Goal: Task Accomplishment & Management: Manage account settings

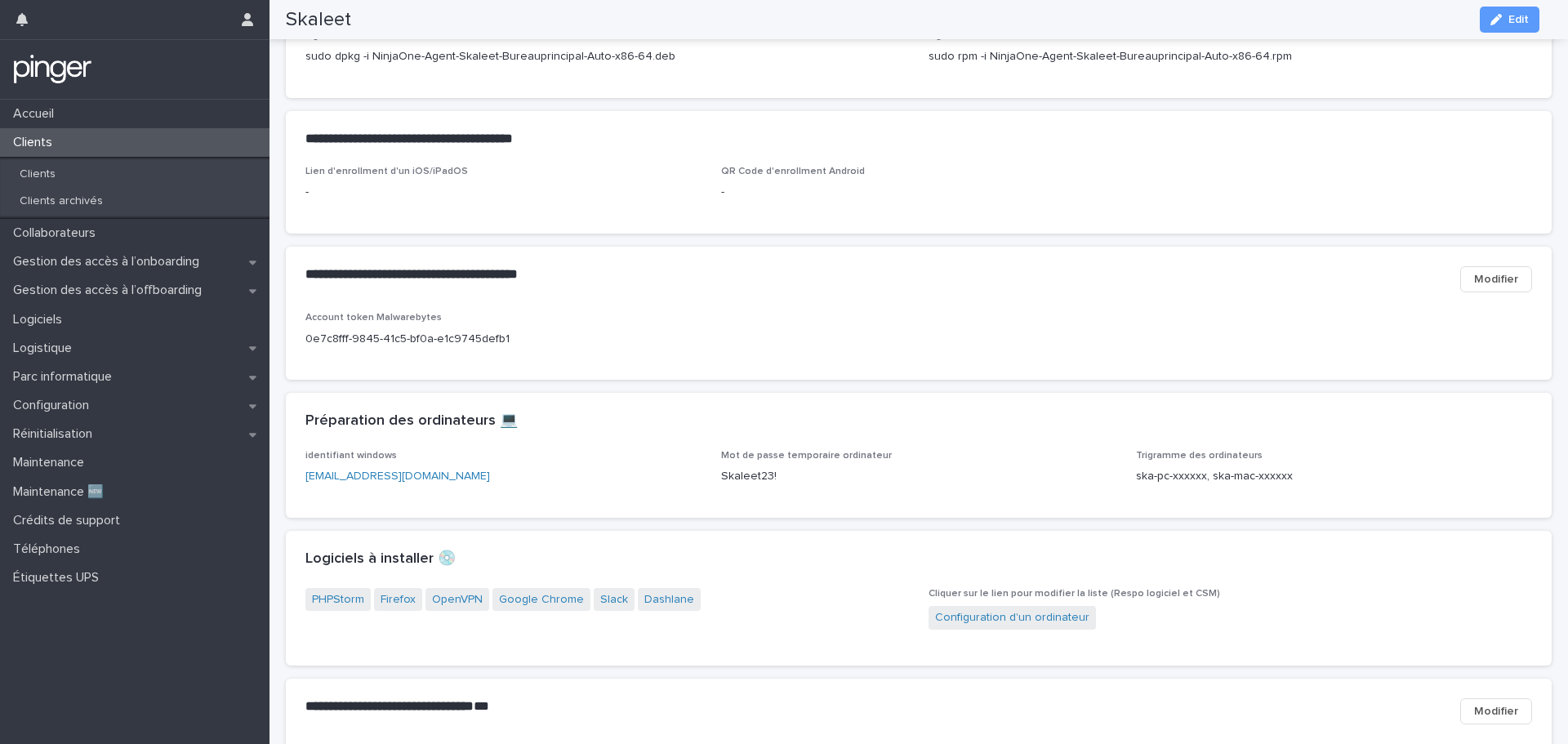
scroll to position [653, 0]
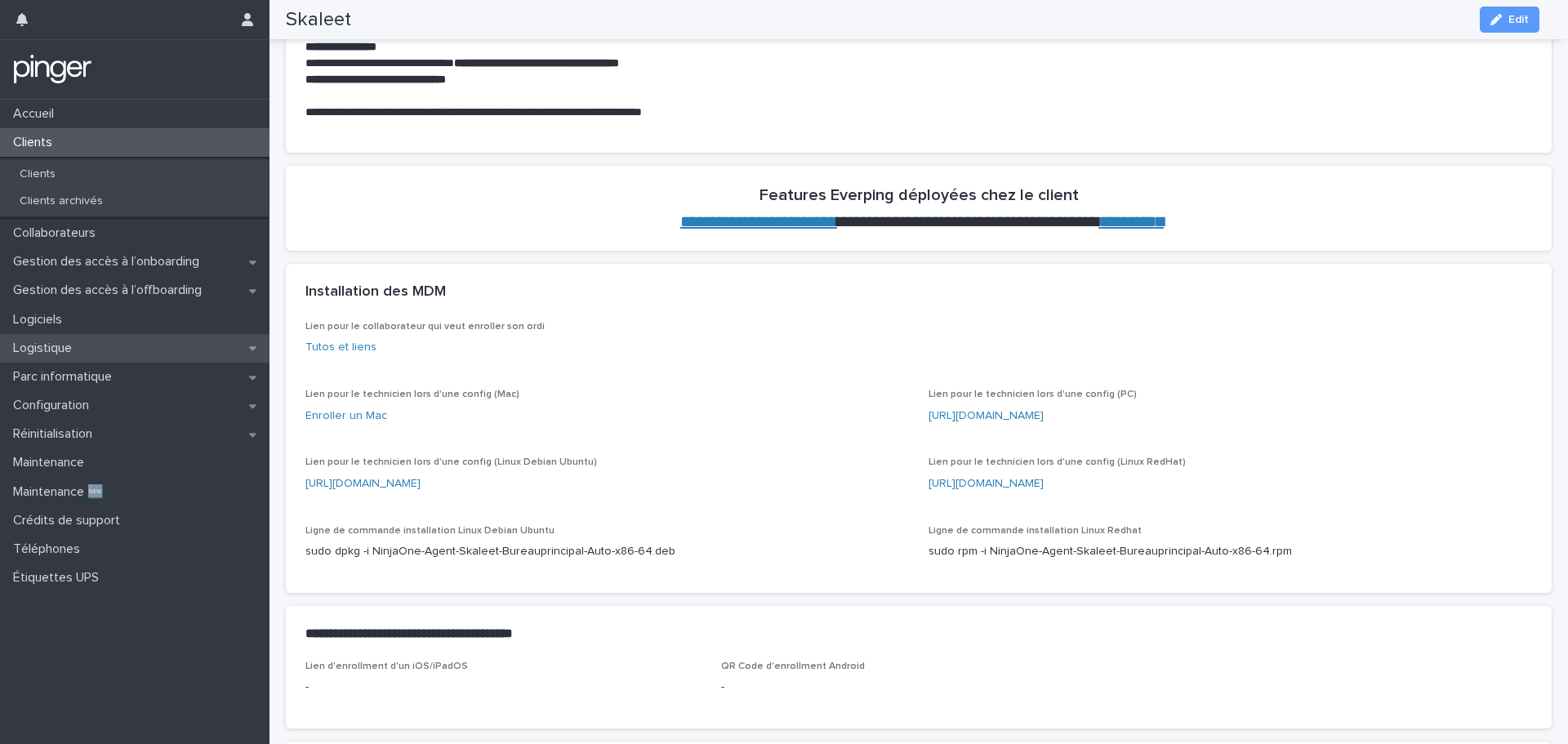
click at [101, 345] on div "Logistique" at bounding box center [135, 348] width 270 height 29
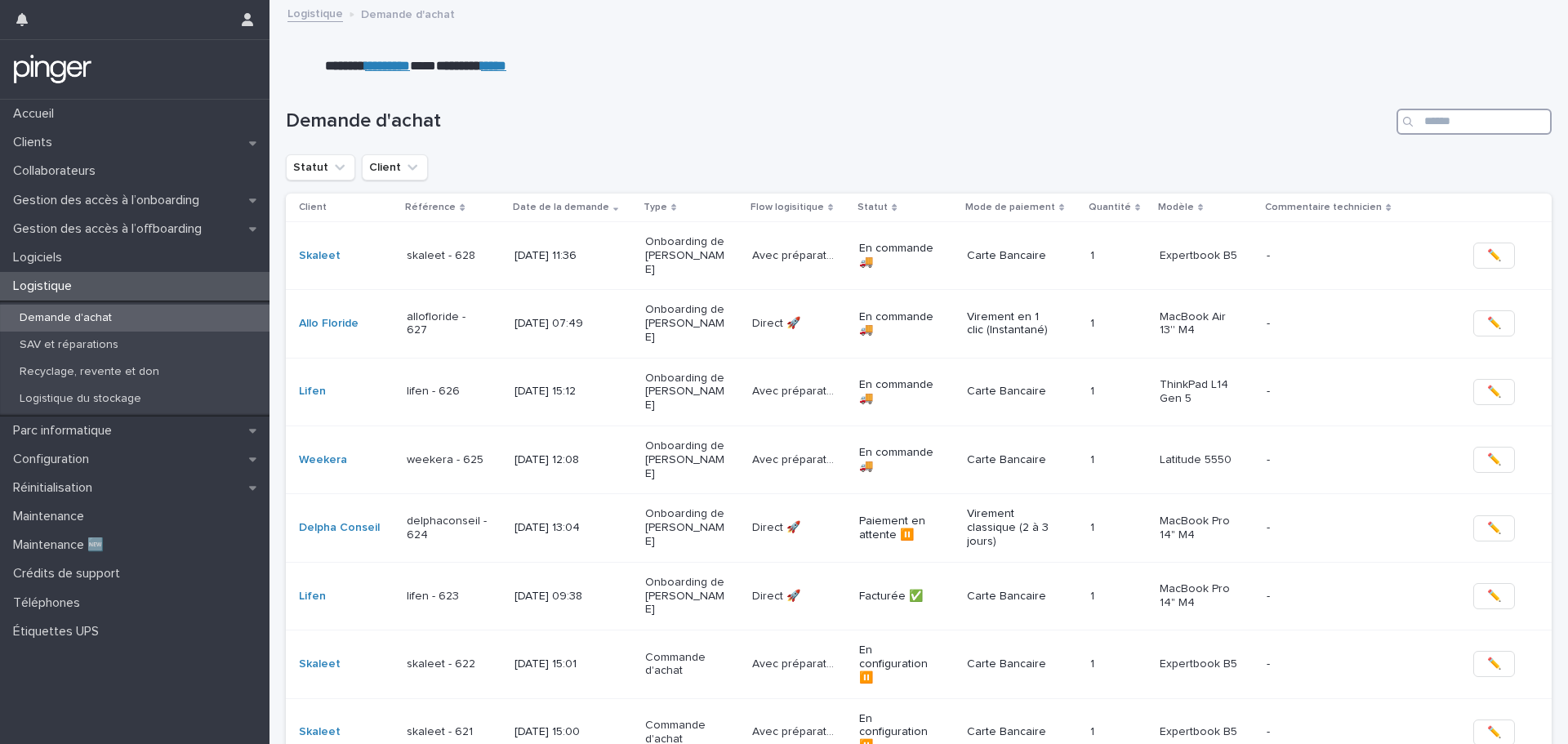
click at [1450, 124] on input "Search" at bounding box center [1474, 122] width 155 height 26
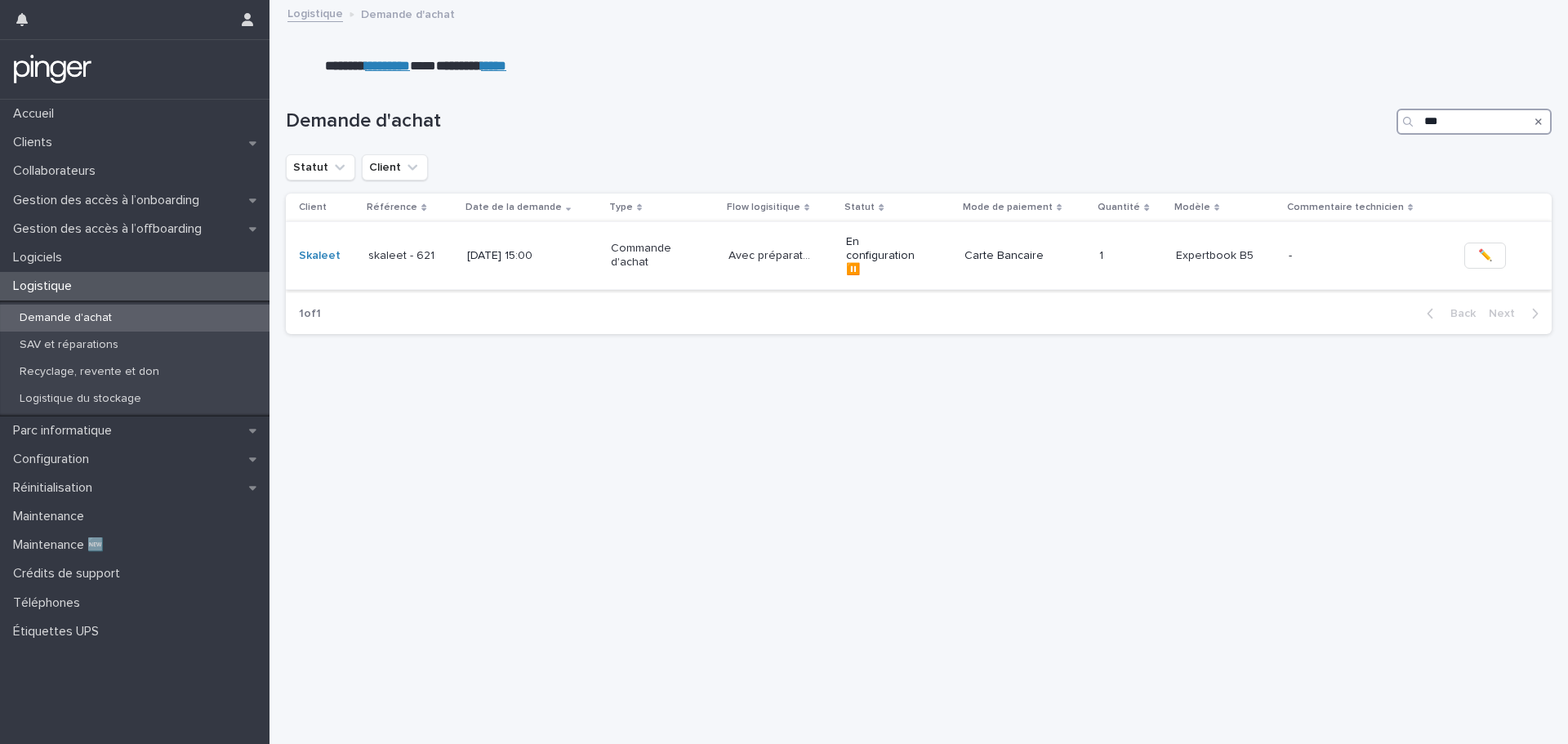
type input "***"
click at [623, 247] on p "Commande d'achat" at bounding box center [652, 256] width 82 height 28
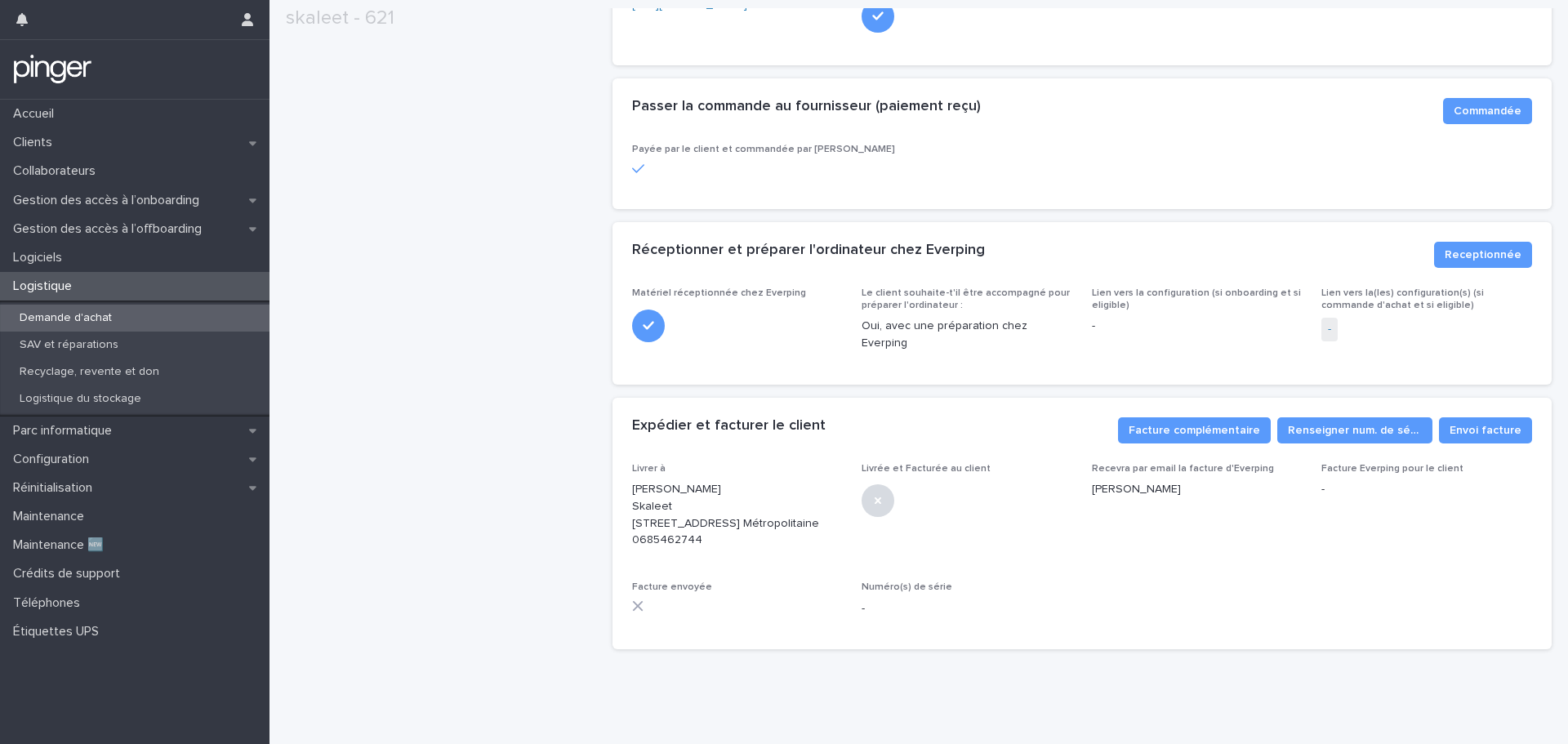
scroll to position [533, 0]
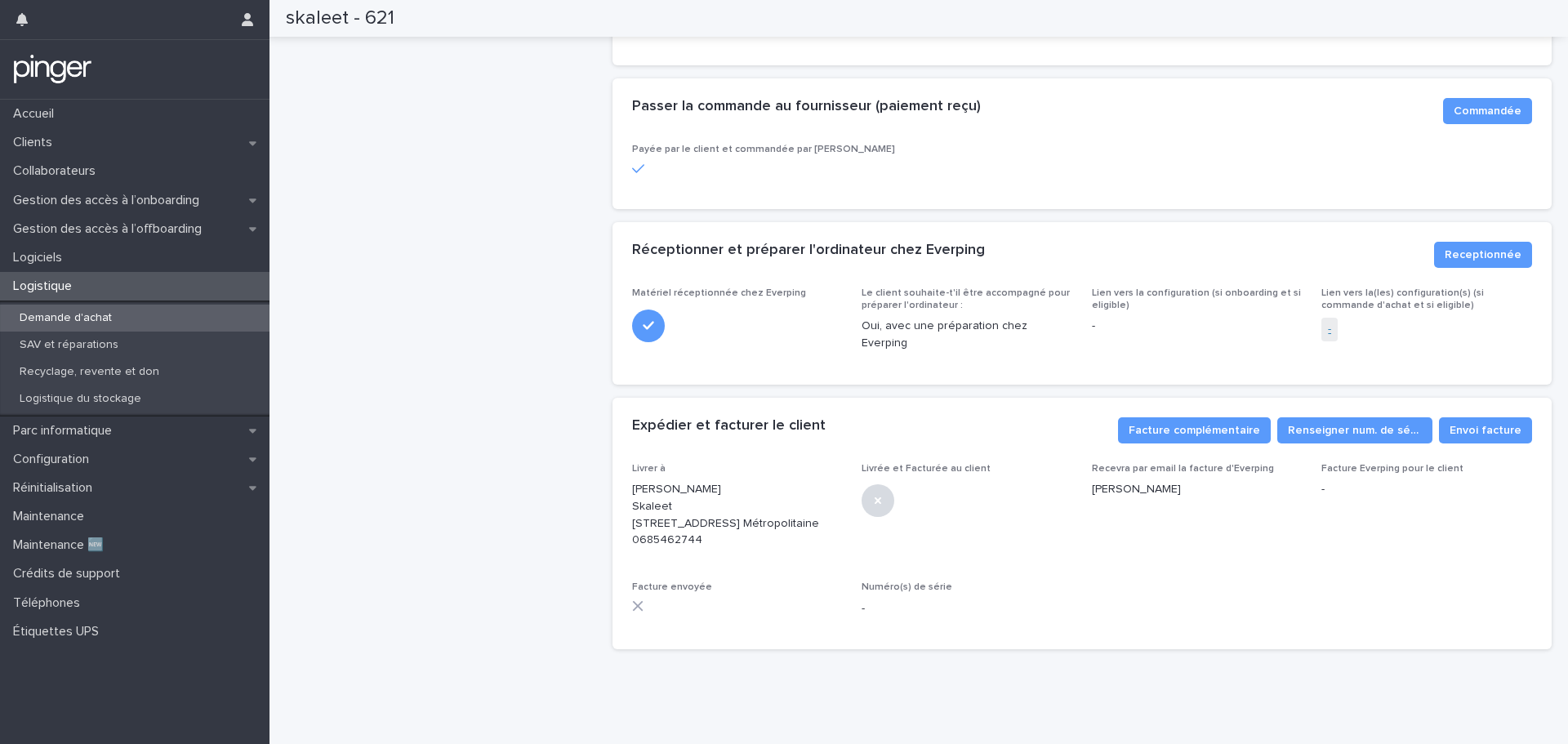
click at [1328, 321] on link "-" at bounding box center [1329, 329] width 3 height 17
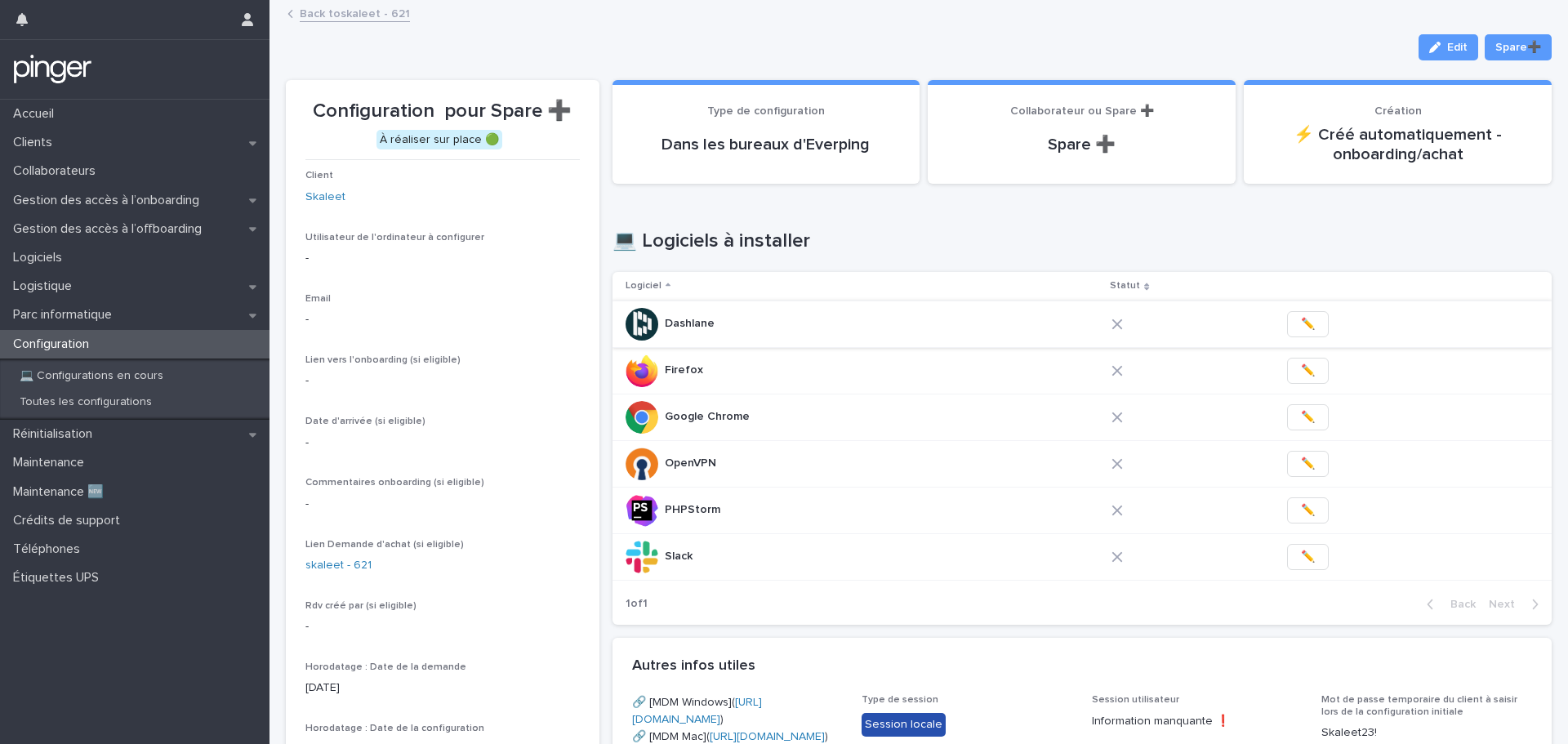
click at [1301, 319] on span "✏️" at bounding box center [1307, 324] width 14 height 16
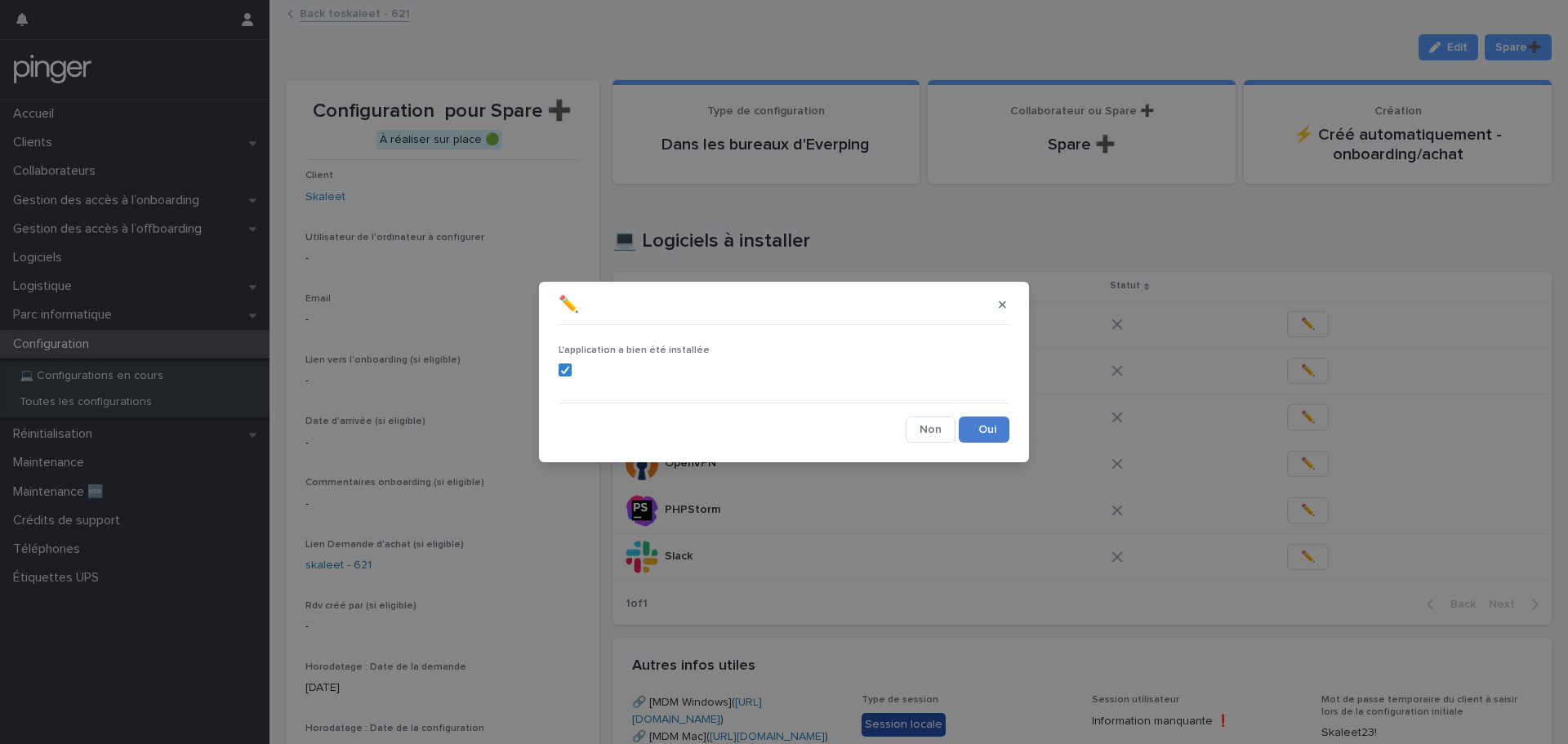
click at [984, 432] on button "Save" at bounding box center [985, 430] width 51 height 26
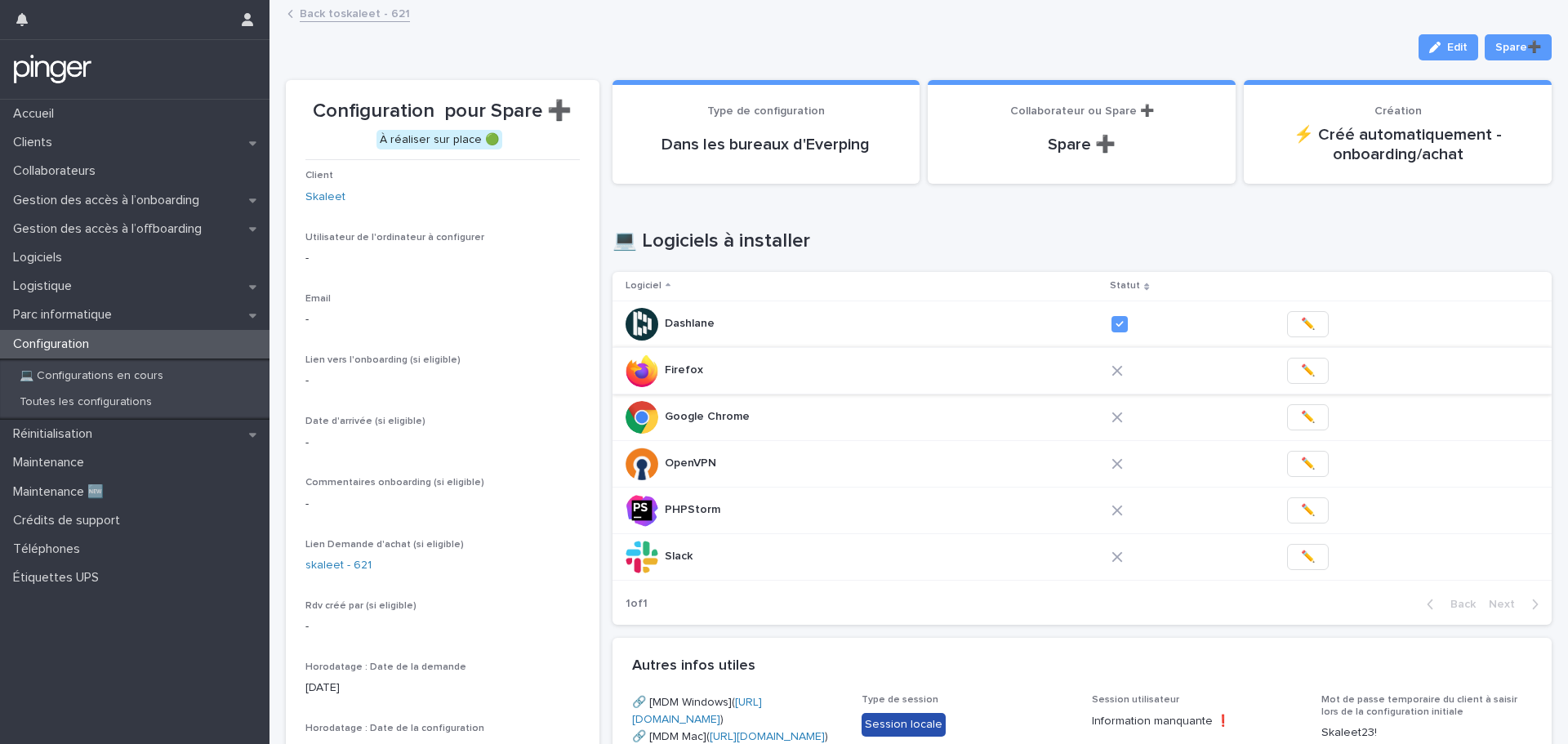
click at [1301, 370] on span "✏️" at bounding box center [1307, 371] width 14 height 16
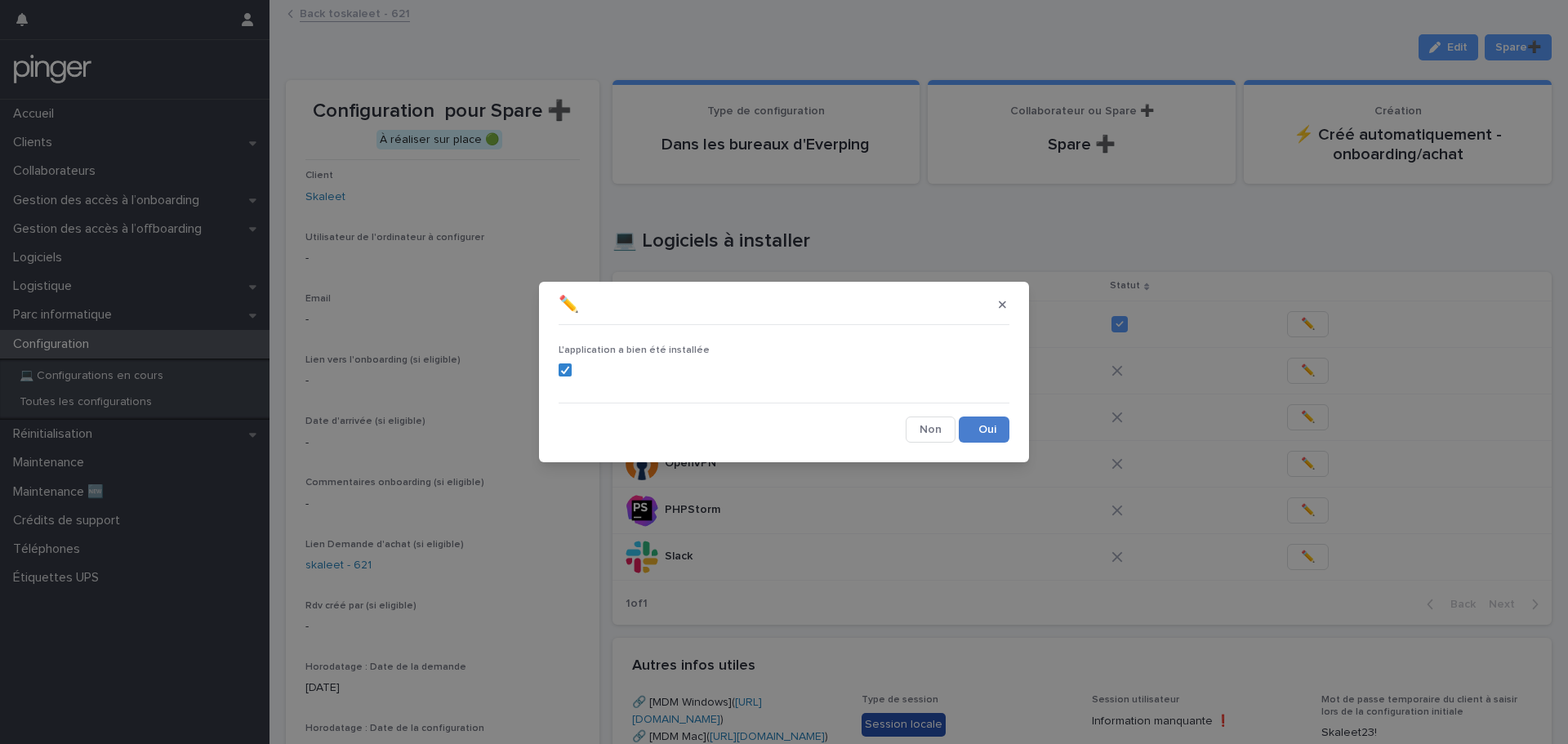
click at [988, 417] on button "Save" at bounding box center [985, 430] width 51 height 26
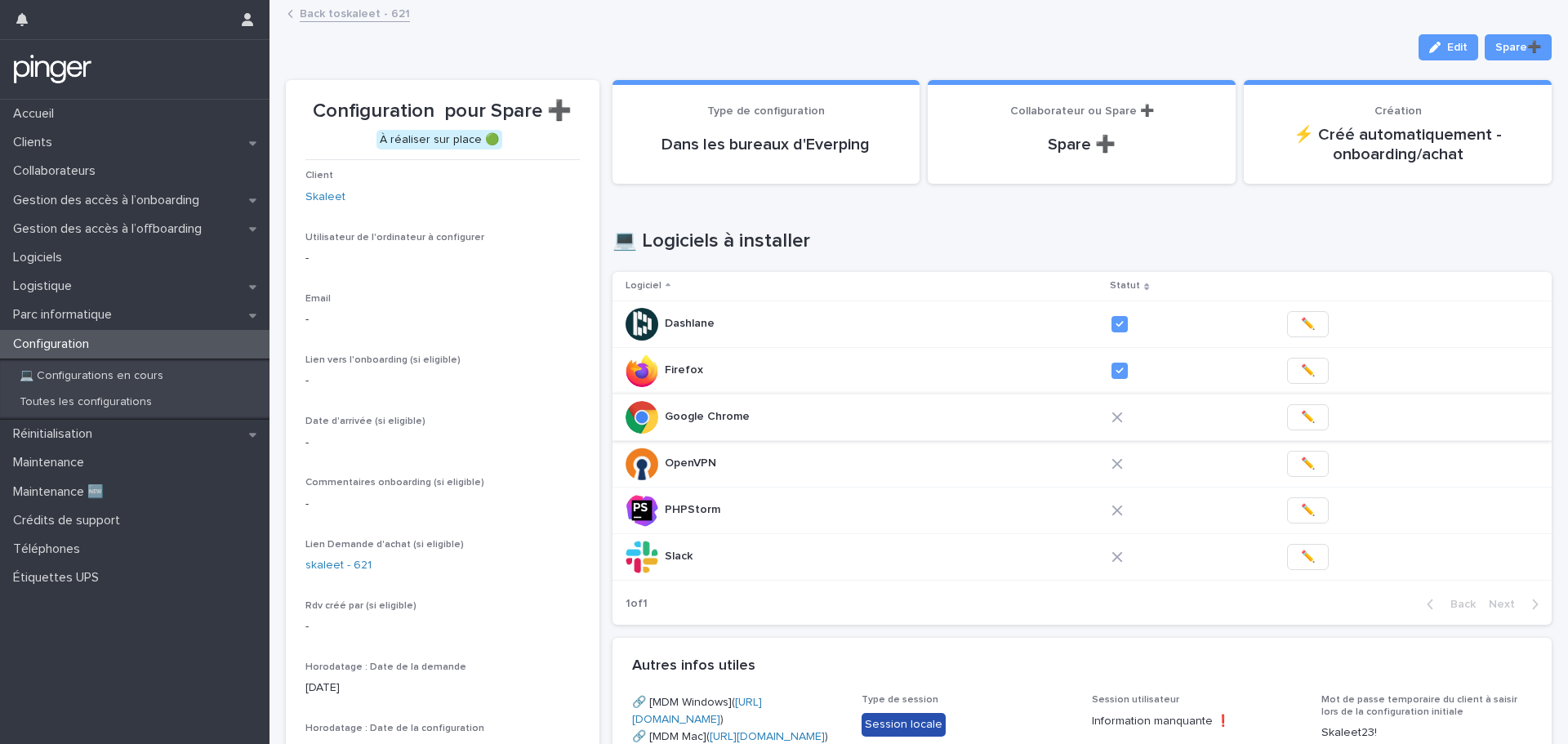
click at [1301, 420] on span "✏️" at bounding box center [1307, 417] width 14 height 16
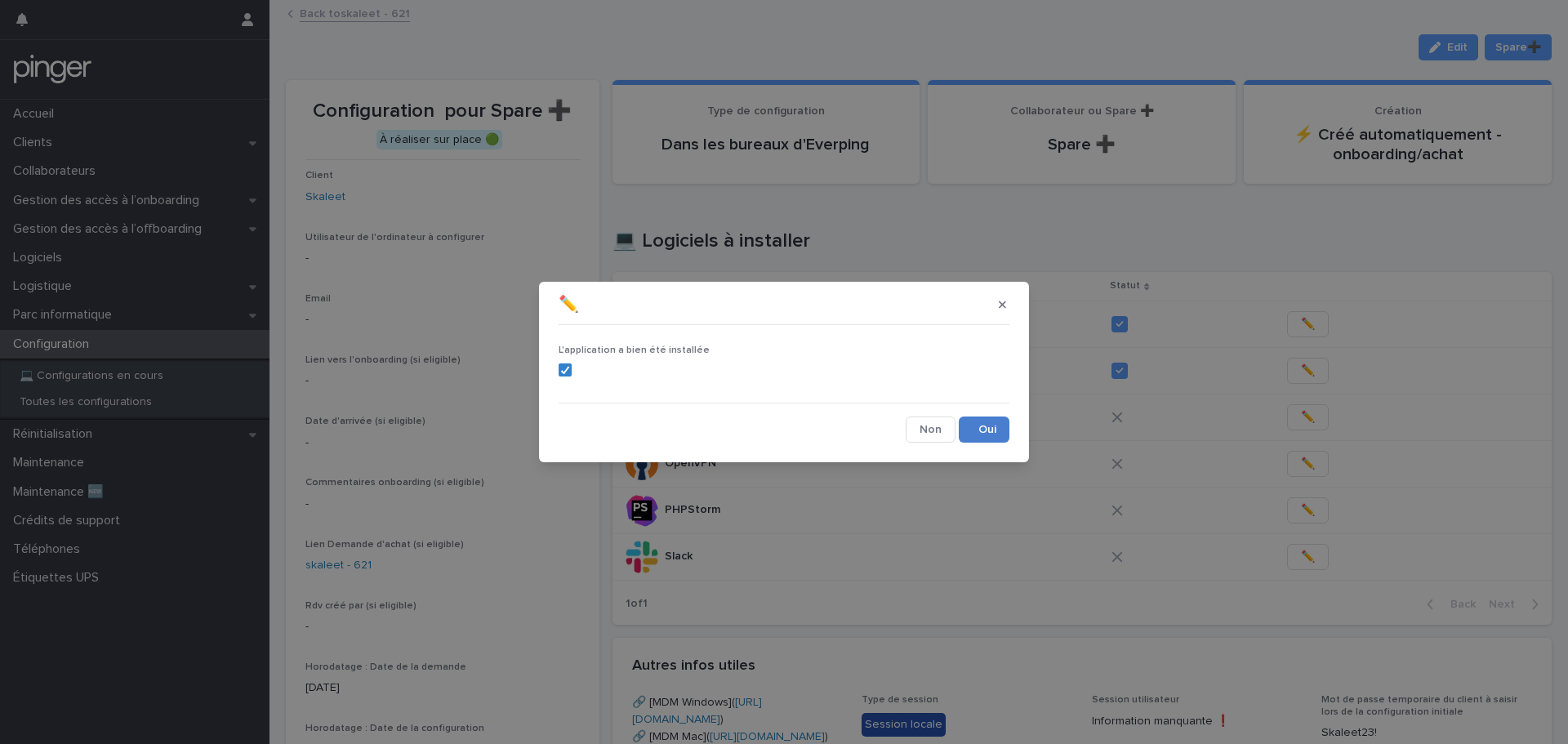
click at [971, 426] on button "Save" at bounding box center [985, 430] width 51 height 26
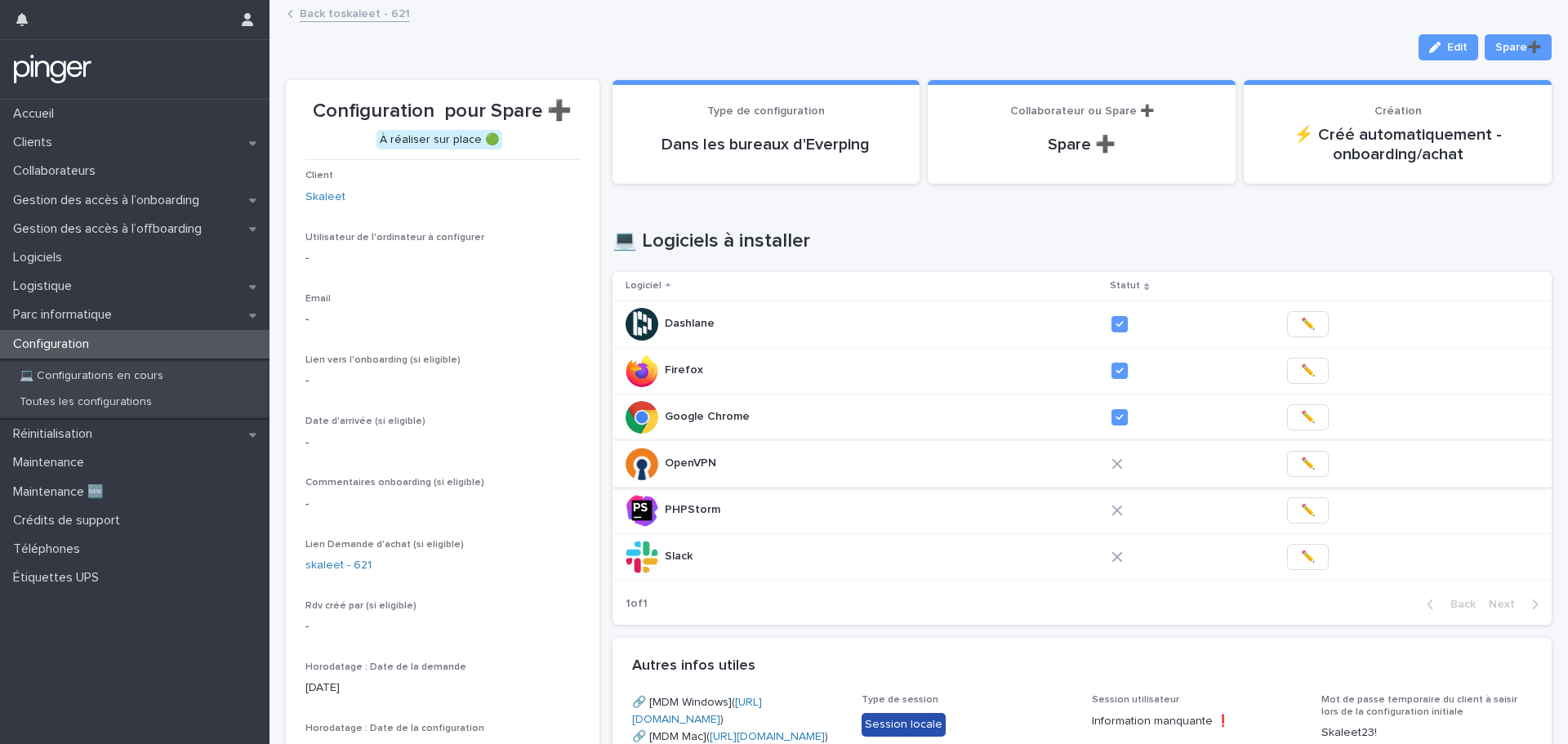
click at [1301, 460] on span "✏️" at bounding box center [1307, 464] width 14 height 16
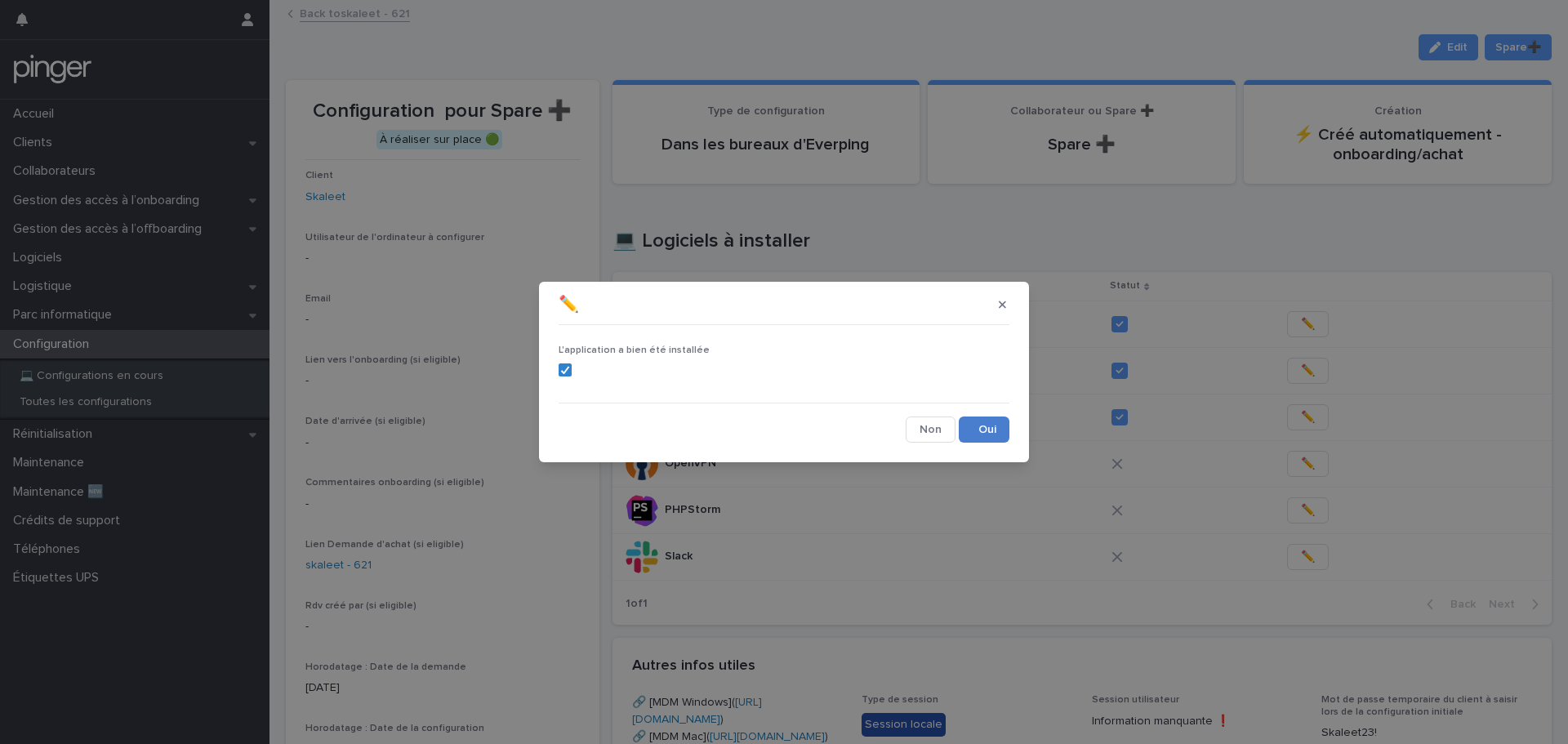
click at [986, 430] on button "Save" at bounding box center [985, 430] width 51 height 26
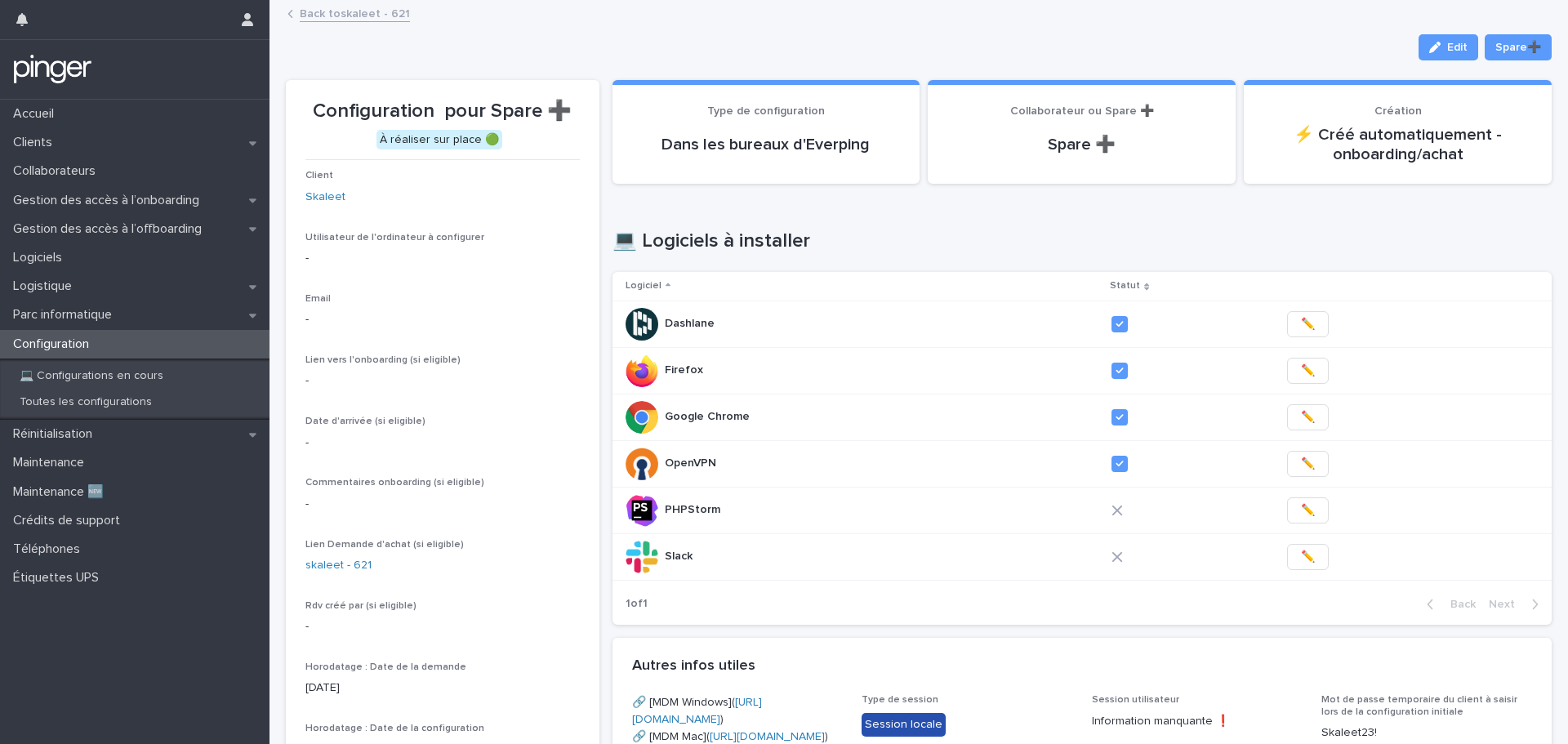
click at [1301, 510] on span "✏️" at bounding box center [1307, 510] width 14 height 16
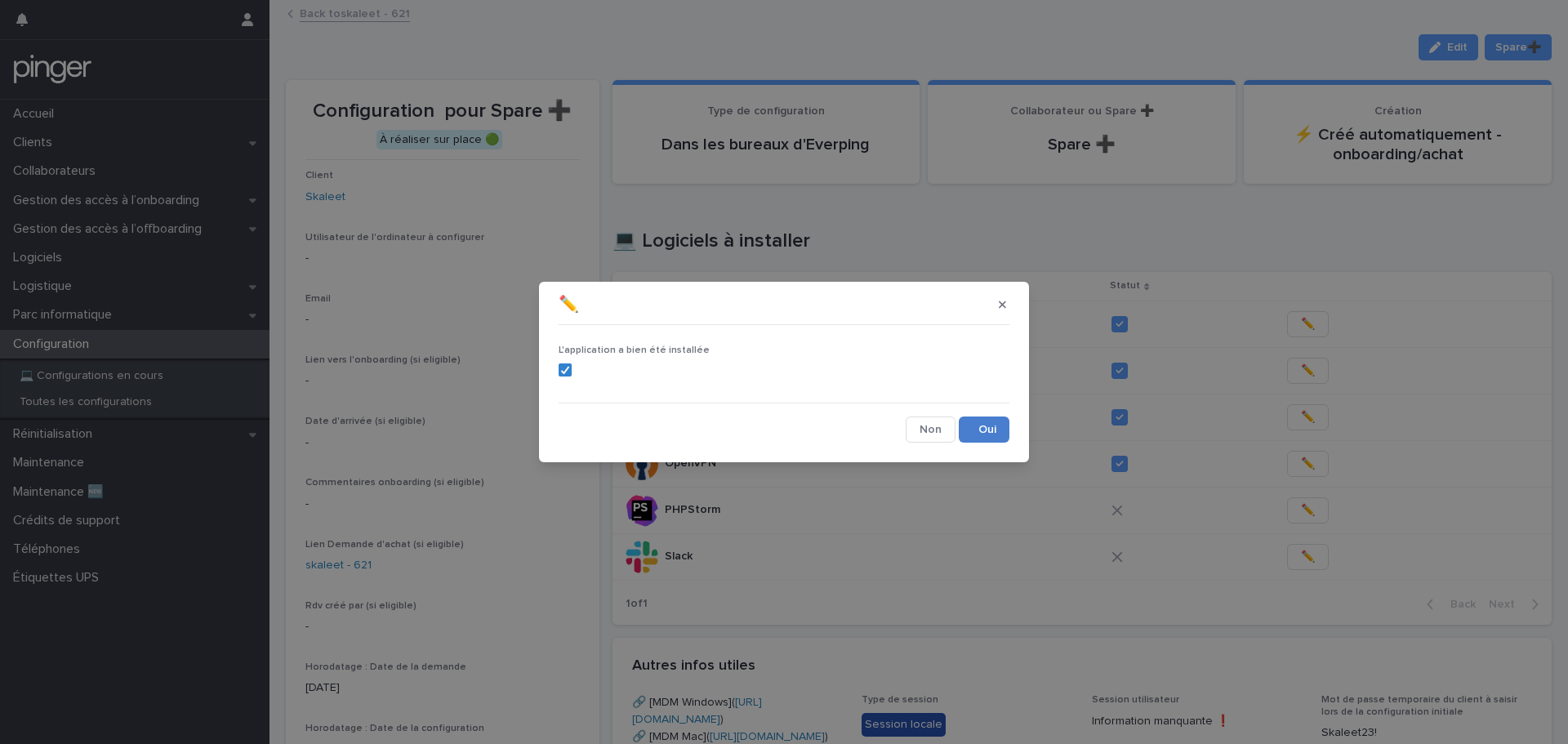
click at [997, 430] on button "Save" at bounding box center [985, 430] width 51 height 26
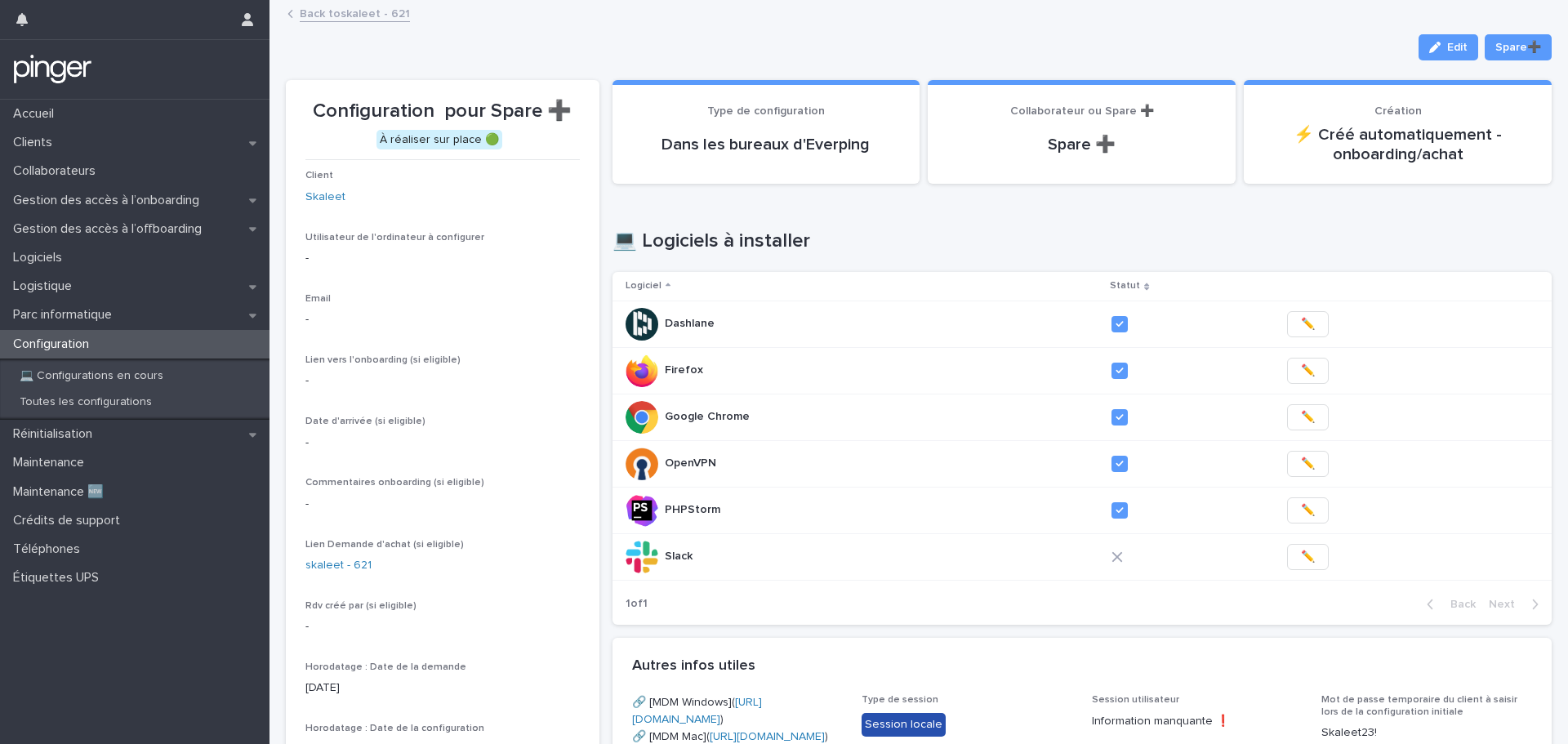
click at [1301, 552] on span "✏️" at bounding box center [1307, 557] width 14 height 16
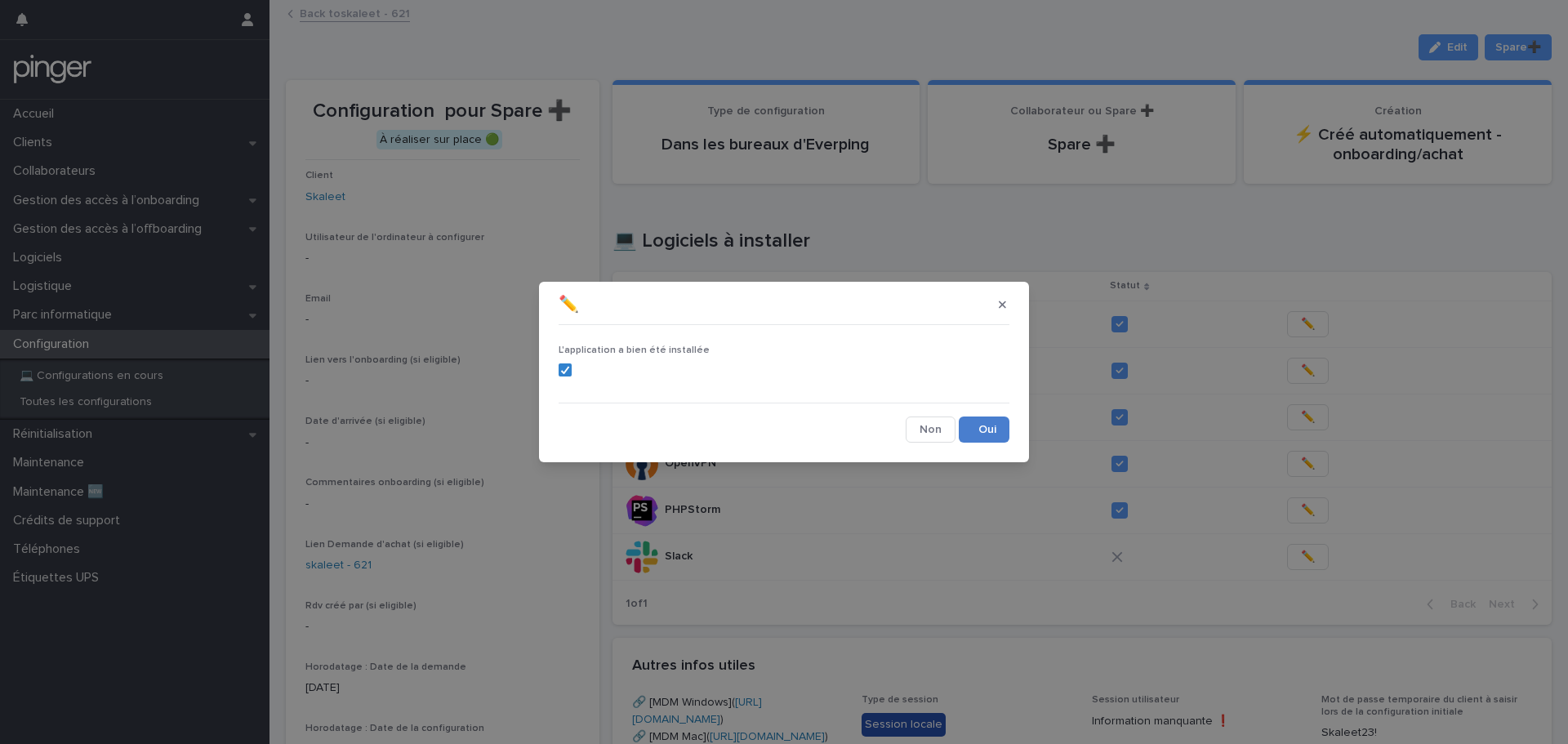
click at [982, 425] on button "Save" at bounding box center [985, 430] width 51 height 26
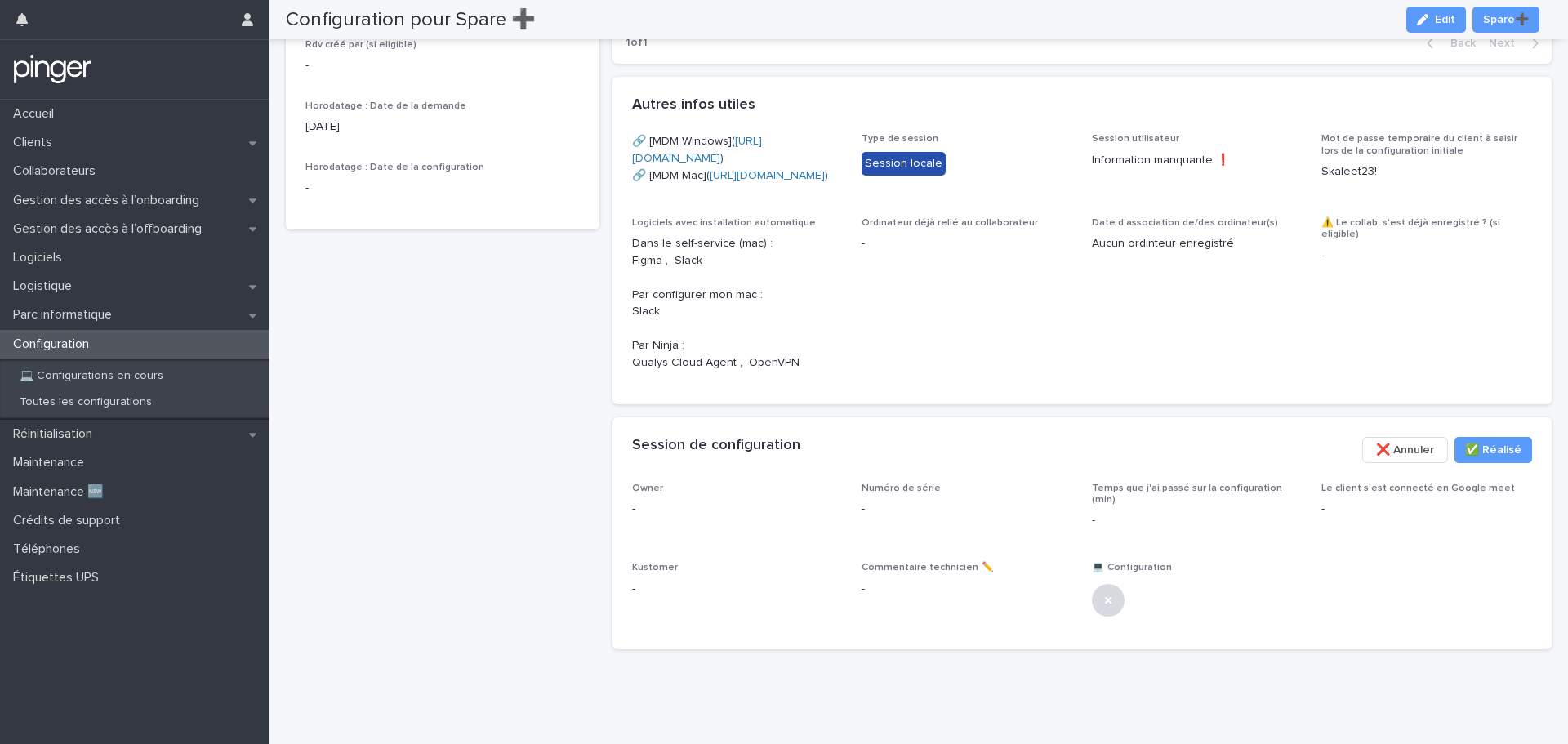
scroll to position [663, 0]
click at [1499, 448] on span "✅​ Réalisé" at bounding box center [1493, 450] width 56 height 16
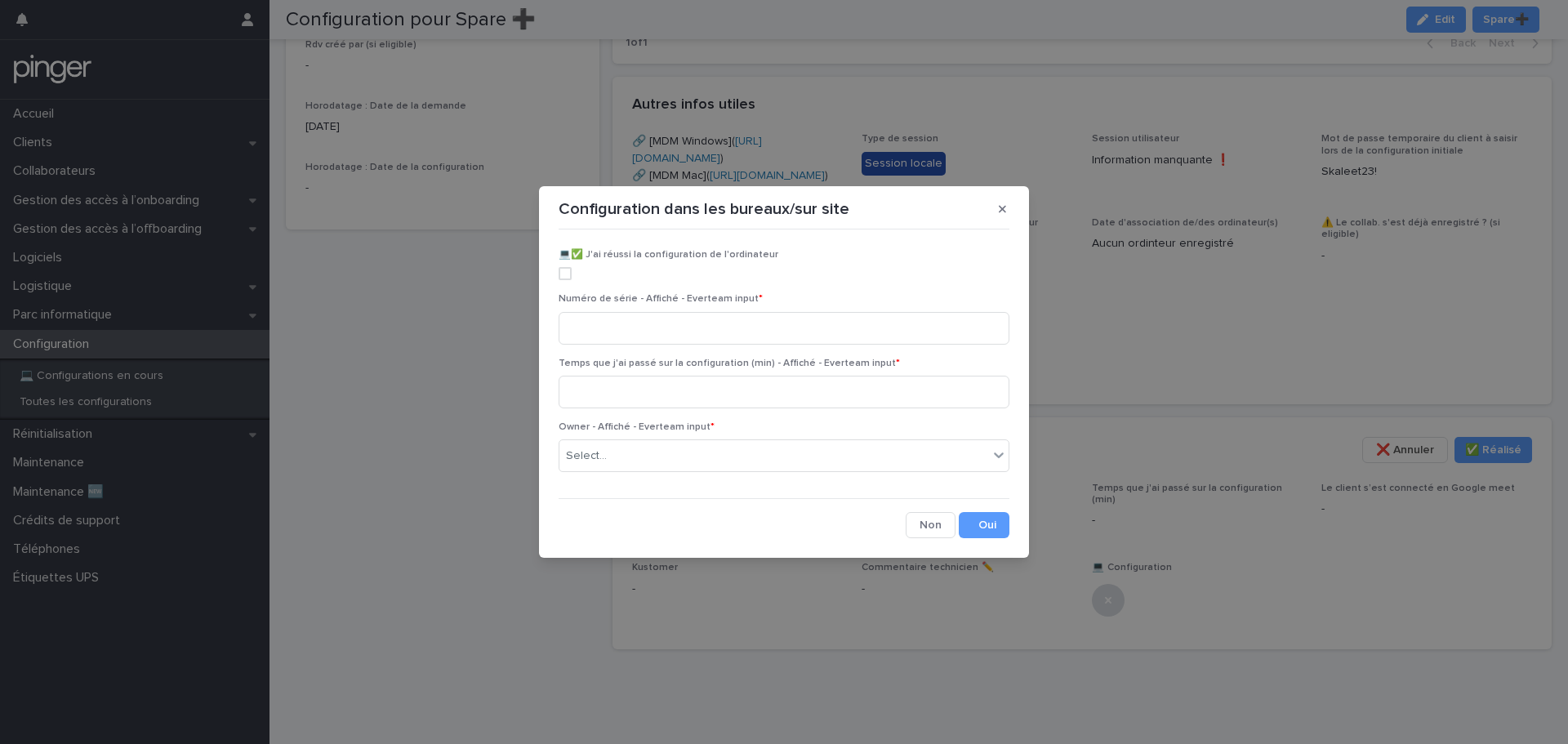
click at [560, 274] on span at bounding box center [565, 274] width 13 height 13
click at [629, 327] on input at bounding box center [784, 328] width 451 height 33
paste input "**********"
type input "**********"
click at [720, 396] on input at bounding box center [784, 392] width 451 height 33
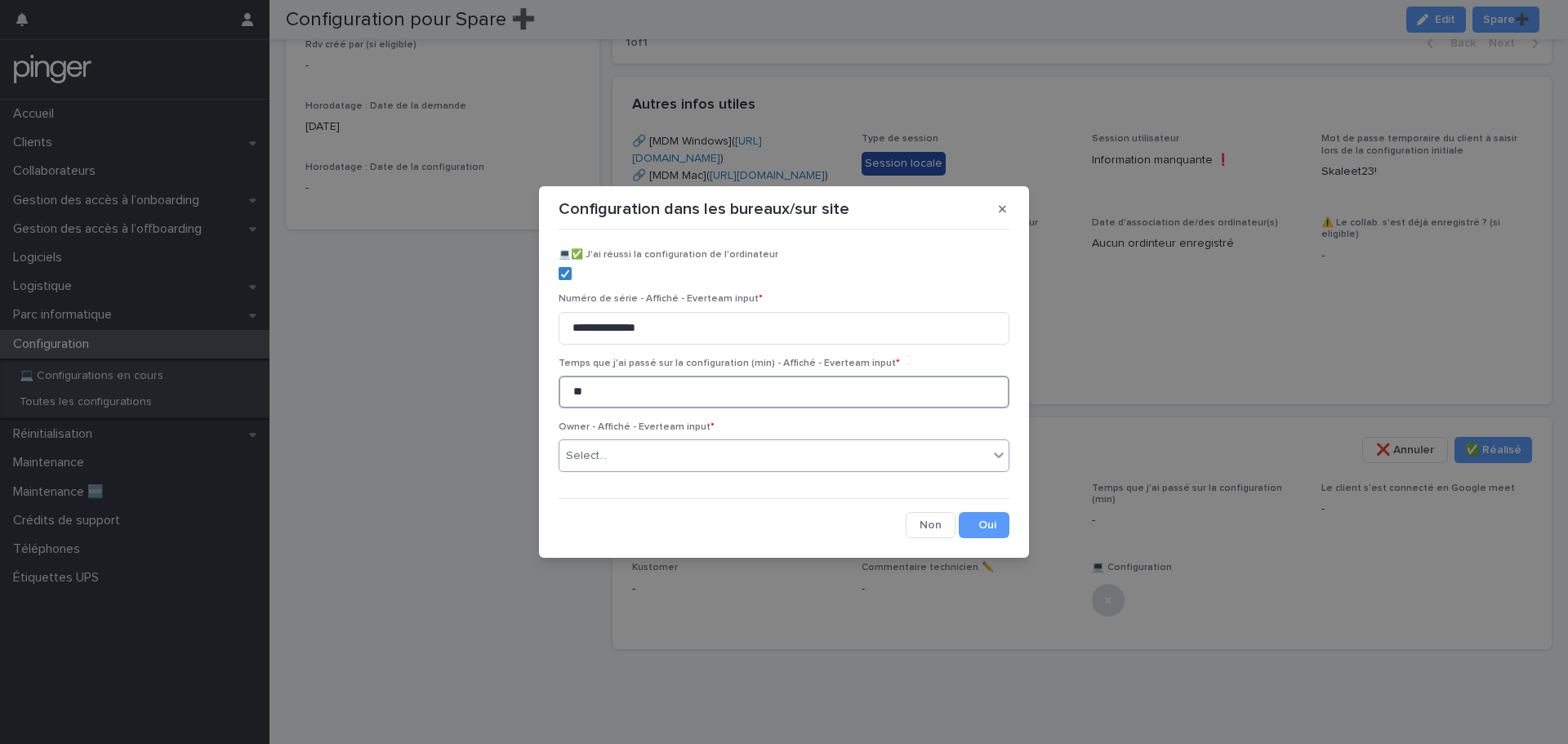
type input "**"
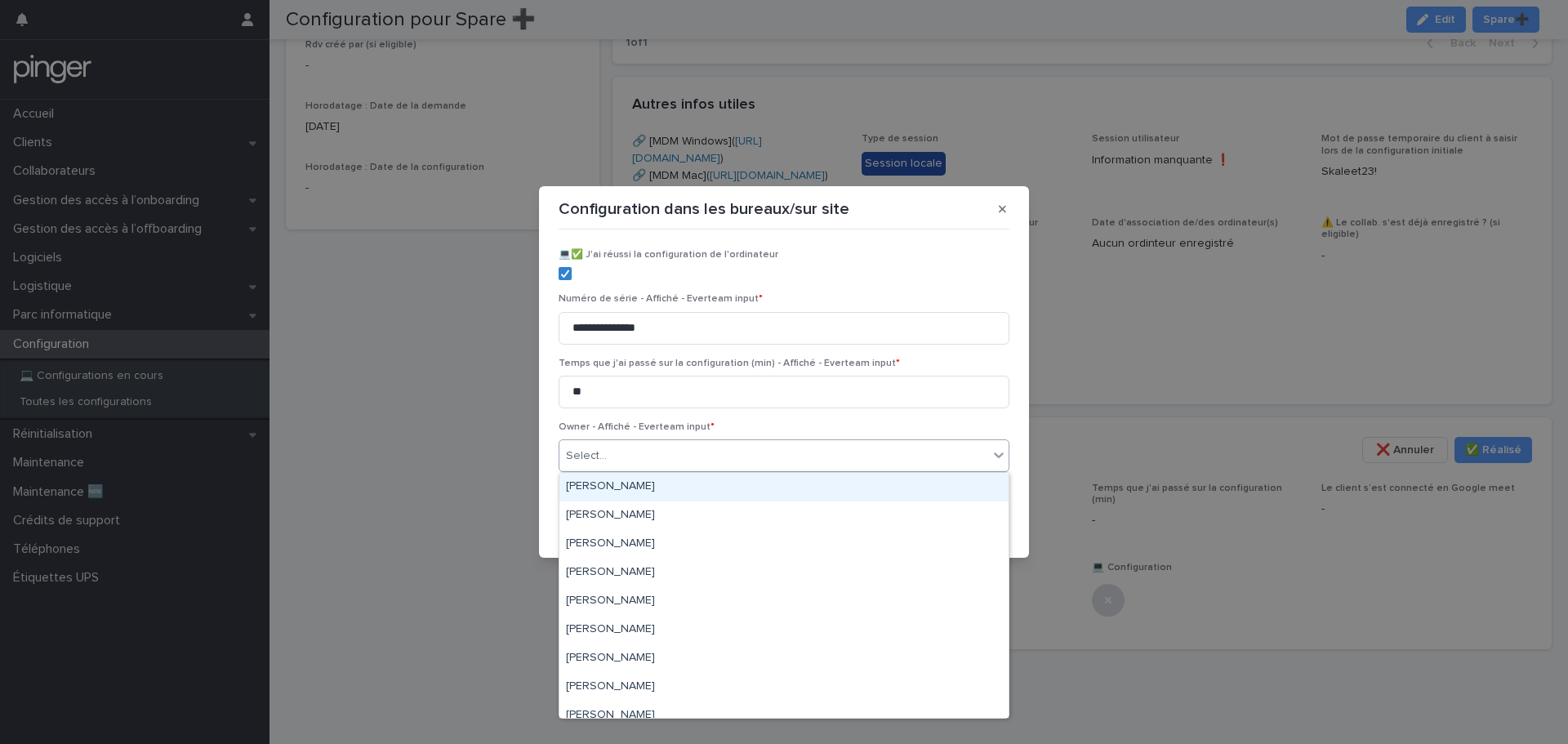
click at [713, 452] on div "Select..." at bounding box center [774, 456] width 429 height 27
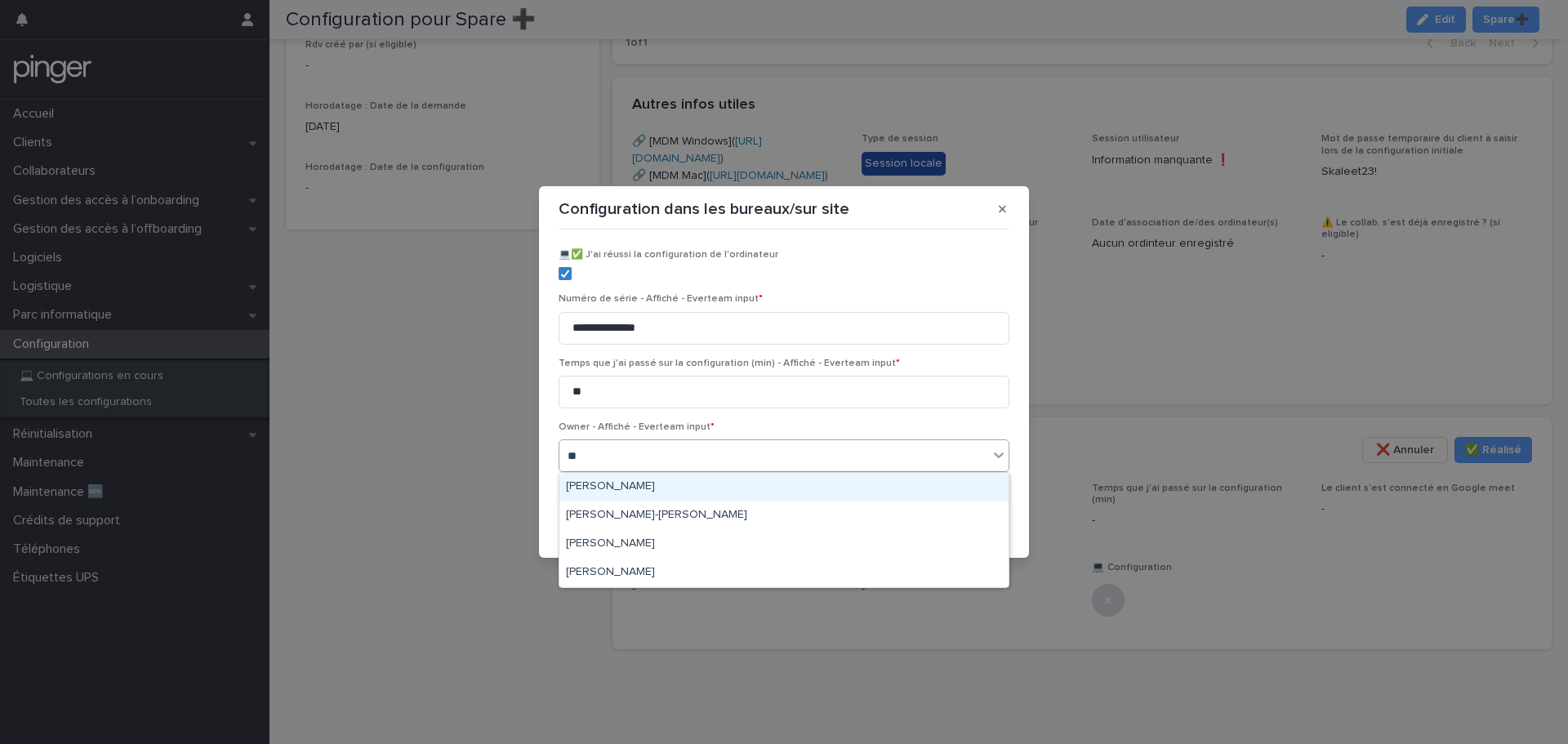
type input "***"
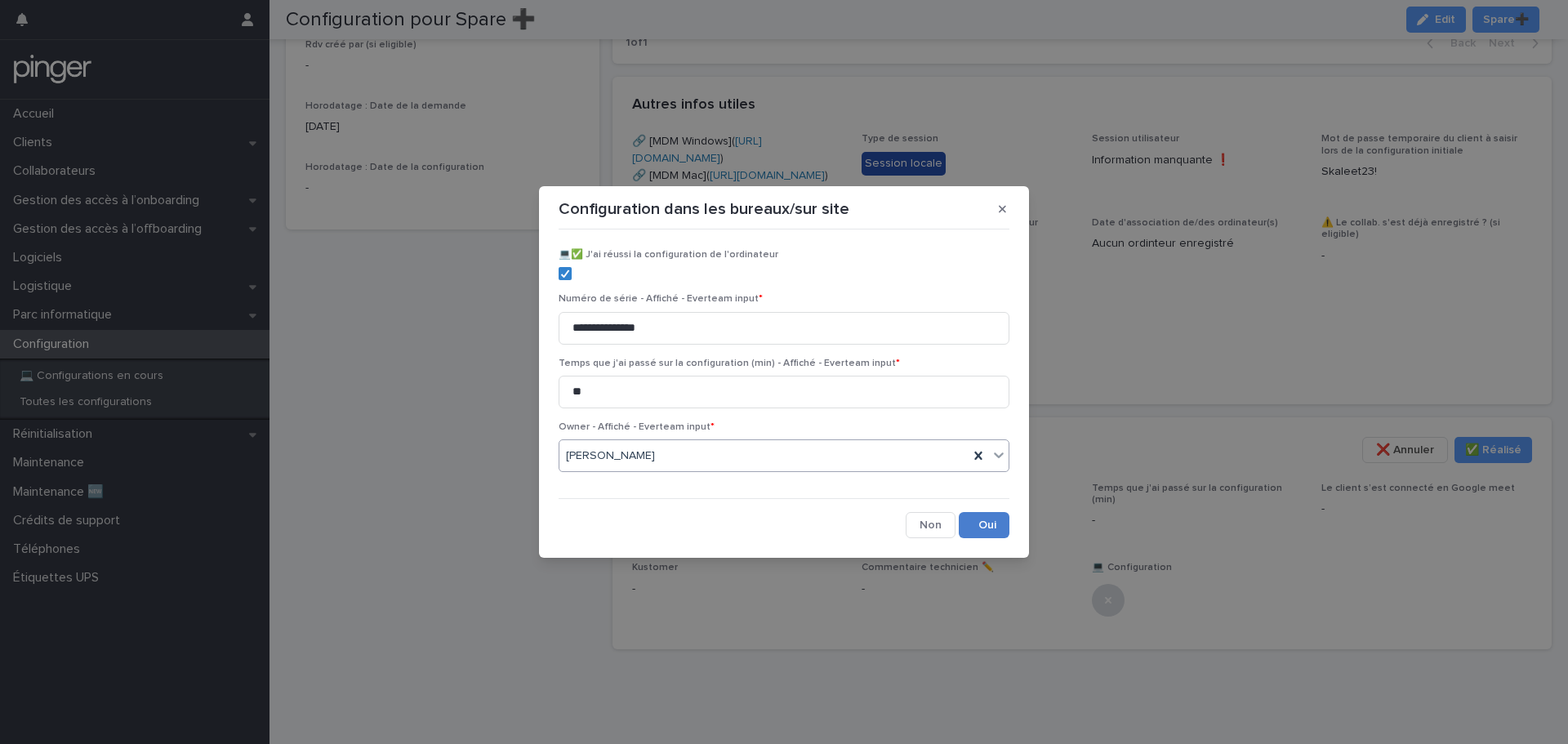
click at [995, 531] on button "Save" at bounding box center [985, 525] width 51 height 26
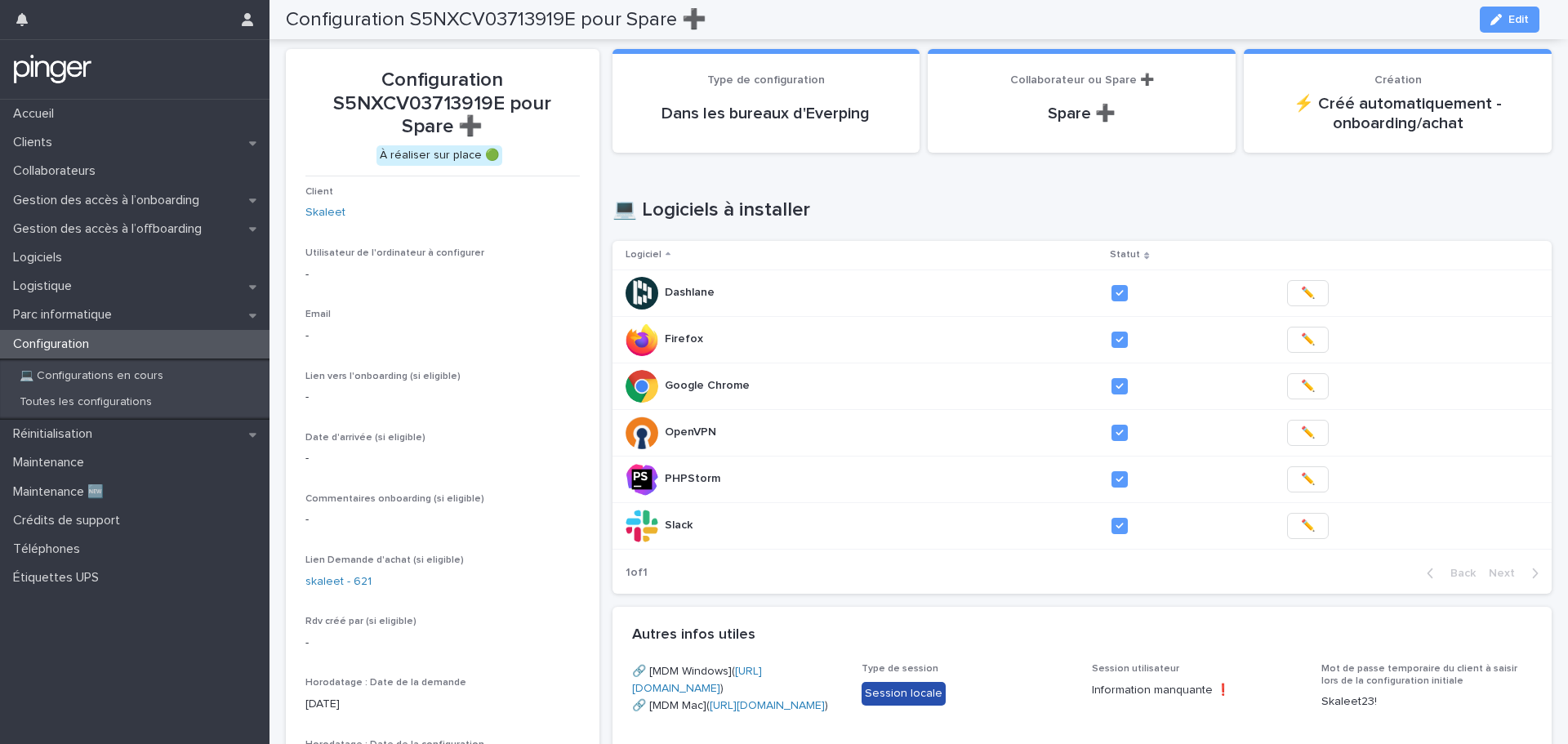
scroll to position [10, 0]
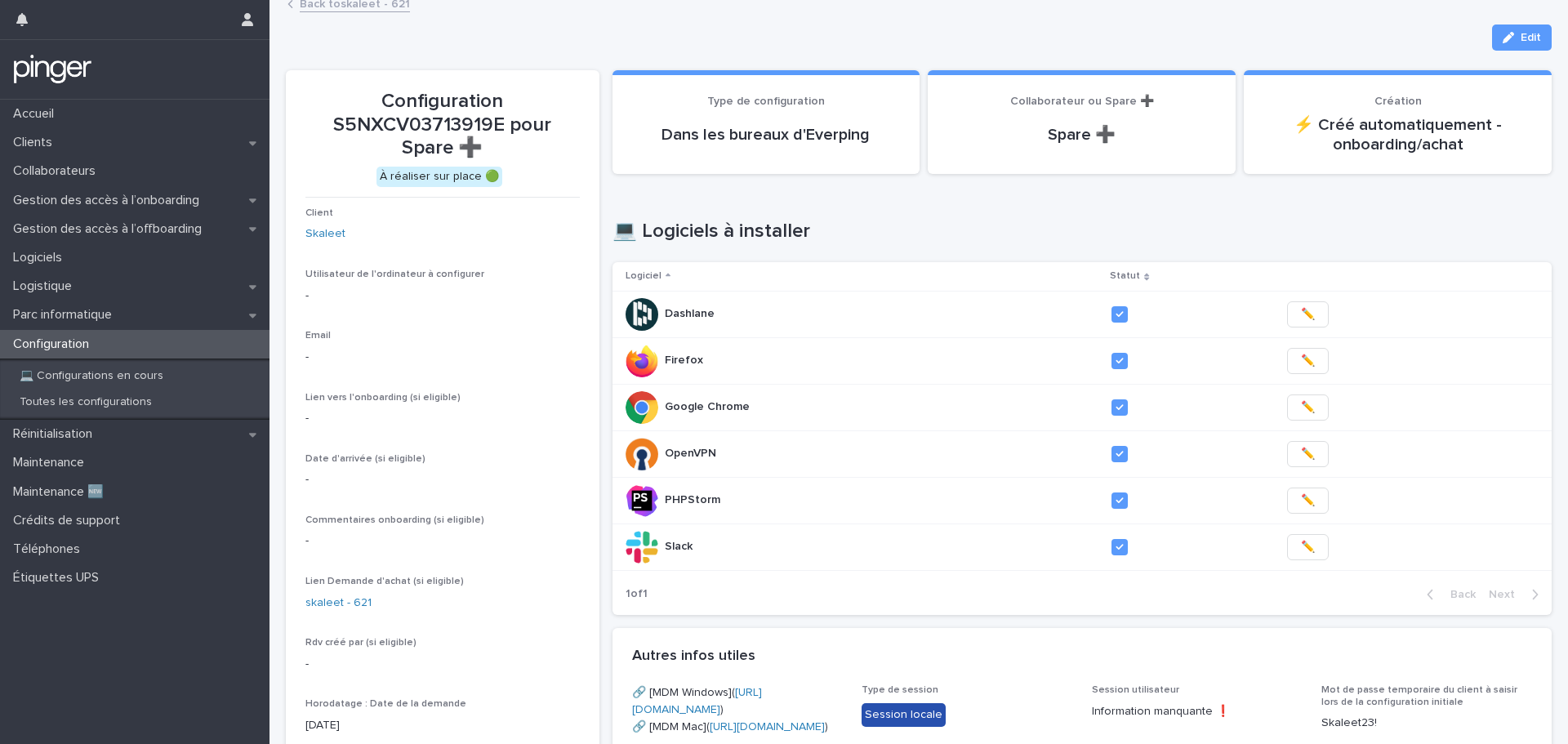
click at [342, 4] on link "Back to skaleet - 621" at bounding box center [355, 2] width 110 height 19
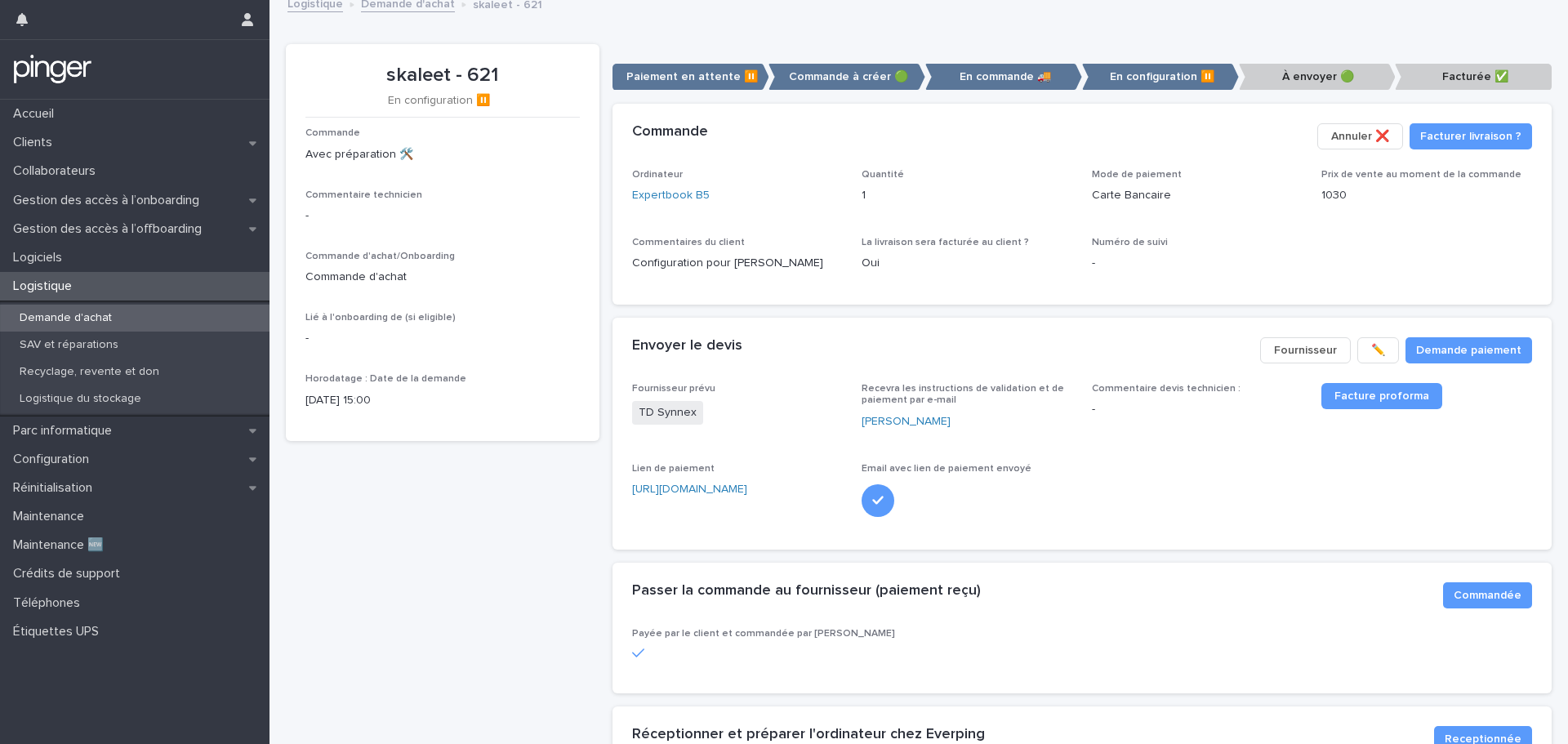
click at [382, 7] on link "Demande d'achat" at bounding box center [408, 2] width 94 height 19
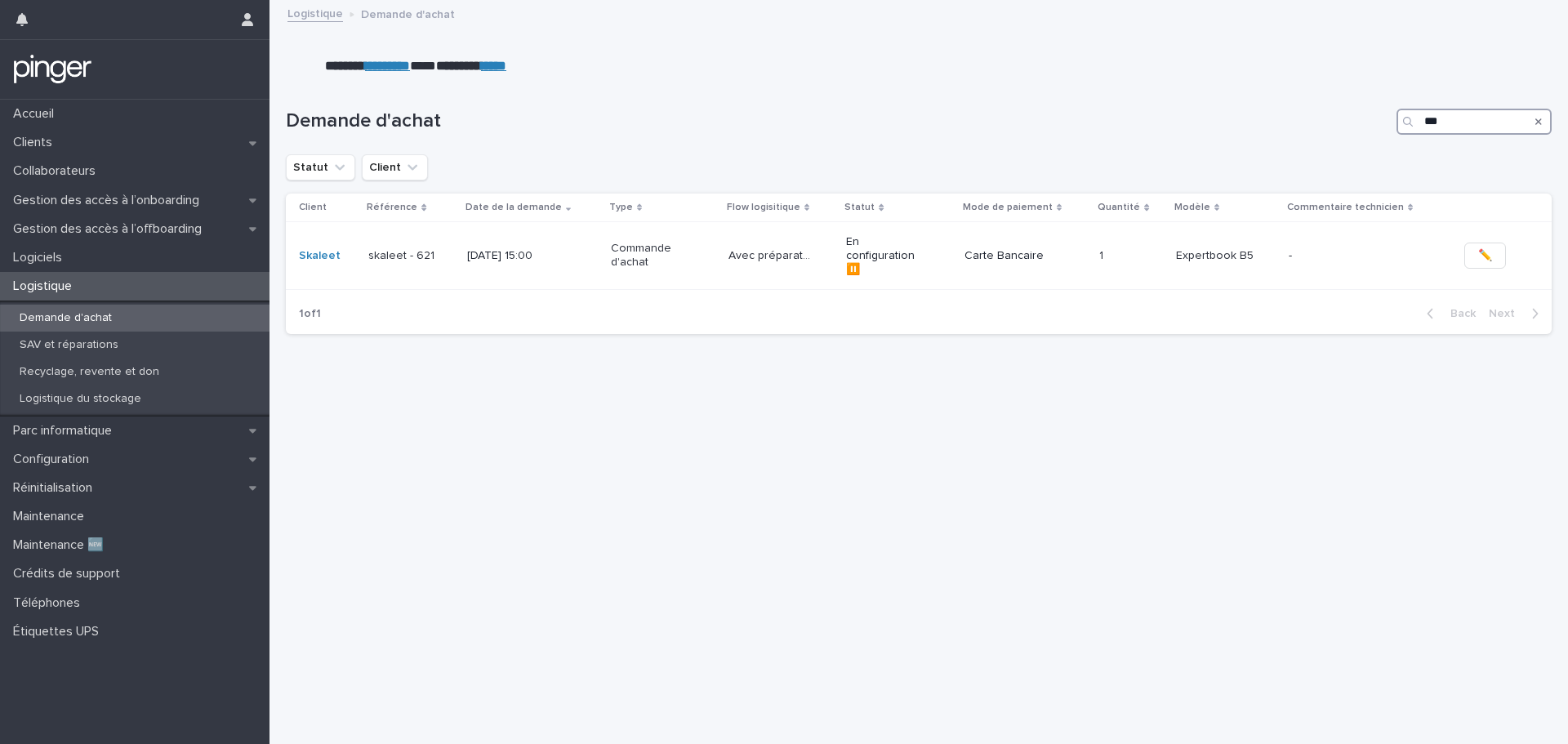
click at [1491, 109] on input "***" at bounding box center [1474, 122] width 155 height 26
type input "***"
click at [503, 249] on p "[DATE] 15:01" at bounding box center [511, 256] width 82 height 14
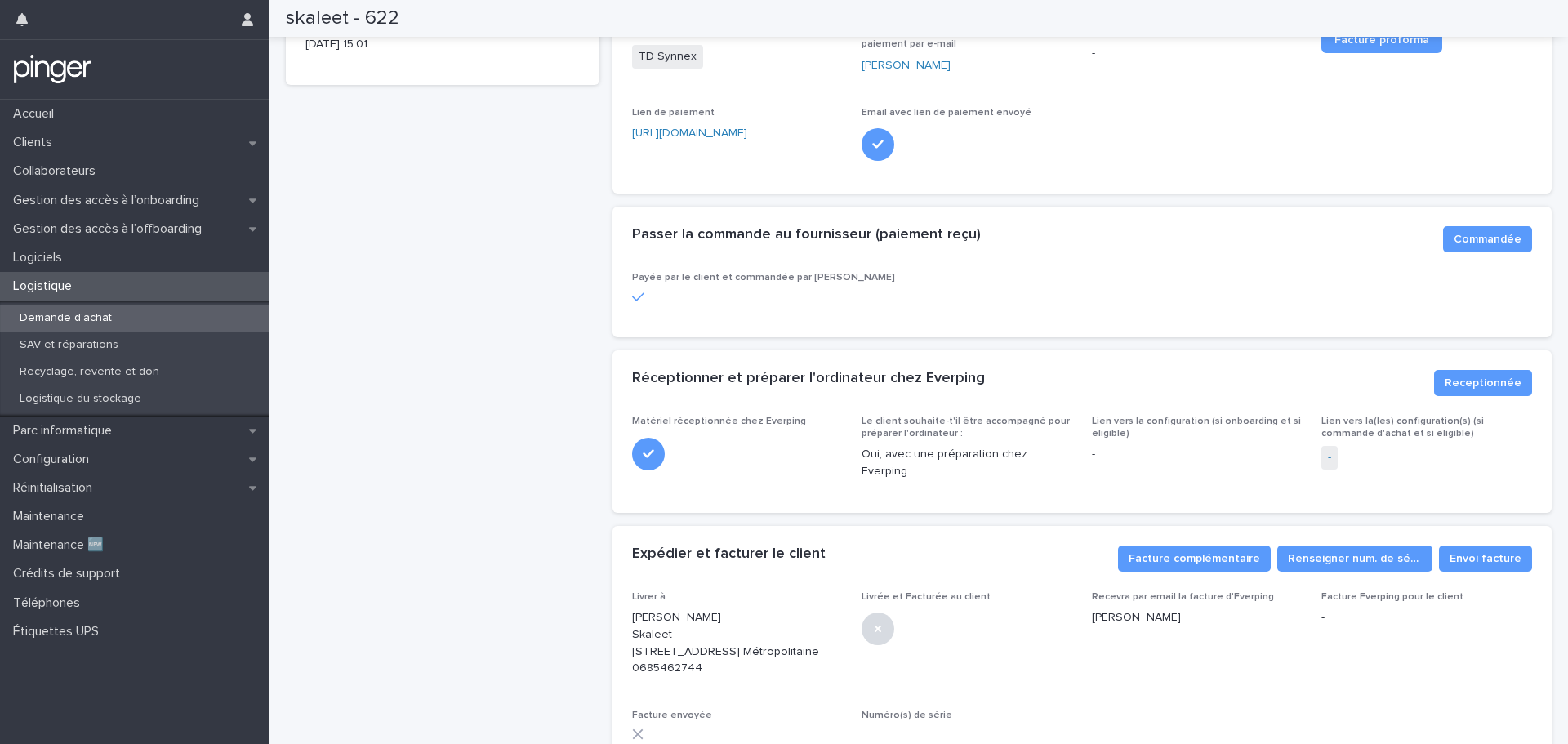
scroll to position [287, 0]
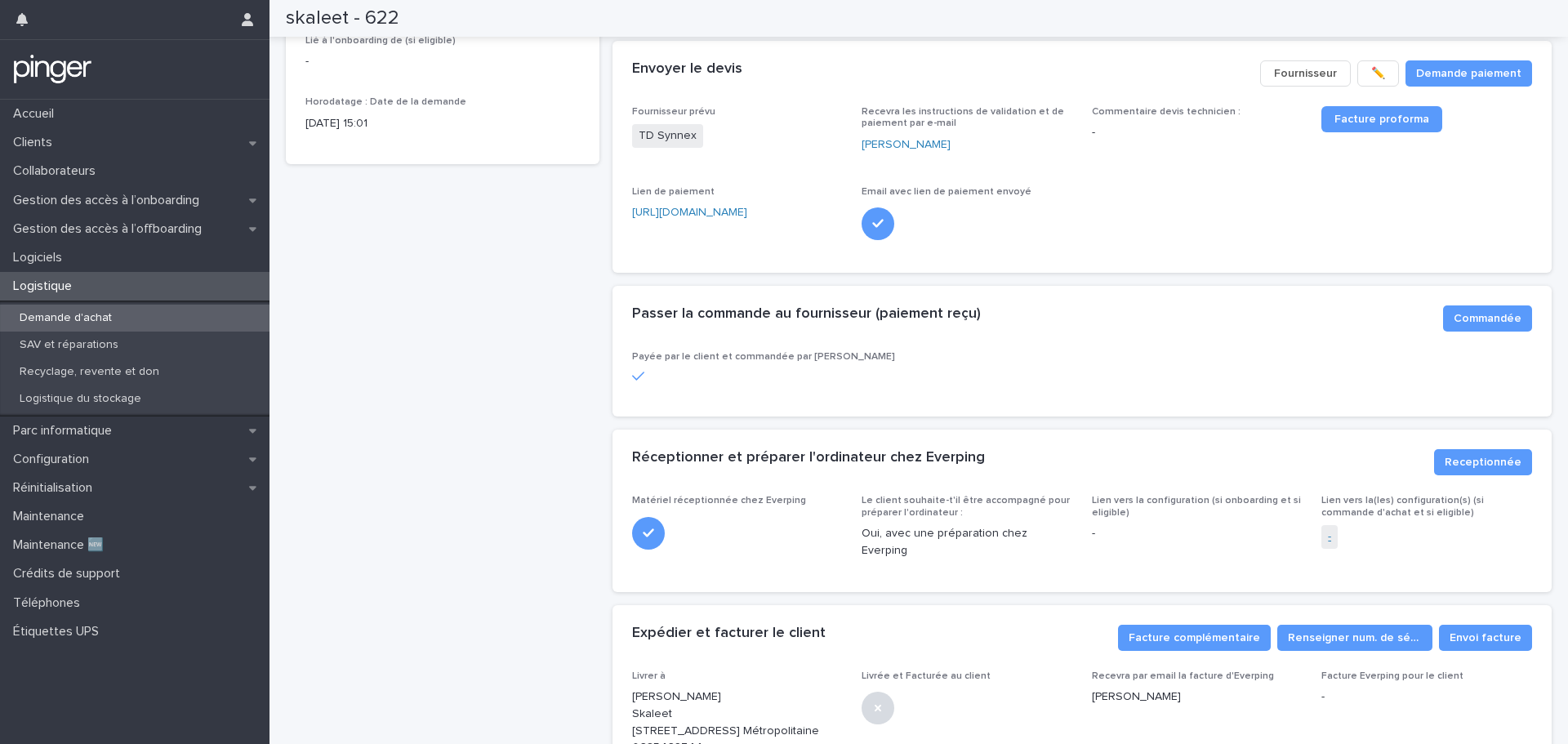
click at [1328, 536] on link "-" at bounding box center [1329, 537] width 3 height 17
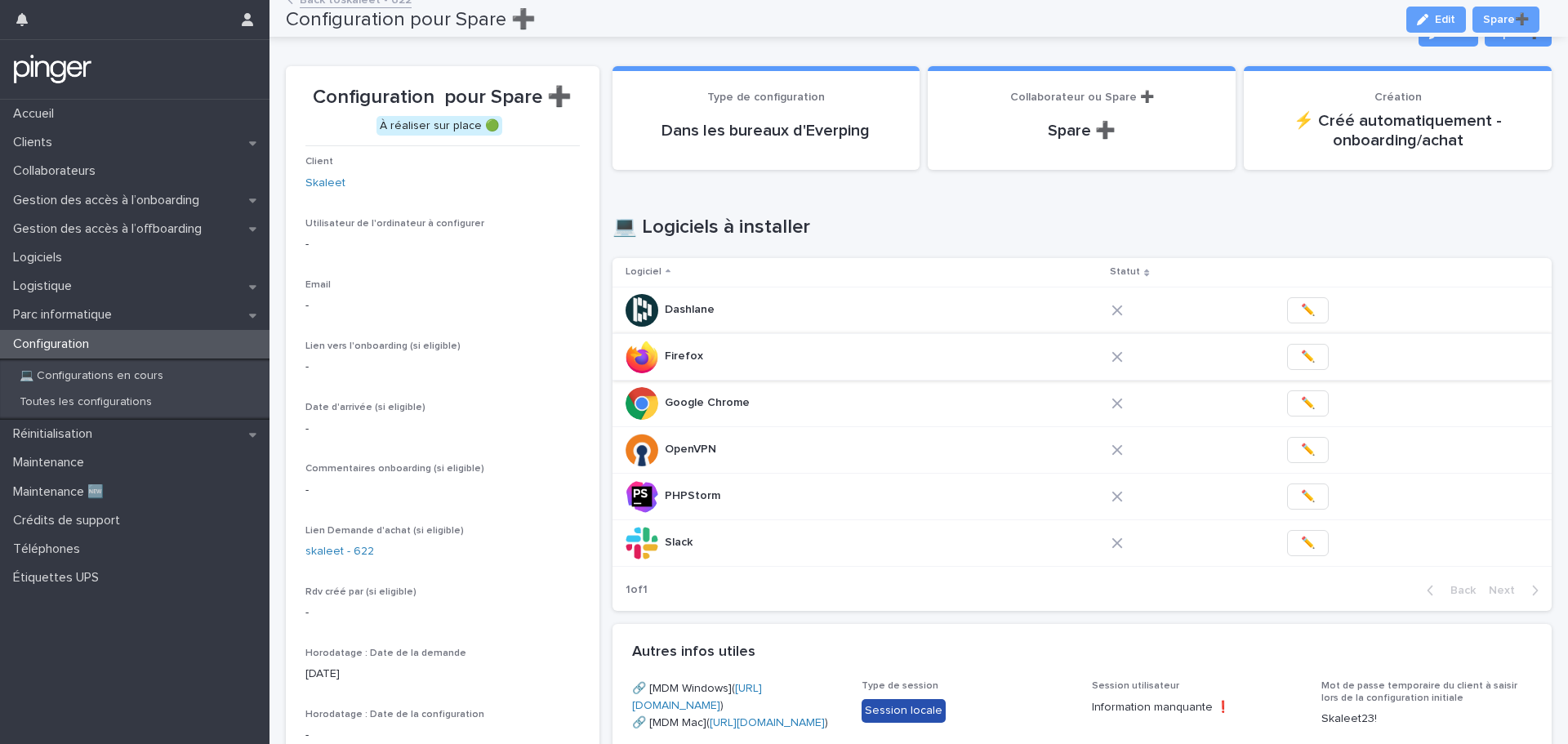
scroll to position [10, 0]
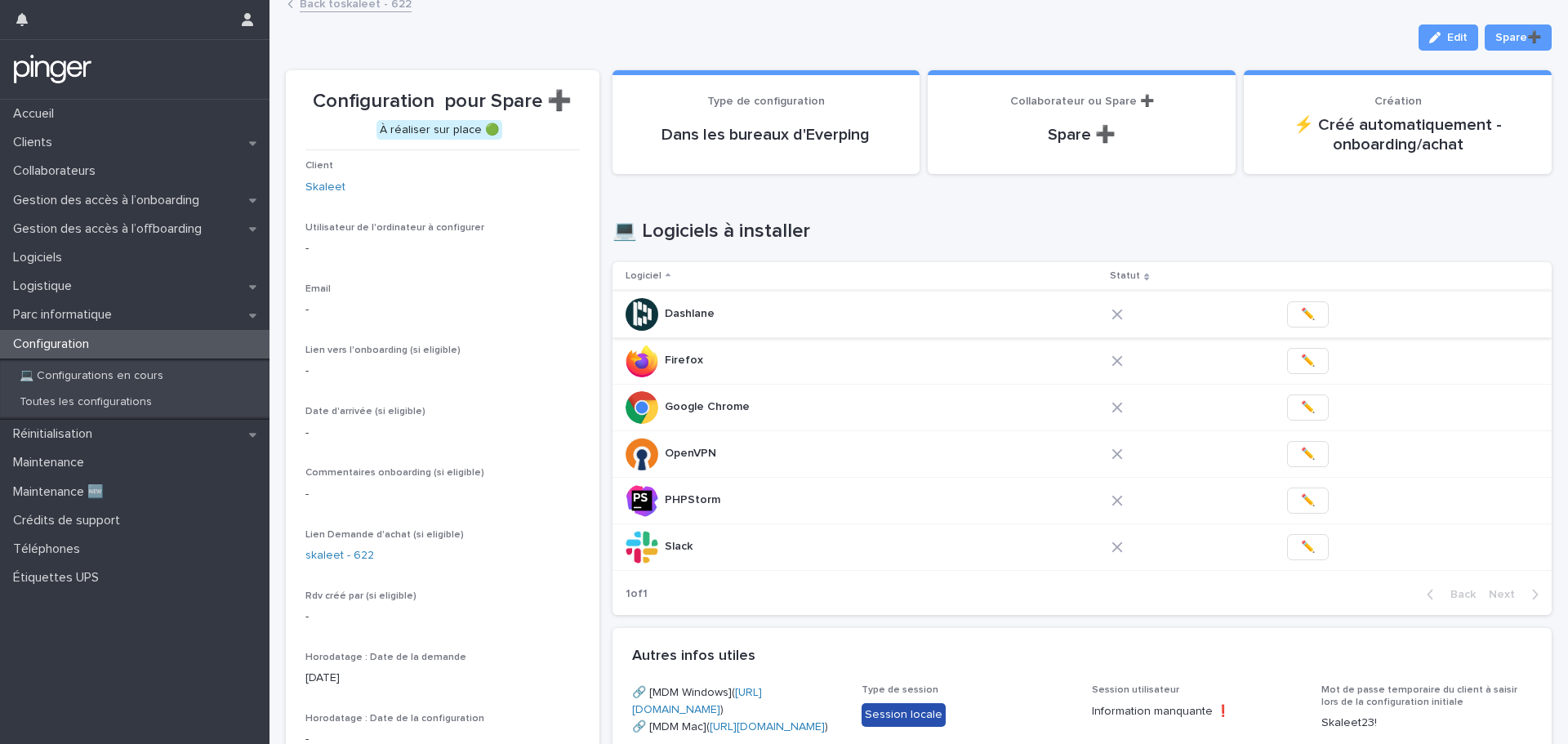
click at [1301, 310] on span "✏️" at bounding box center [1307, 314] width 14 height 16
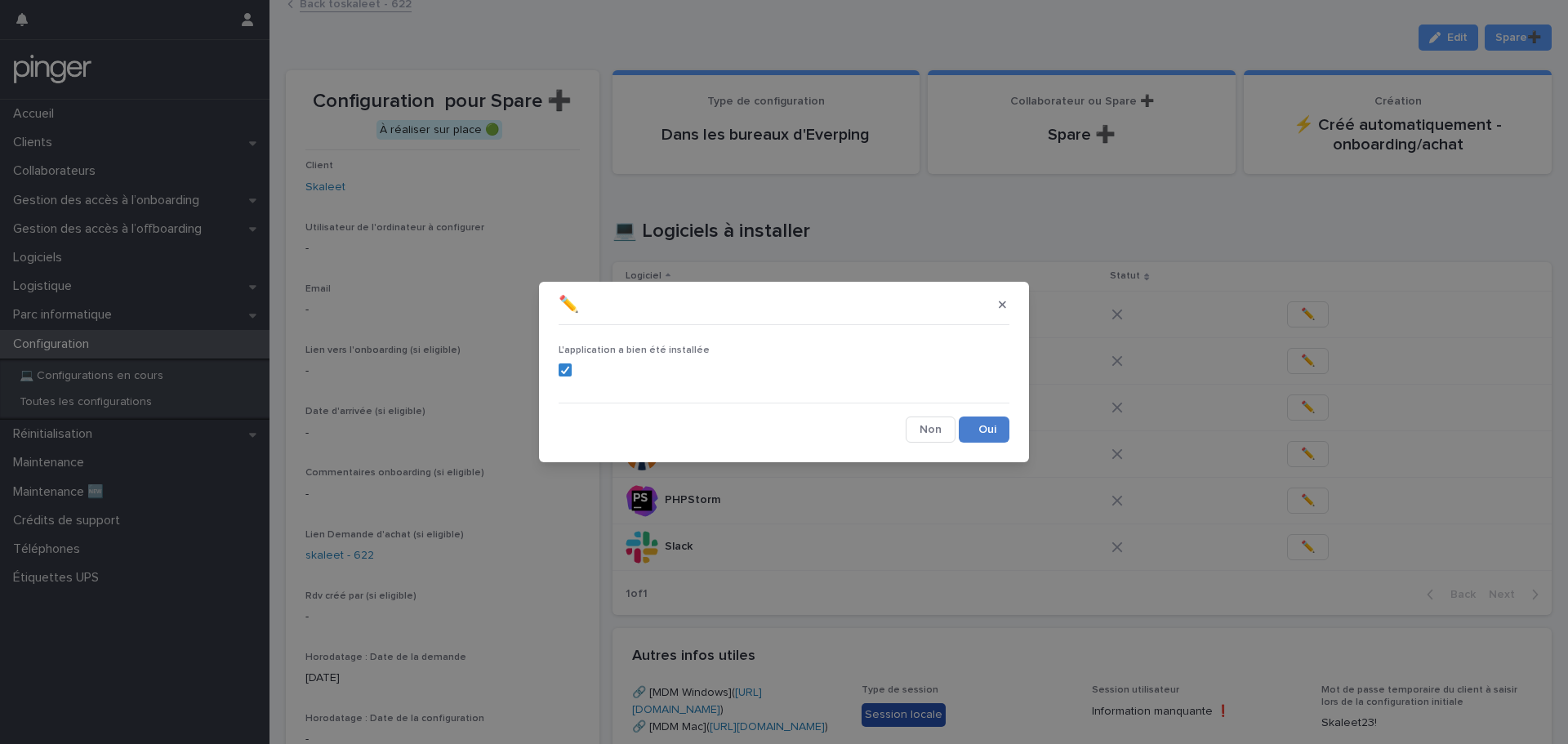
click at [989, 431] on button "Save" at bounding box center [985, 430] width 51 height 26
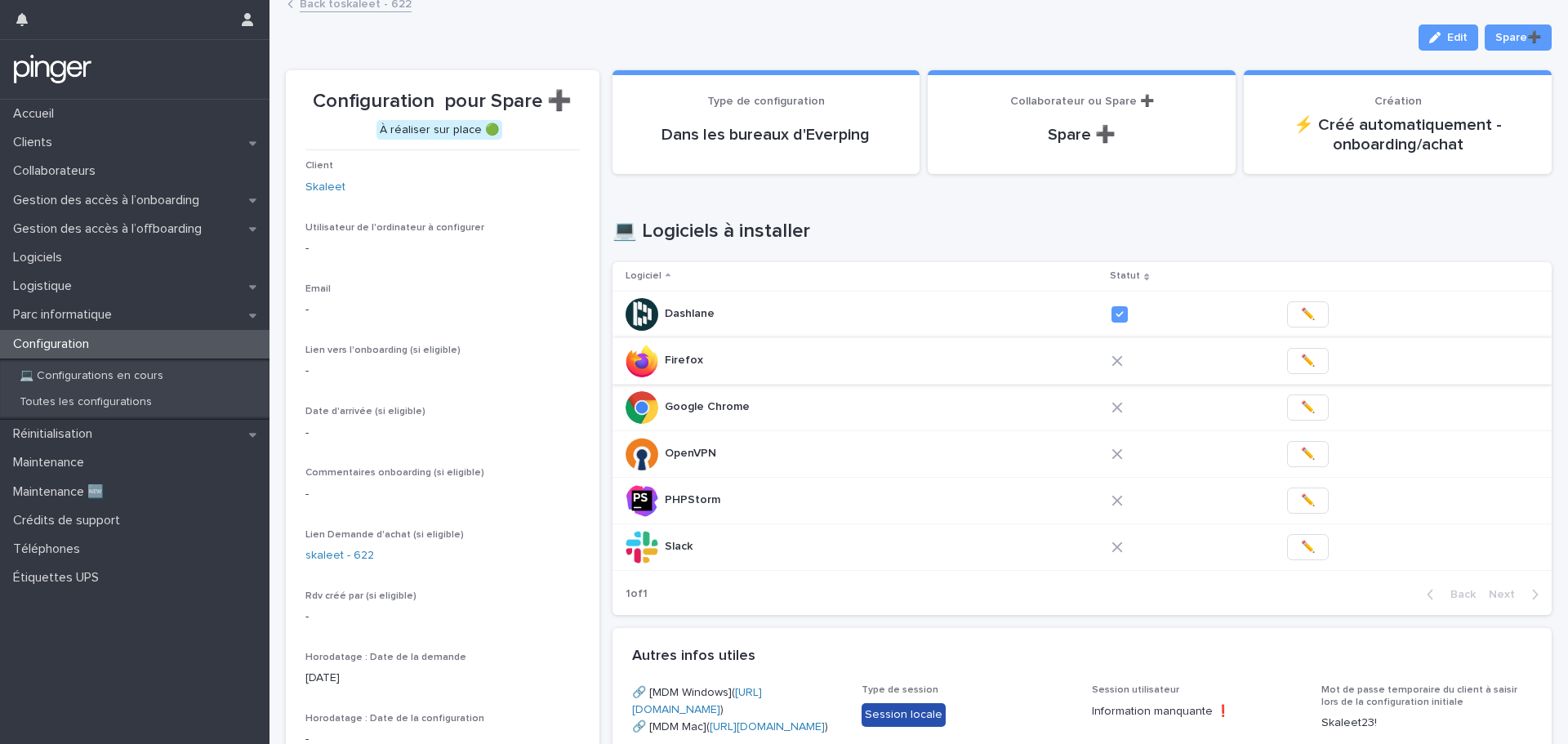
click at [1301, 359] on span "✏️" at bounding box center [1307, 361] width 14 height 16
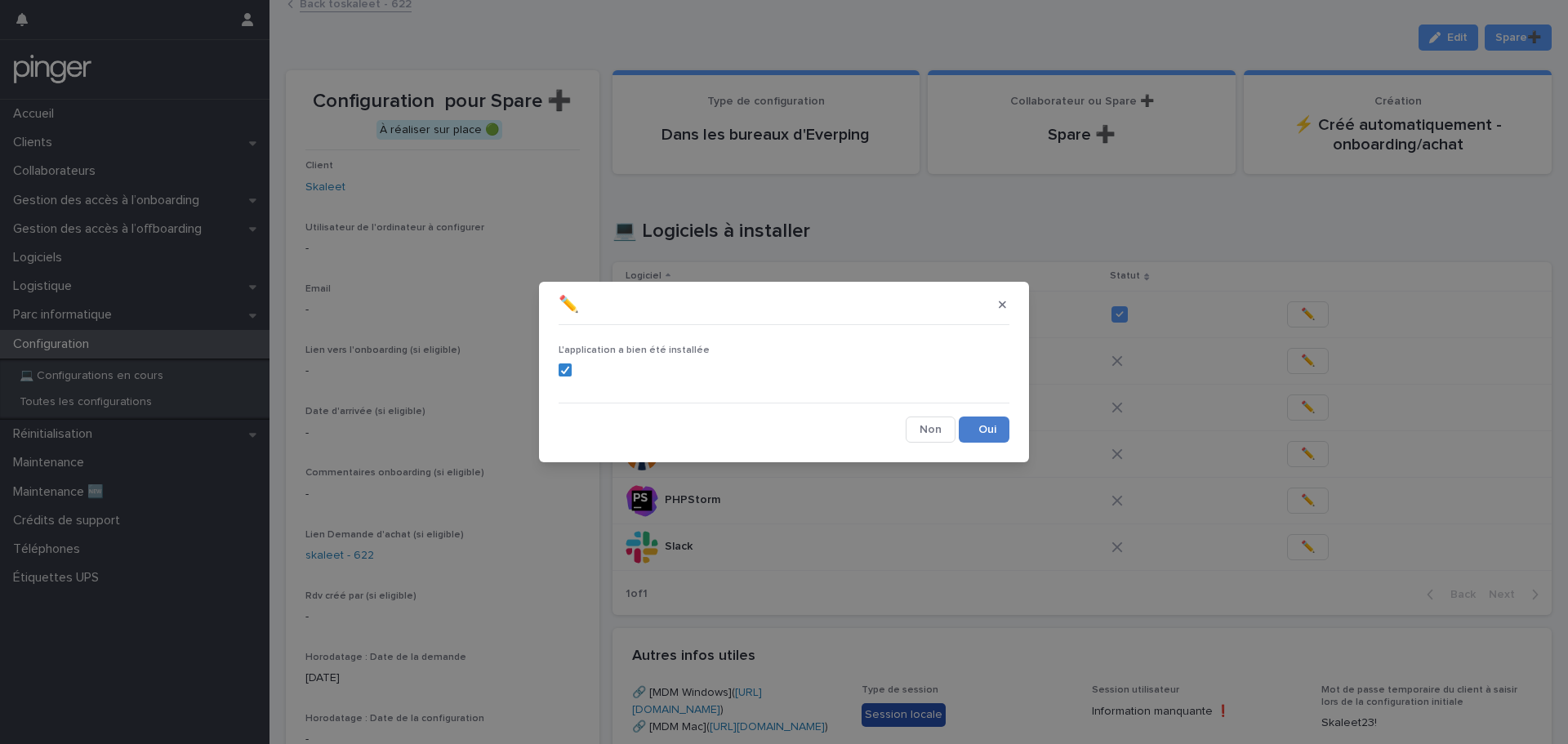
click at [985, 433] on button "Save" at bounding box center [985, 430] width 51 height 26
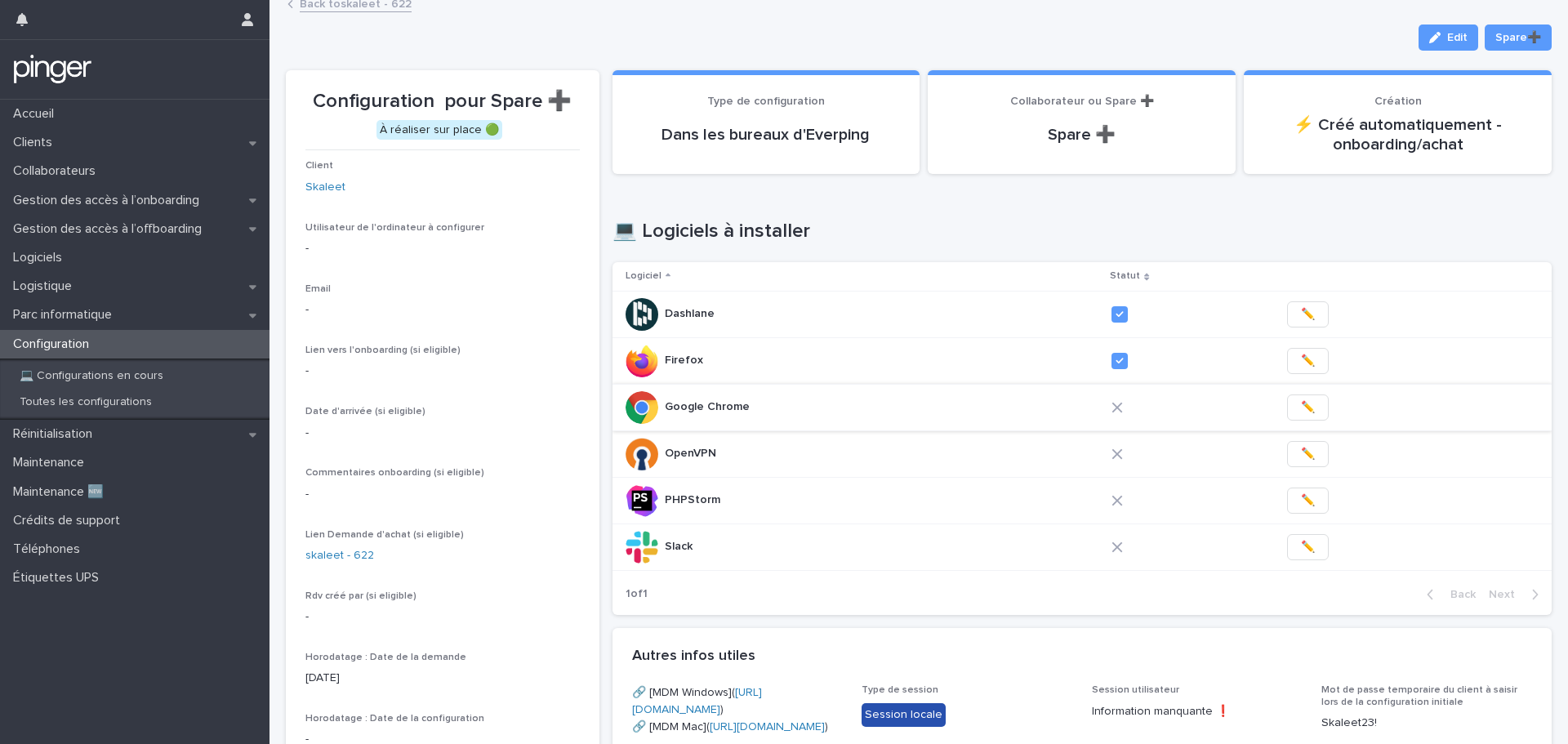
click at [1301, 401] on span "✏️" at bounding box center [1307, 408] width 14 height 16
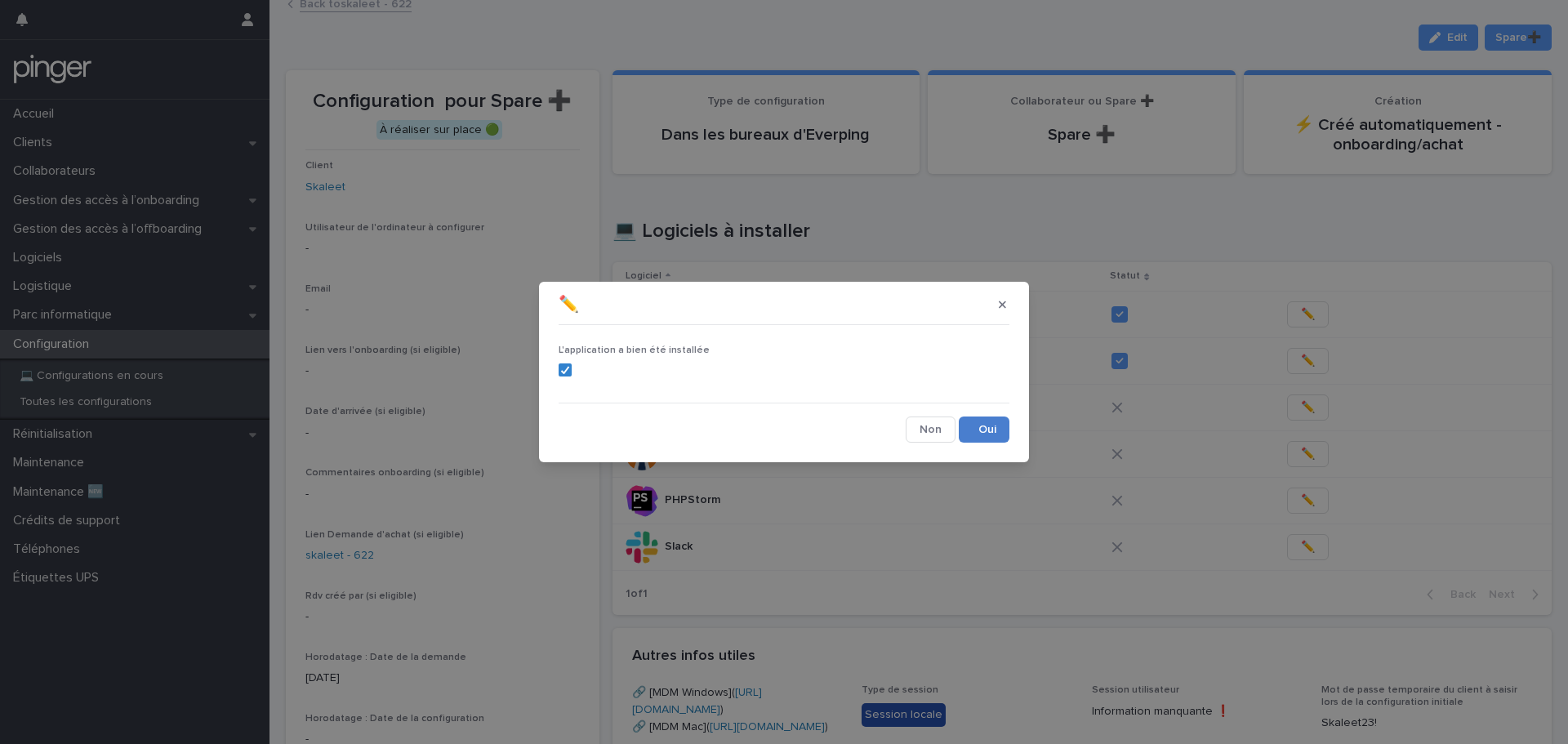
click at [979, 430] on button "Save" at bounding box center [985, 430] width 51 height 26
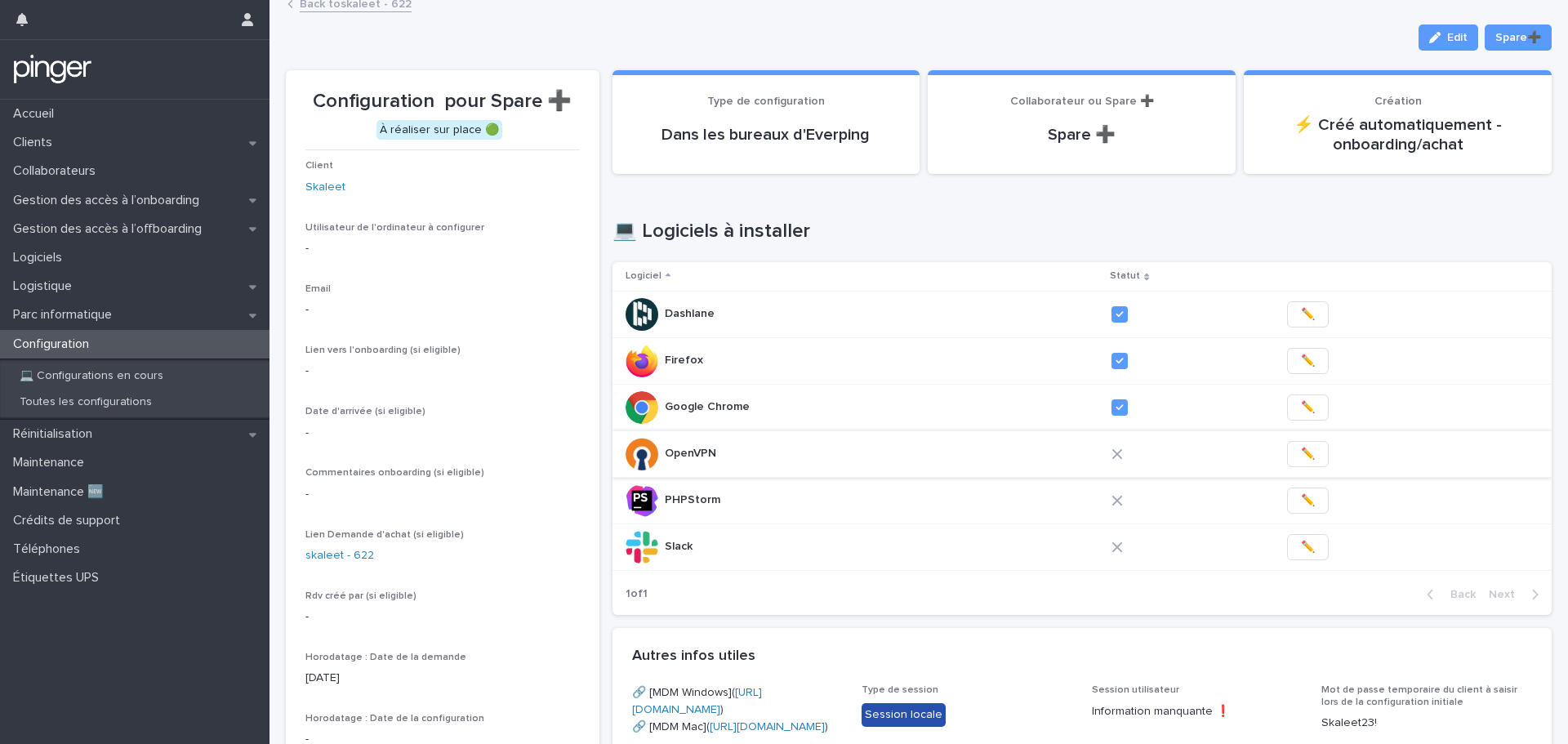
click at [1301, 452] on span "✏️" at bounding box center [1307, 454] width 14 height 16
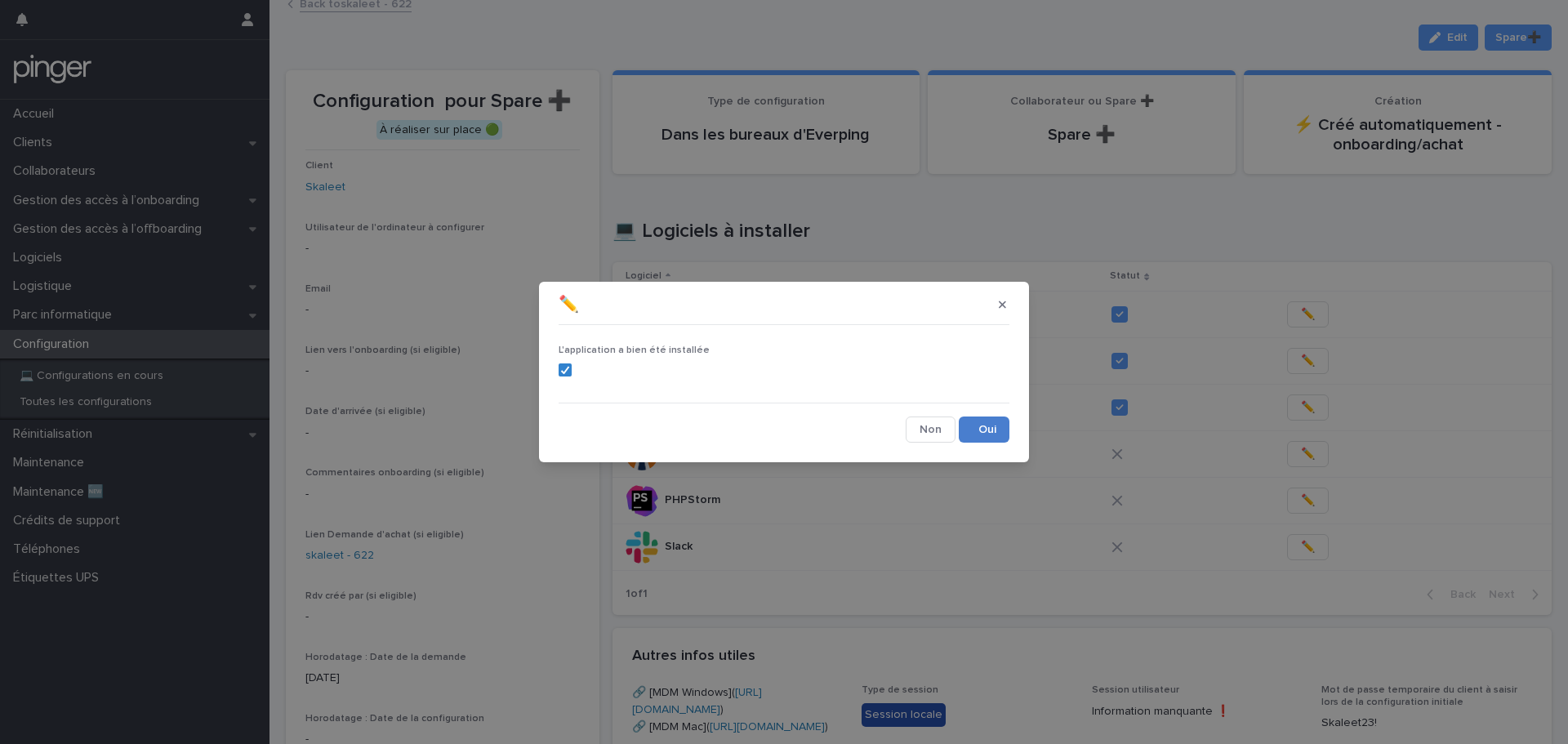
click at [997, 421] on button "Save" at bounding box center [985, 430] width 51 height 26
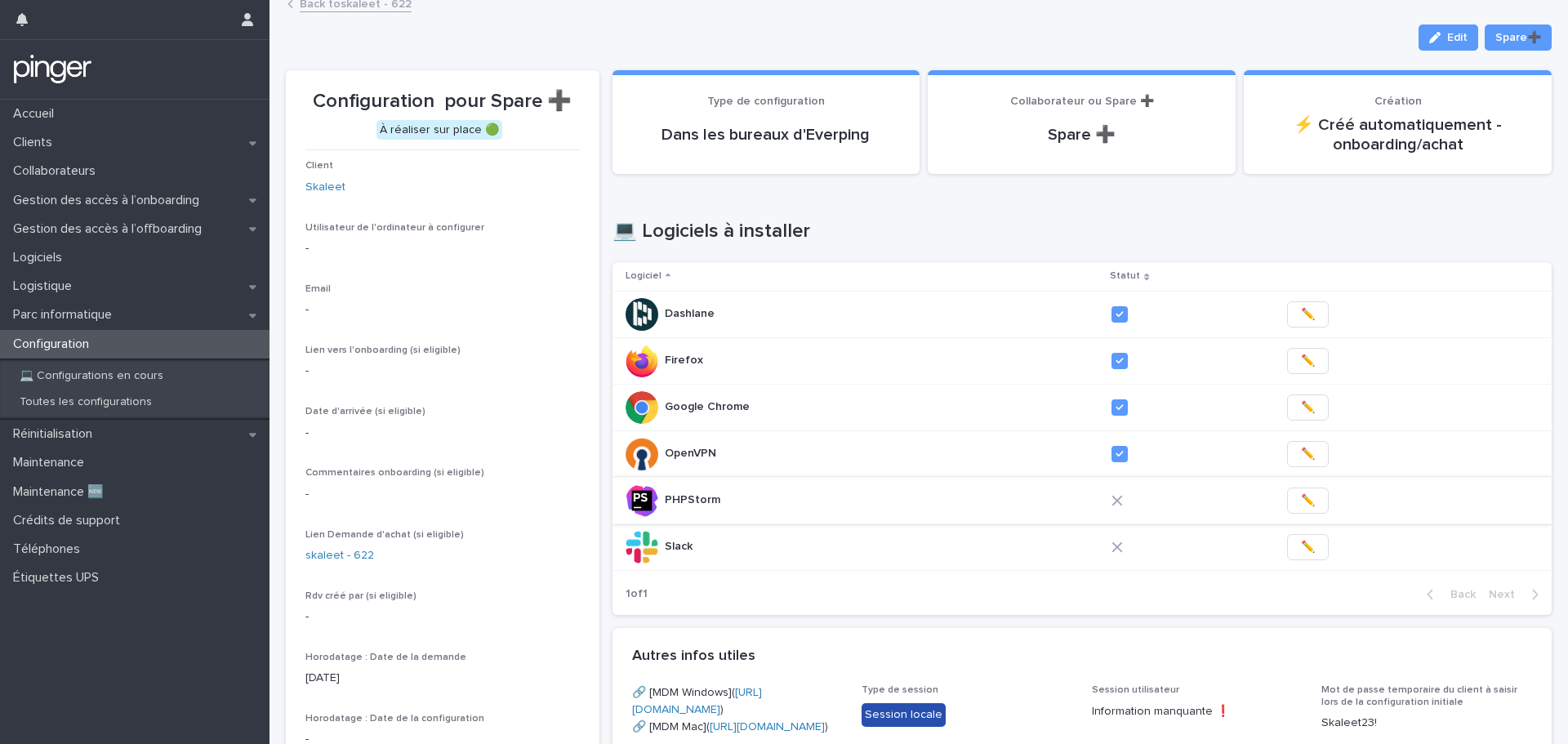
click at [1294, 501] on button "✏️" at bounding box center [1307, 501] width 42 height 26
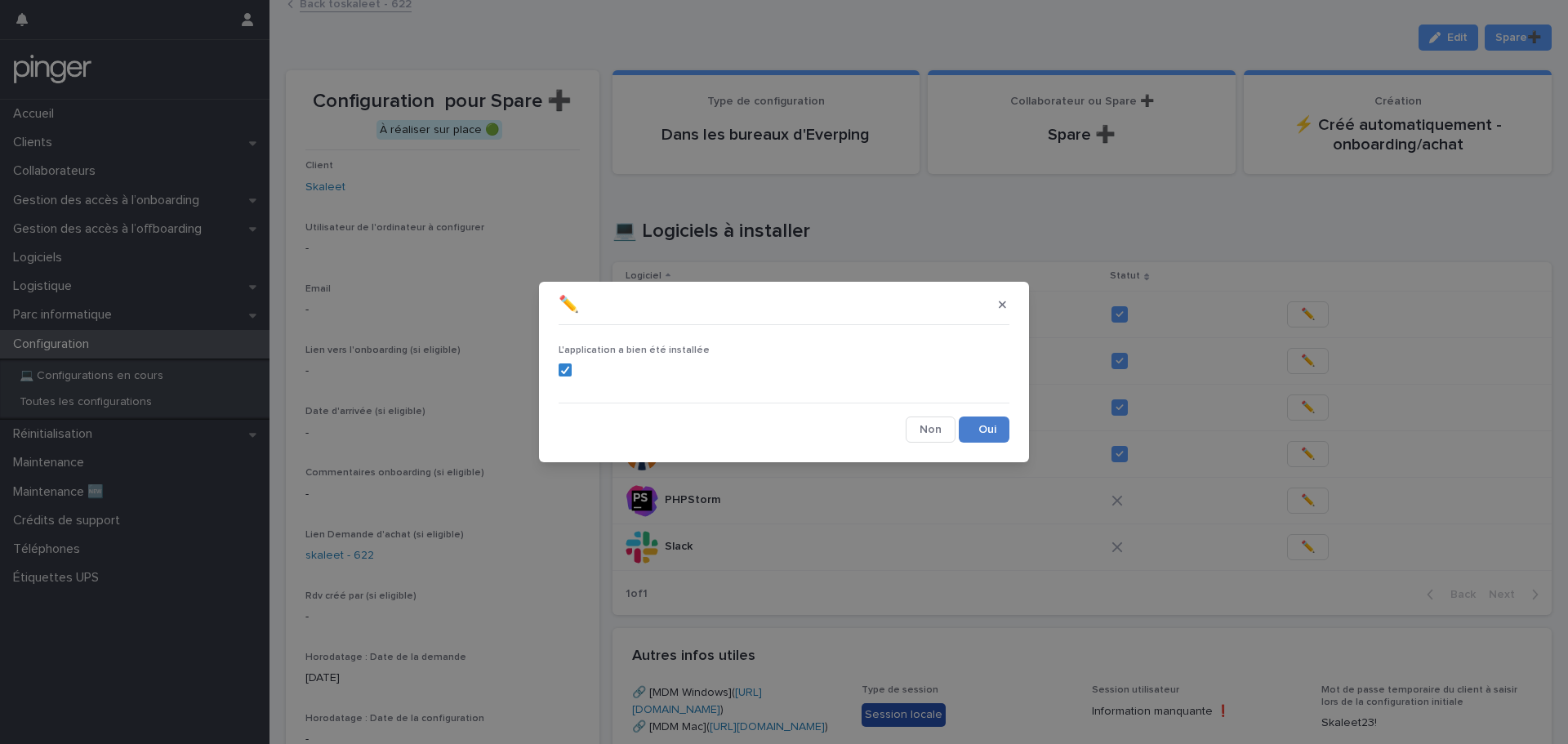
click at [972, 435] on button "Save" at bounding box center [985, 430] width 51 height 26
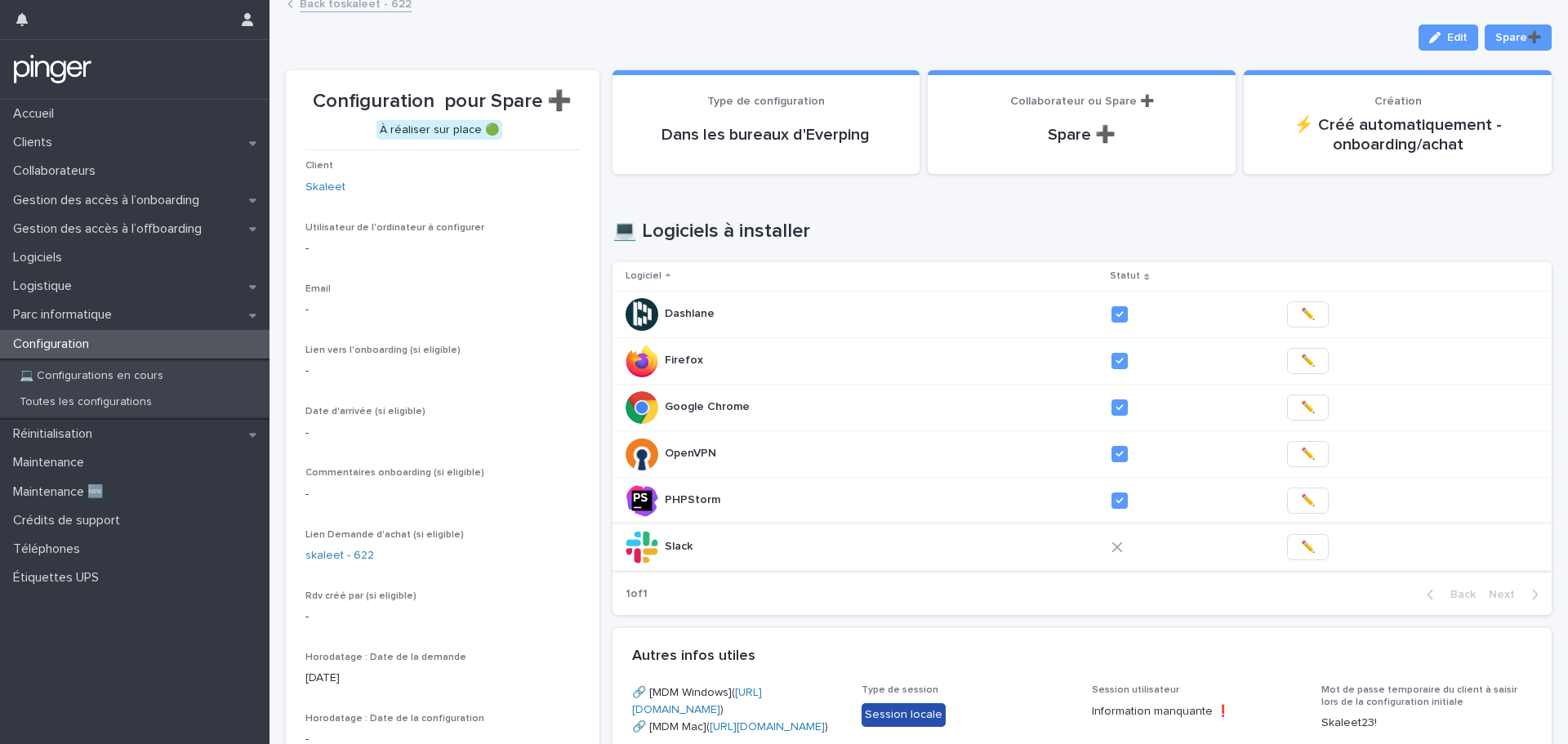
click at [1287, 542] on button "✏️" at bounding box center [1307, 547] width 42 height 26
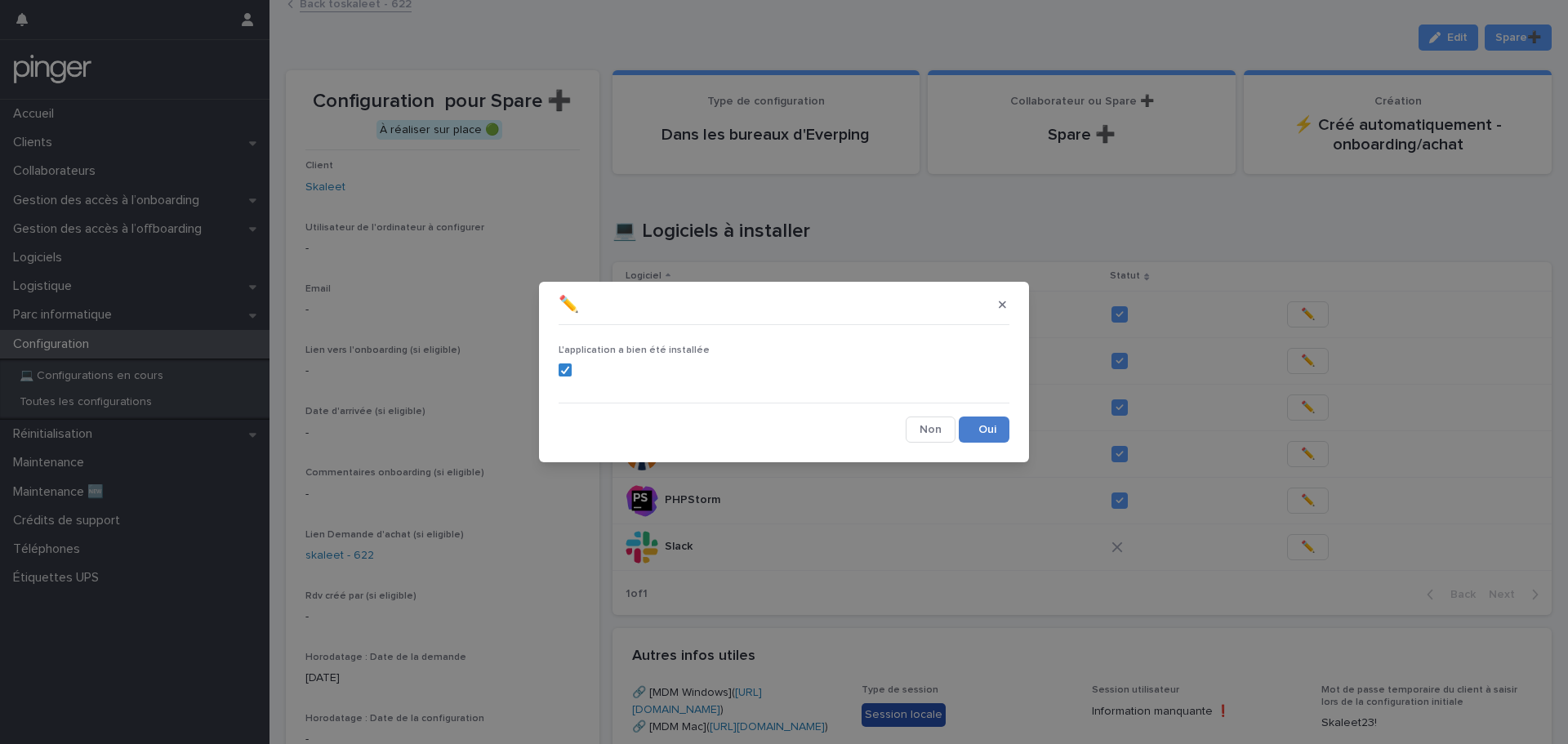
click at [994, 435] on button "Save" at bounding box center [985, 430] width 51 height 26
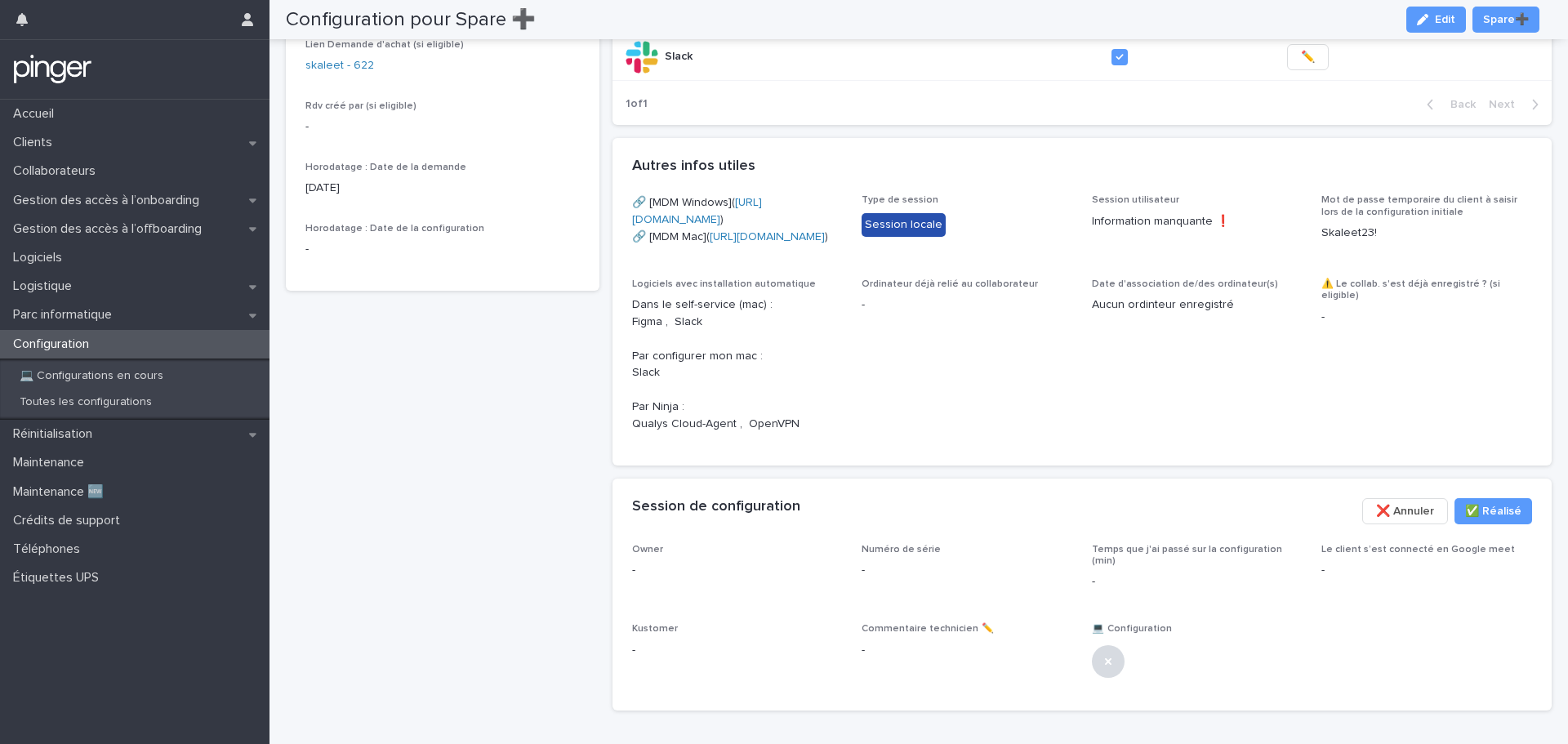
scroll to position [663, 0]
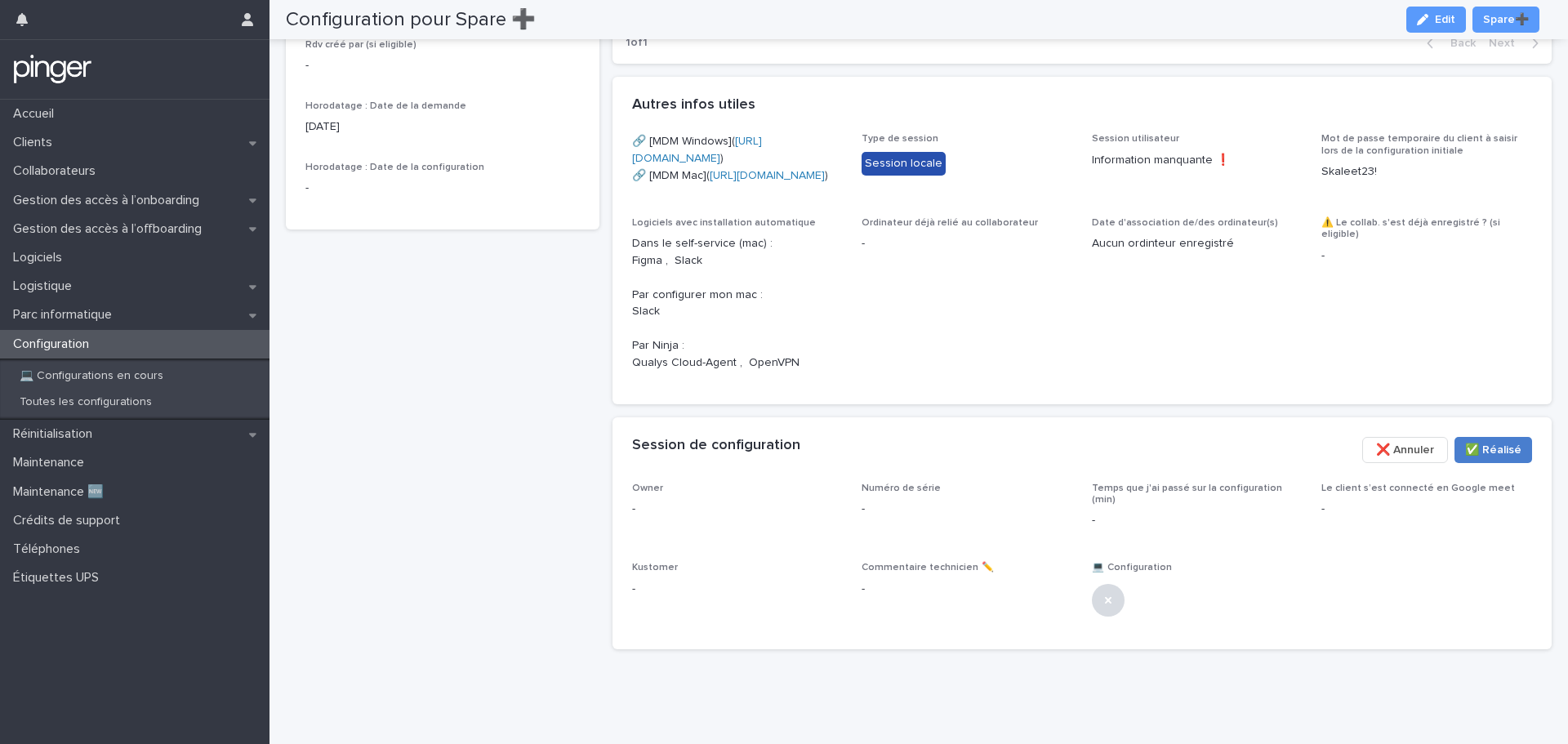
click at [1465, 448] on span "✅​ Réalisé" at bounding box center [1493, 450] width 56 height 16
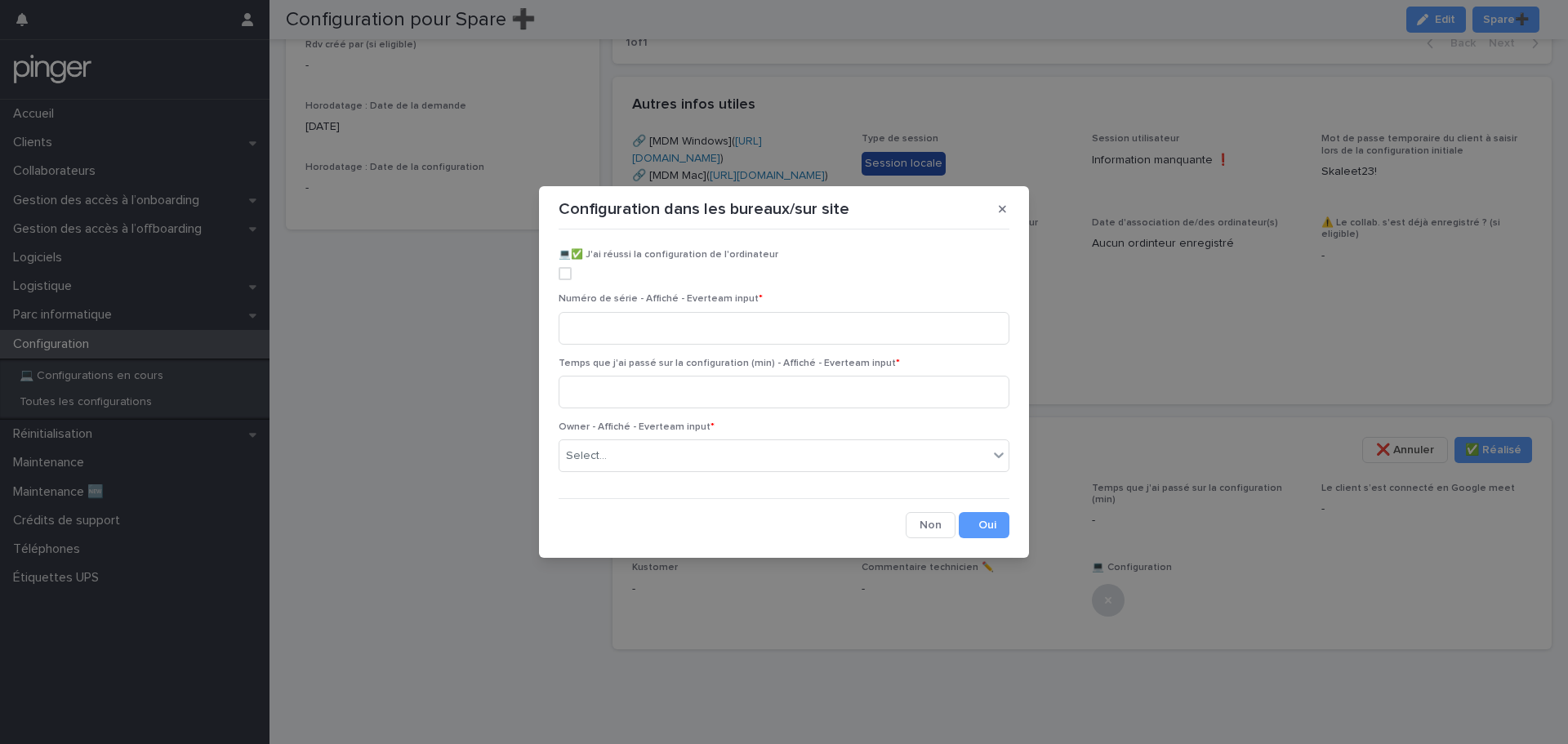
click at [565, 274] on span at bounding box center [565, 274] width 13 height 13
click at [614, 318] on input at bounding box center [784, 328] width 451 height 33
paste input "**********"
type input "**********"
click at [650, 390] on input at bounding box center [784, 392] width 451 height 33
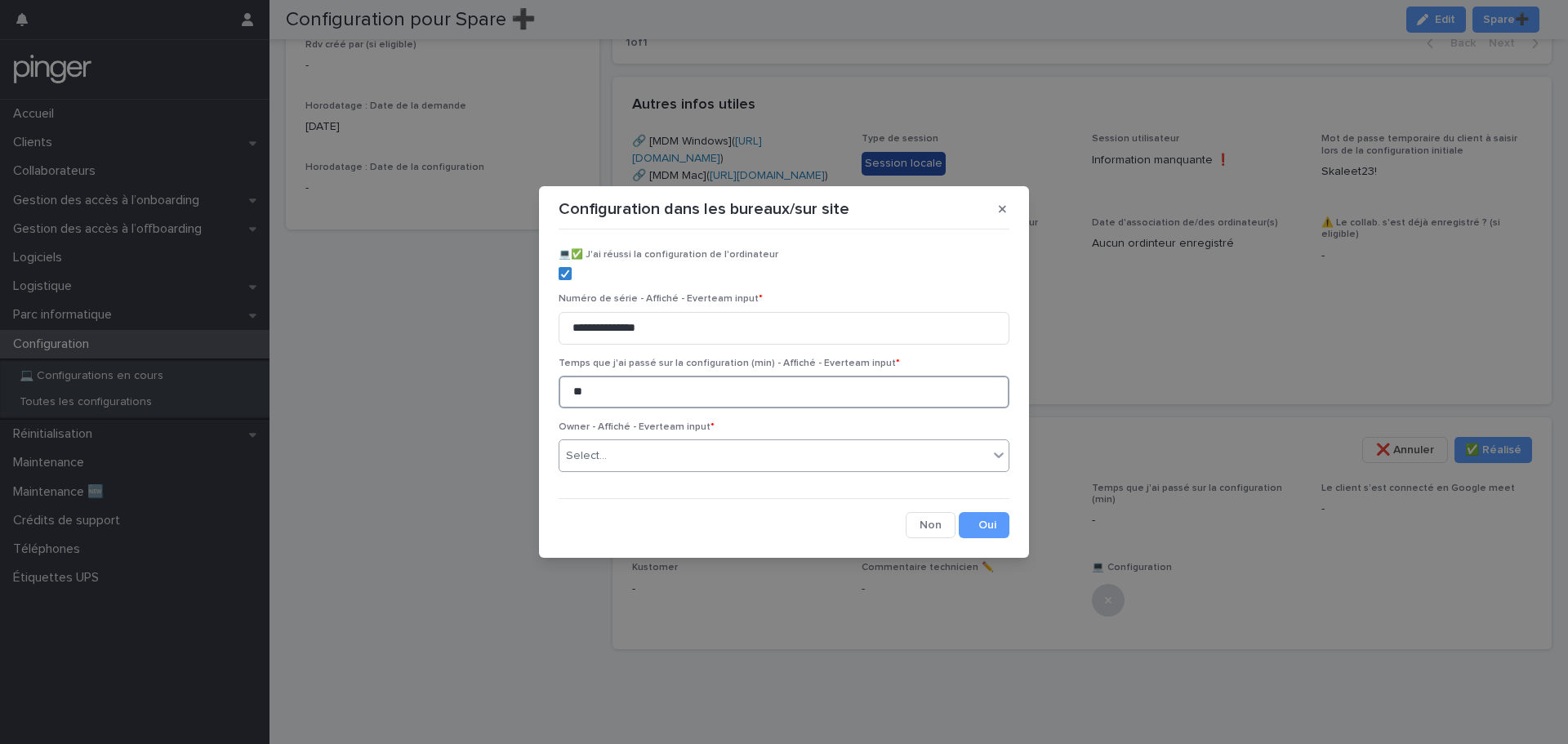
type input "**"
click at [663, 453] on div "Select..." at bounding box center [774, 456] width 429 height 27
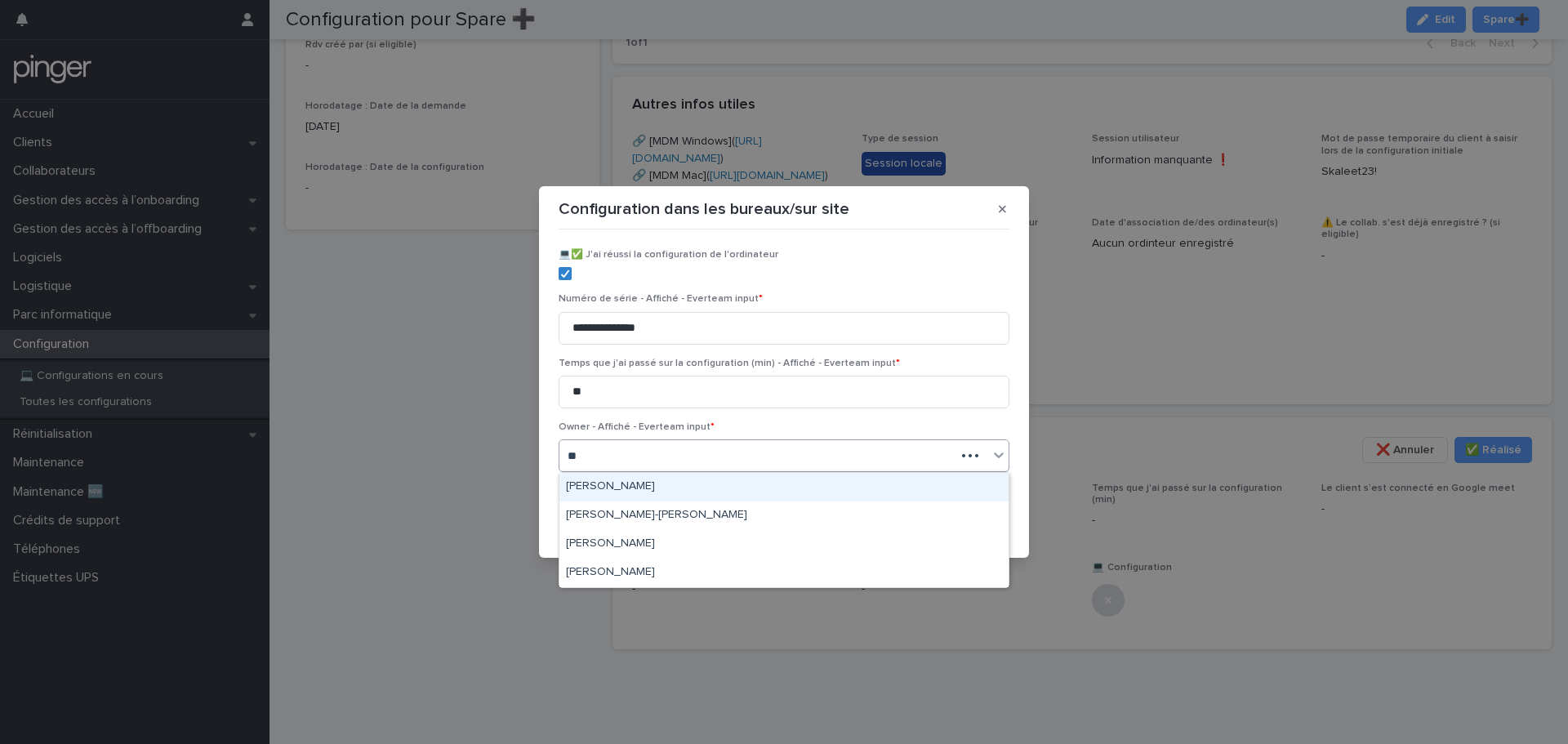
type input "***"
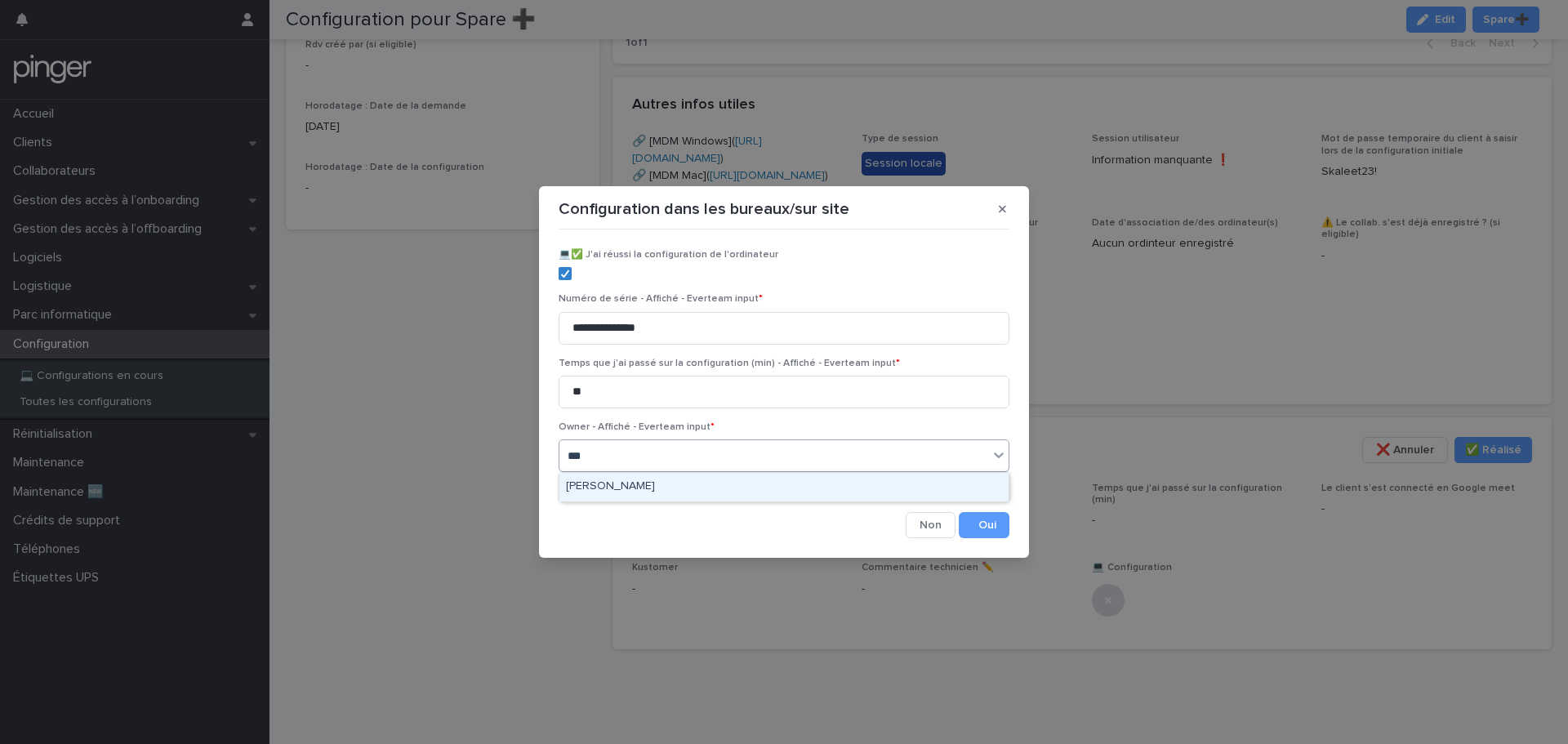
click at [687, 485] on div "[PERSON_NAME]" at bounding box center [784, 487] width 449 height 29
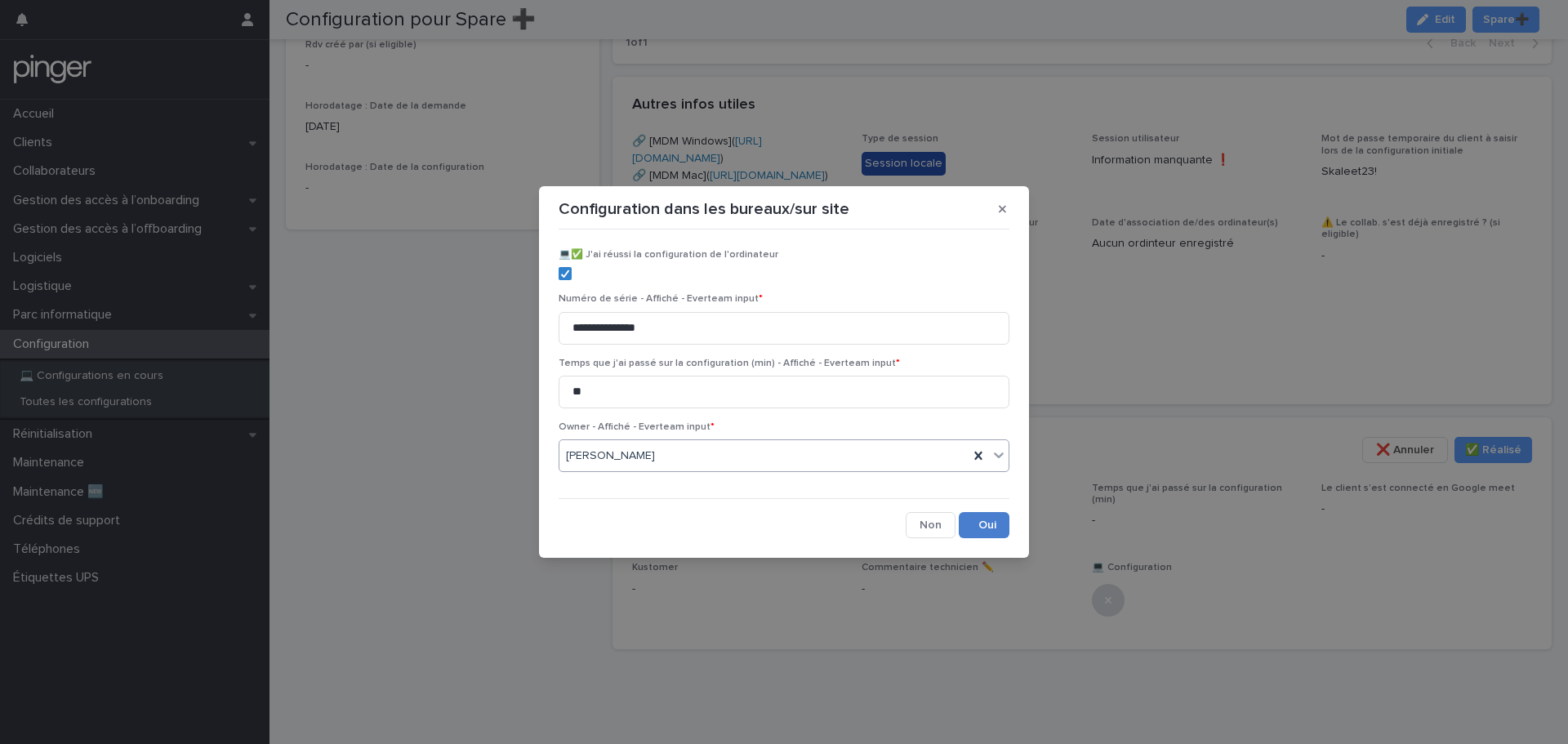
click at [972, 521] on button "Save" at bounding box center [985, 525] width 51 height 26
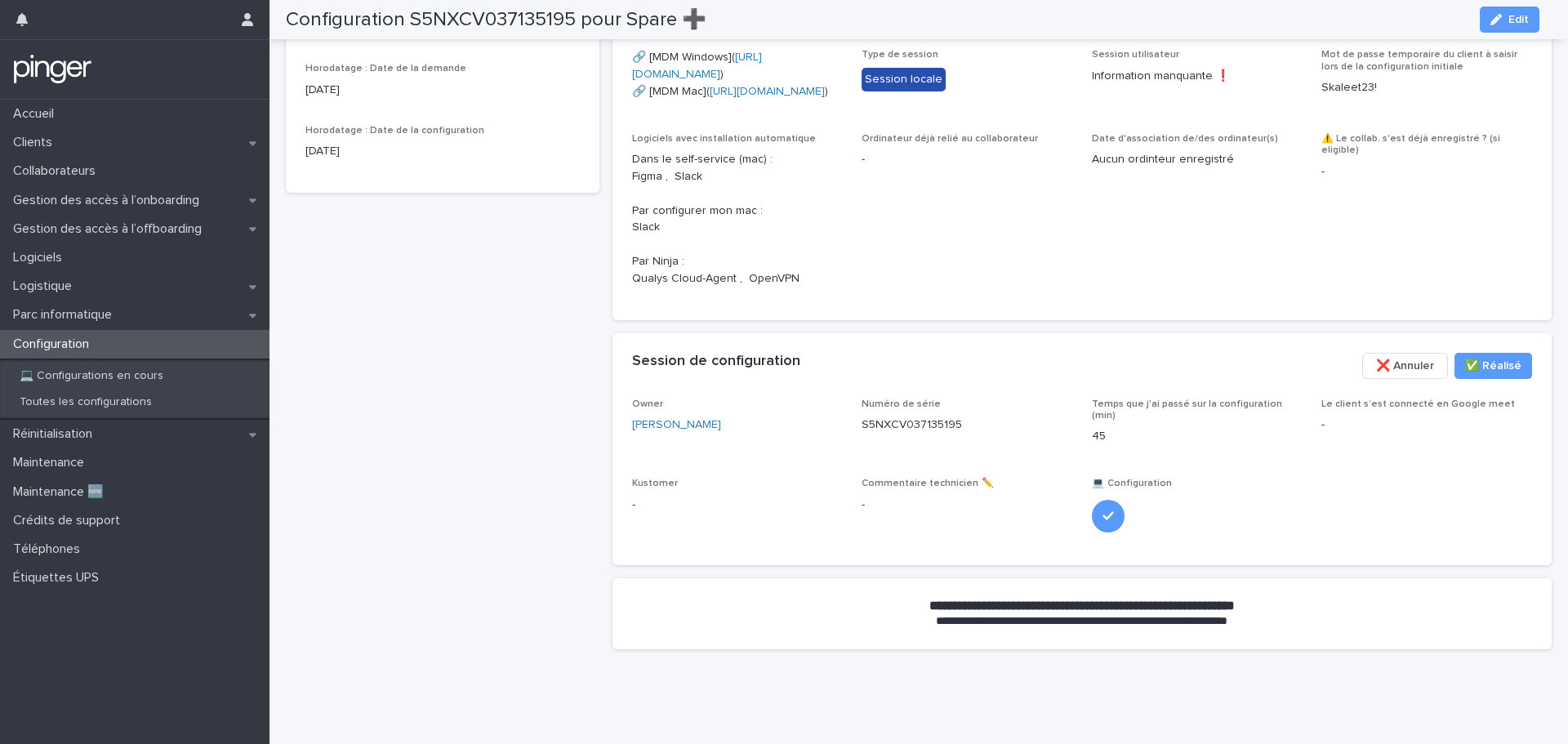
scroll to position [747, 0]
drag, startPoint x: 1003, startPoint y: 333, endPoint x: 945, endPoint y: 332, distance: 58.0
click at [945, 333] on div "Session de configuration ••• ✅​ Réalisé ❌ Annuler" at bounding box center [1083, 366] width 940 height 65
click at [517, 236] on div "Configuration S5NXCV037135195 pour Spare ➕ Terminé ✅ Client Skaleet Utilisateur…" at bounding box center [443, 48] width 314 height 1227
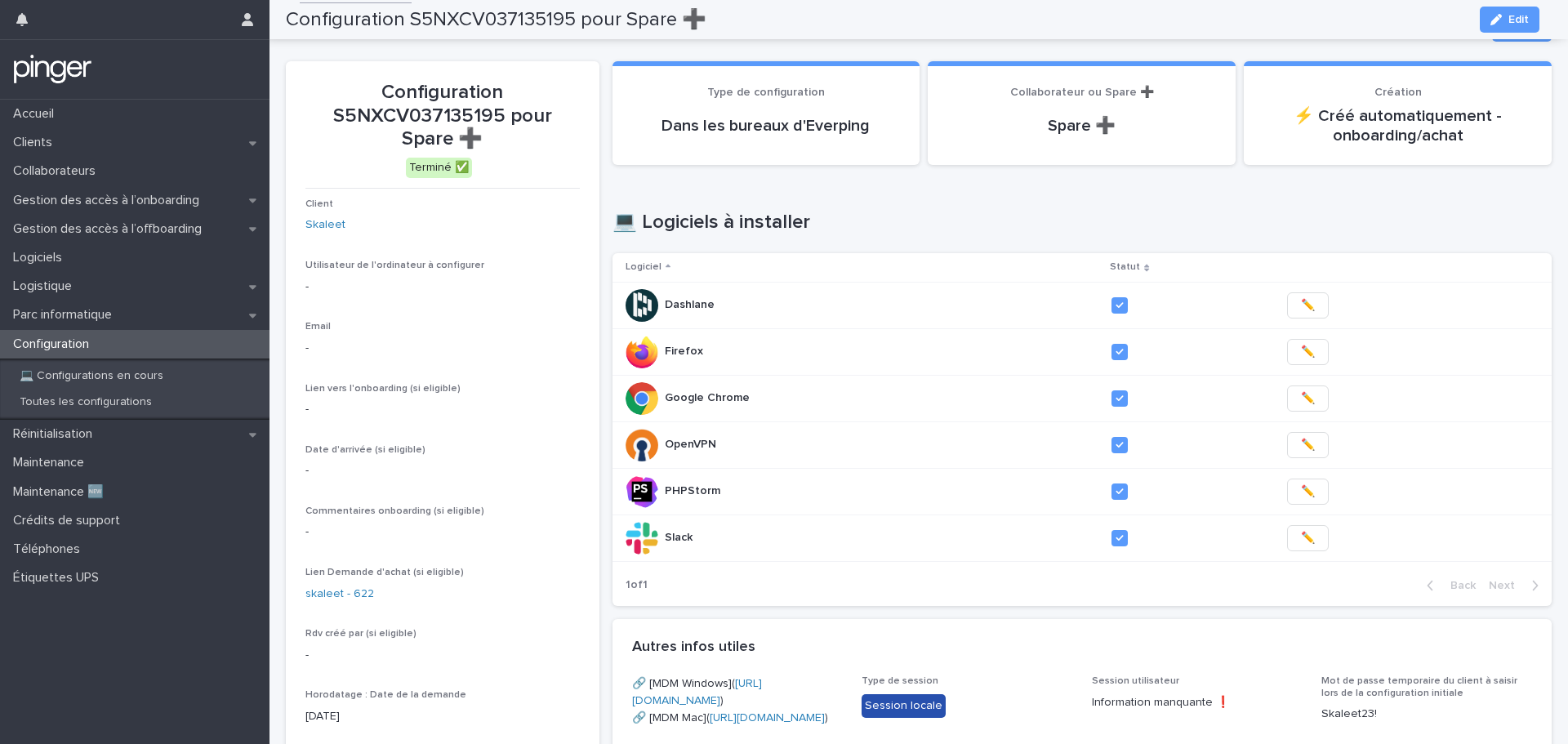
scroll to position [0, 0]
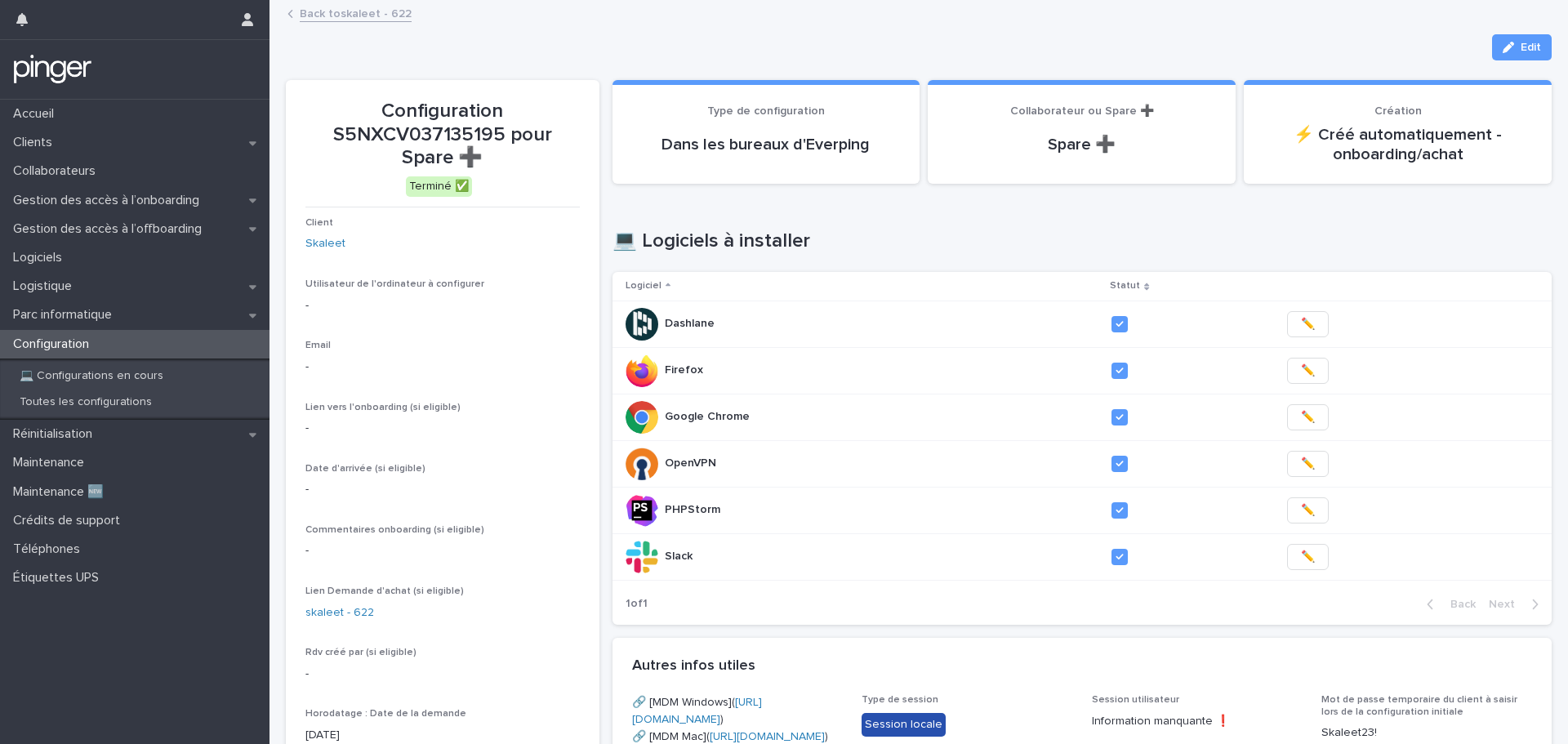
drag, startPoint x: 621, startPoint y: 45, endPoint x: 534, endPoint y: 63, distance: 88.8
click at [568, 51] on div "Edit" at bounding box center [919, 47] width 1266 height 26
click at [87, 311] on p "Parc informatique" at bounding box center [65, 314] width 118 height 16
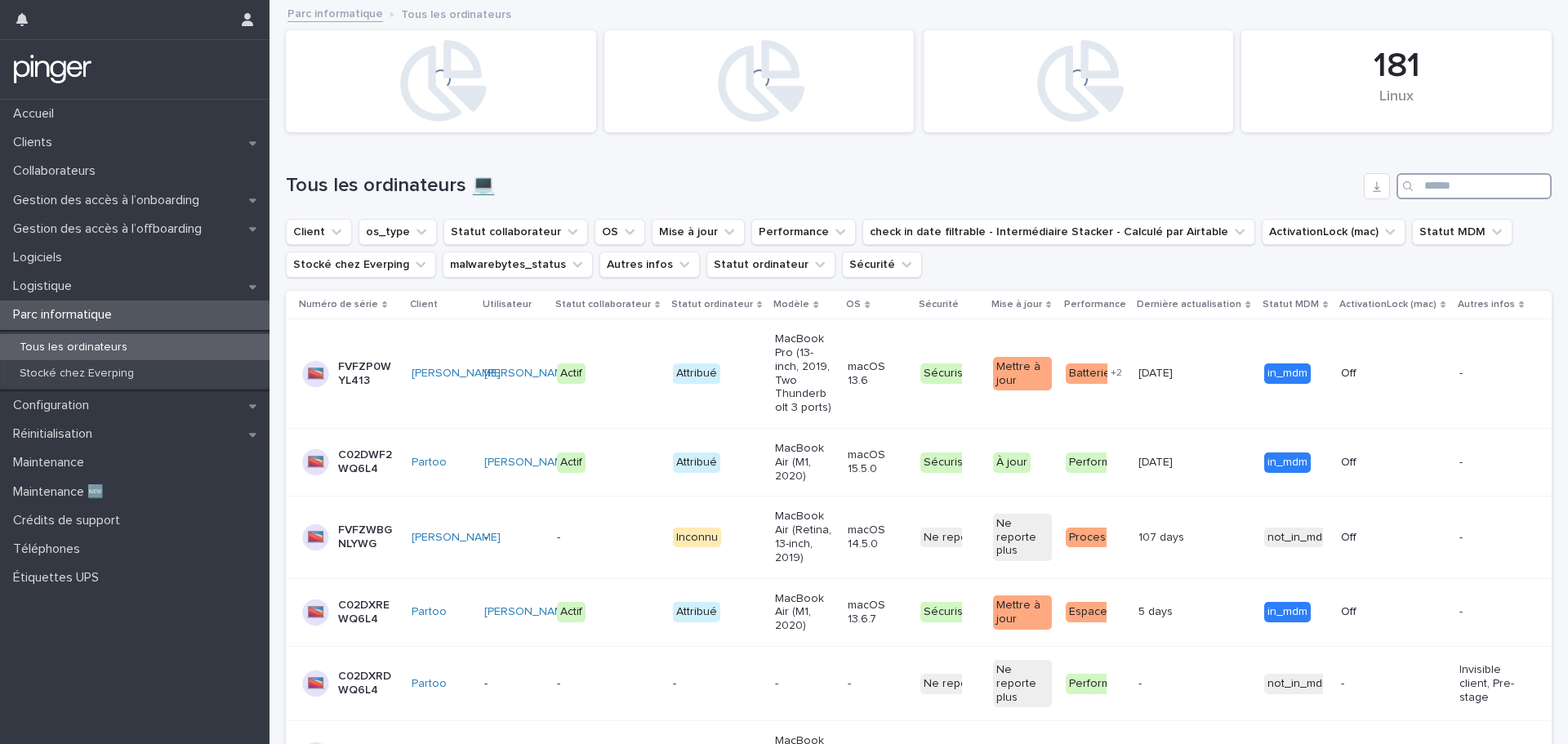
click at [1435, 187] on input "Search" at bounding box center [1474, 186] width 155 height 26
paste input "**********"
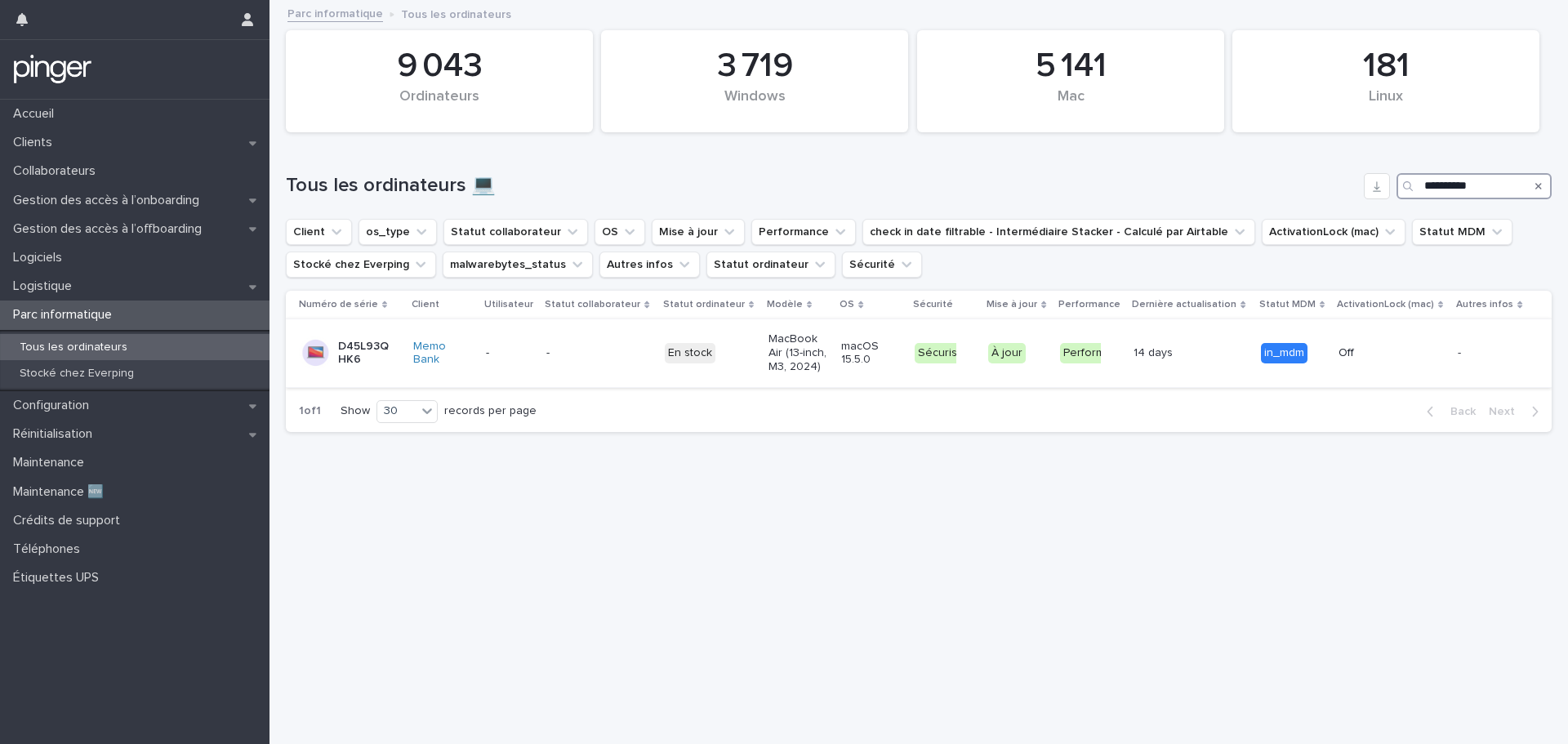
type input "**********"
click at [525, 346] on p "-" at bounding box center [510, 353] width 47 height 14
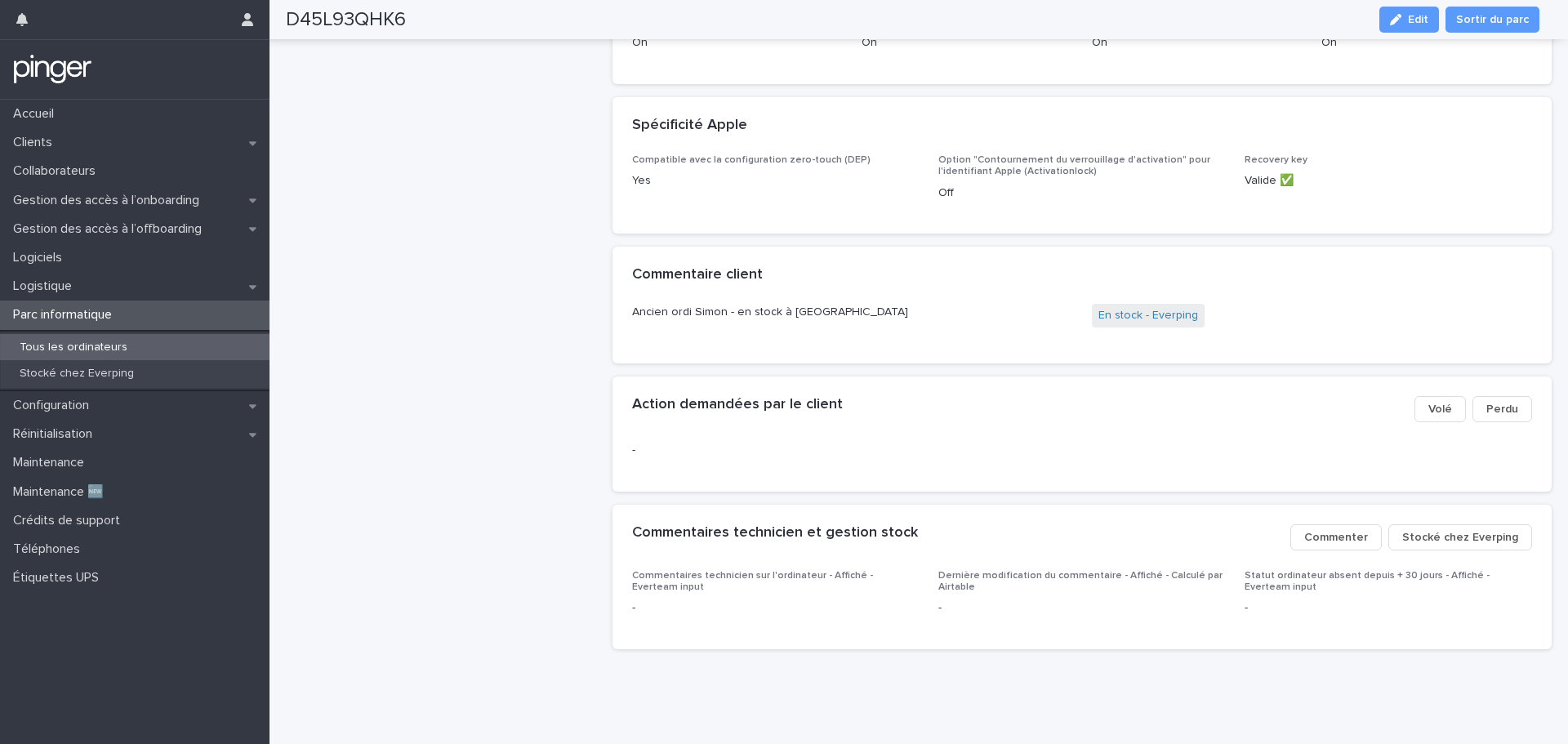
scroll to position [827, 0]
click at [1427, 529] on span "Stocké chez Everping" at bounding box center [1460, 537] width 116 height 16
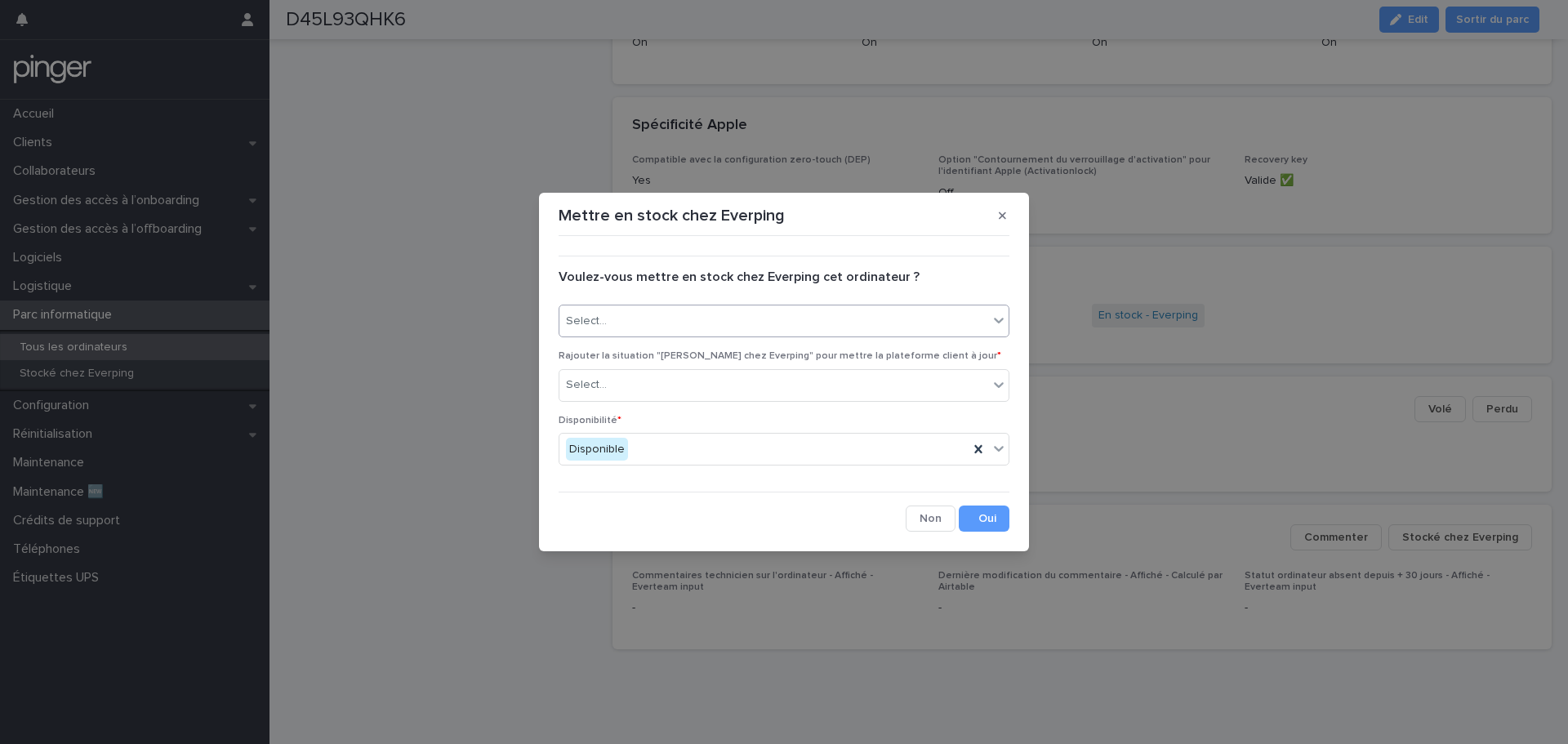
click at [748, 318] on div "Select..." at bounding box center [774, 321] width 429 height 27
click at [734, 350] on div "Oui" at bounding box center [784, 352] width 449 height 29
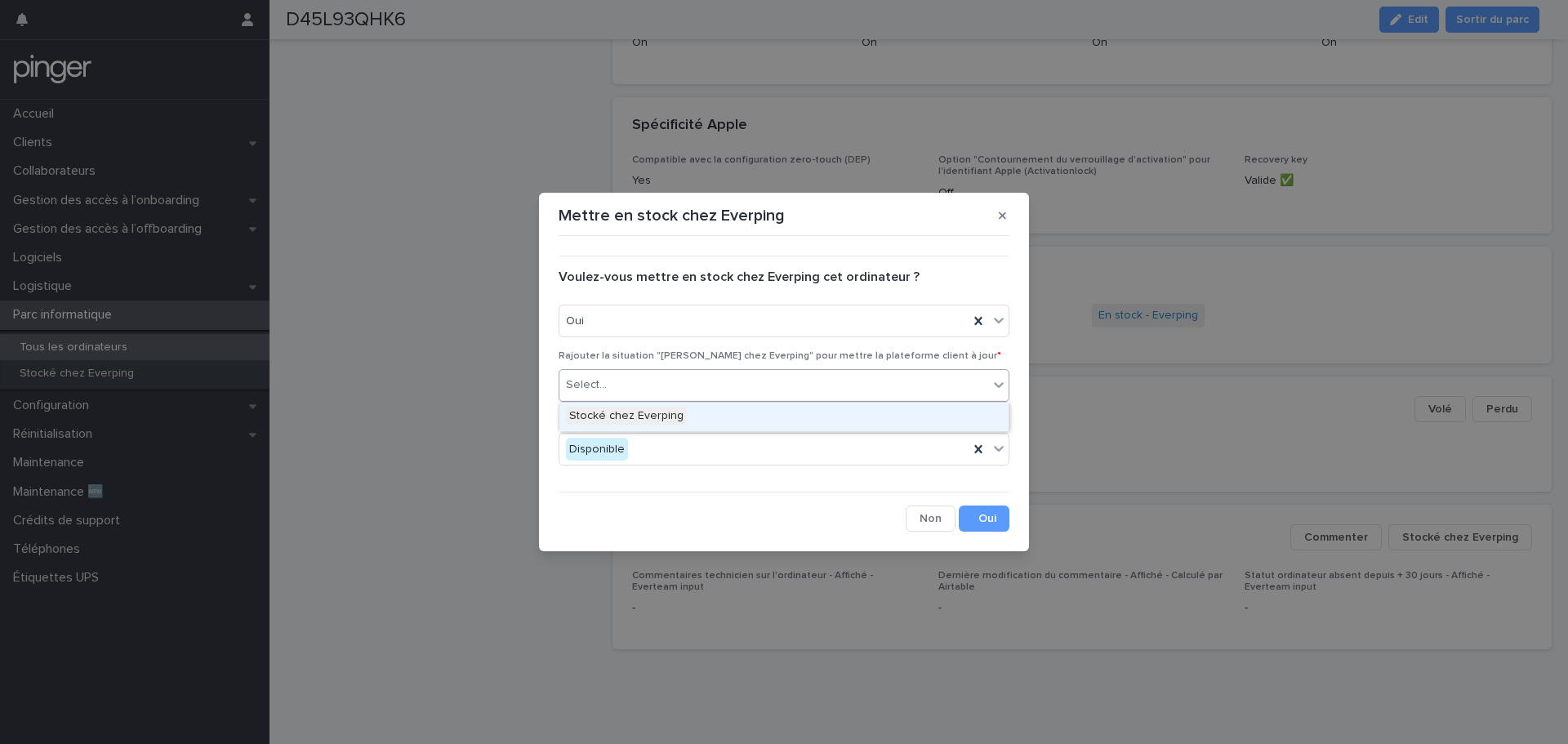
click at [728, 376] on div "Select..." at bounding box center [774, 385] width 429 height 27
click at [717, 411] on div "Stocké chez Everping" at bounding box center [784, 417] width 449 height 29
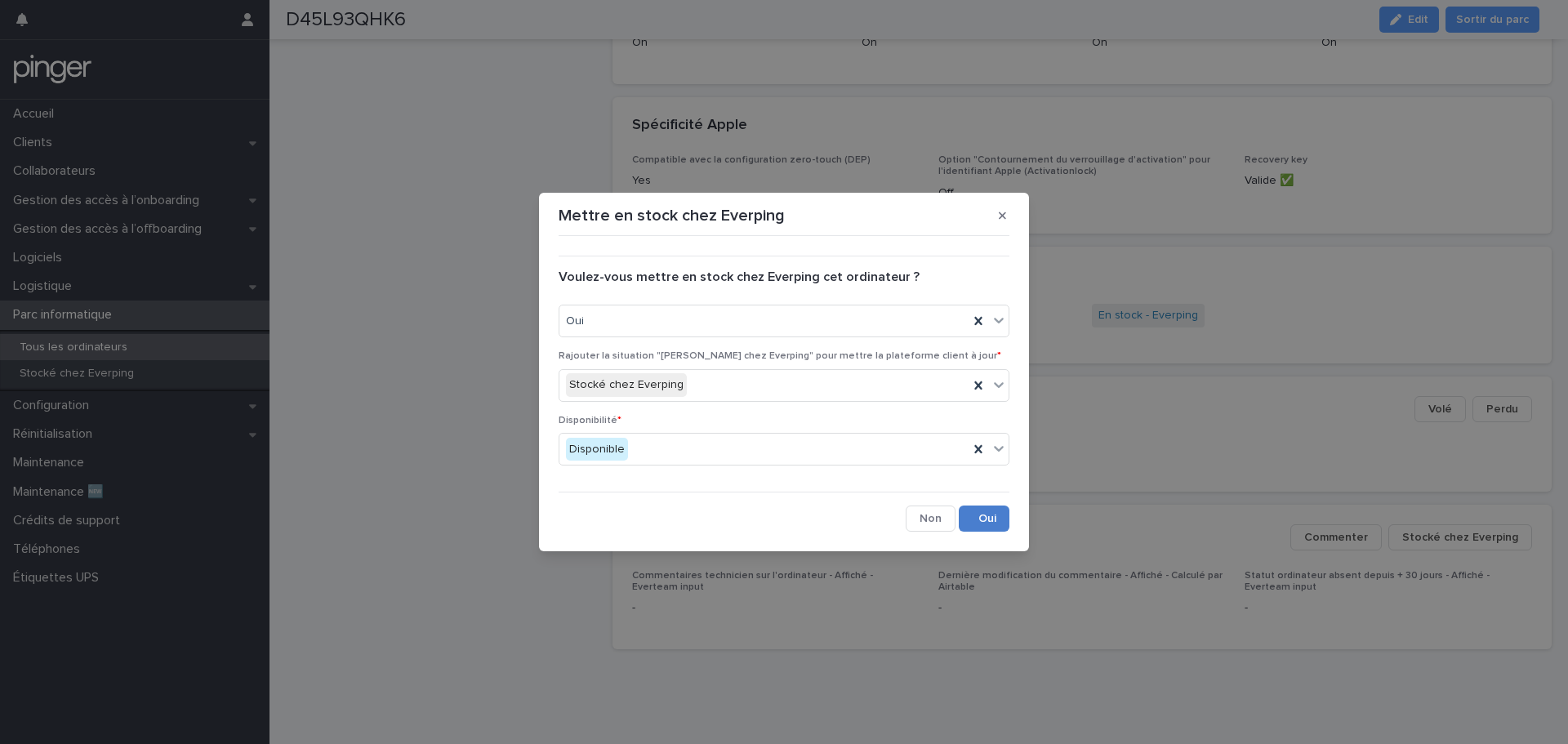
click at [990, 510] on button "Save" at bounding box center [985, 519] width 51 height 26
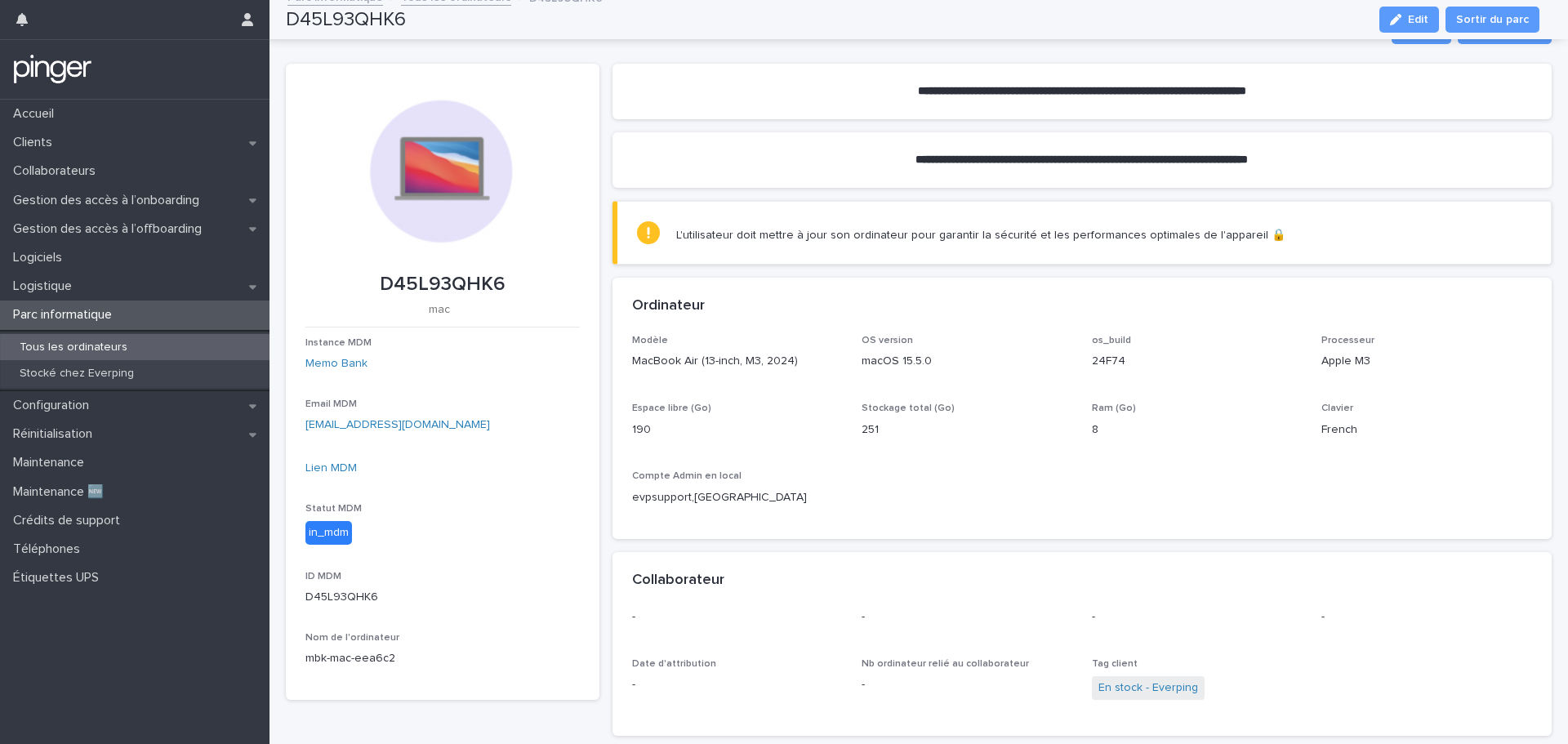
scroll to position [0, 0]
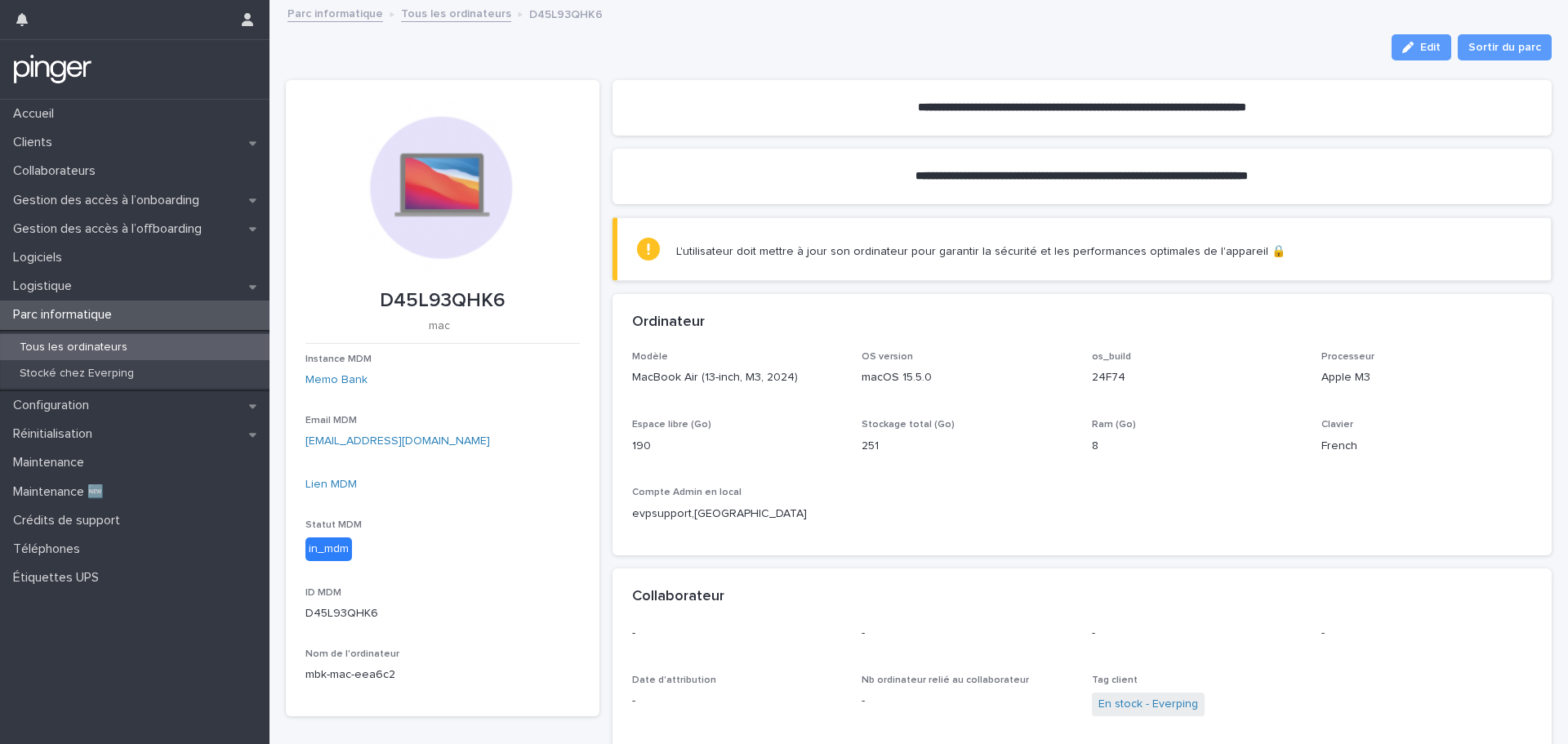
drag, startPoint x: 1023, startPoint y: 387, endPoint x: 993, endPoint y: 375, distance: 32.3
drag, startPoint x: 993, startPoint y: 375, endPoint x: 981, endPoint y: 367, distance: 14.4
drag, startPoint x: 981, startPoint y: 367, endPoint x: 958, endPoint y: 358, distance: 24.7
click at [958, 358] on p "OS version" at bounding box center [967, 357] width 211 height 11
